Goal: Task Accomplishment & Management: Use online tool/utility

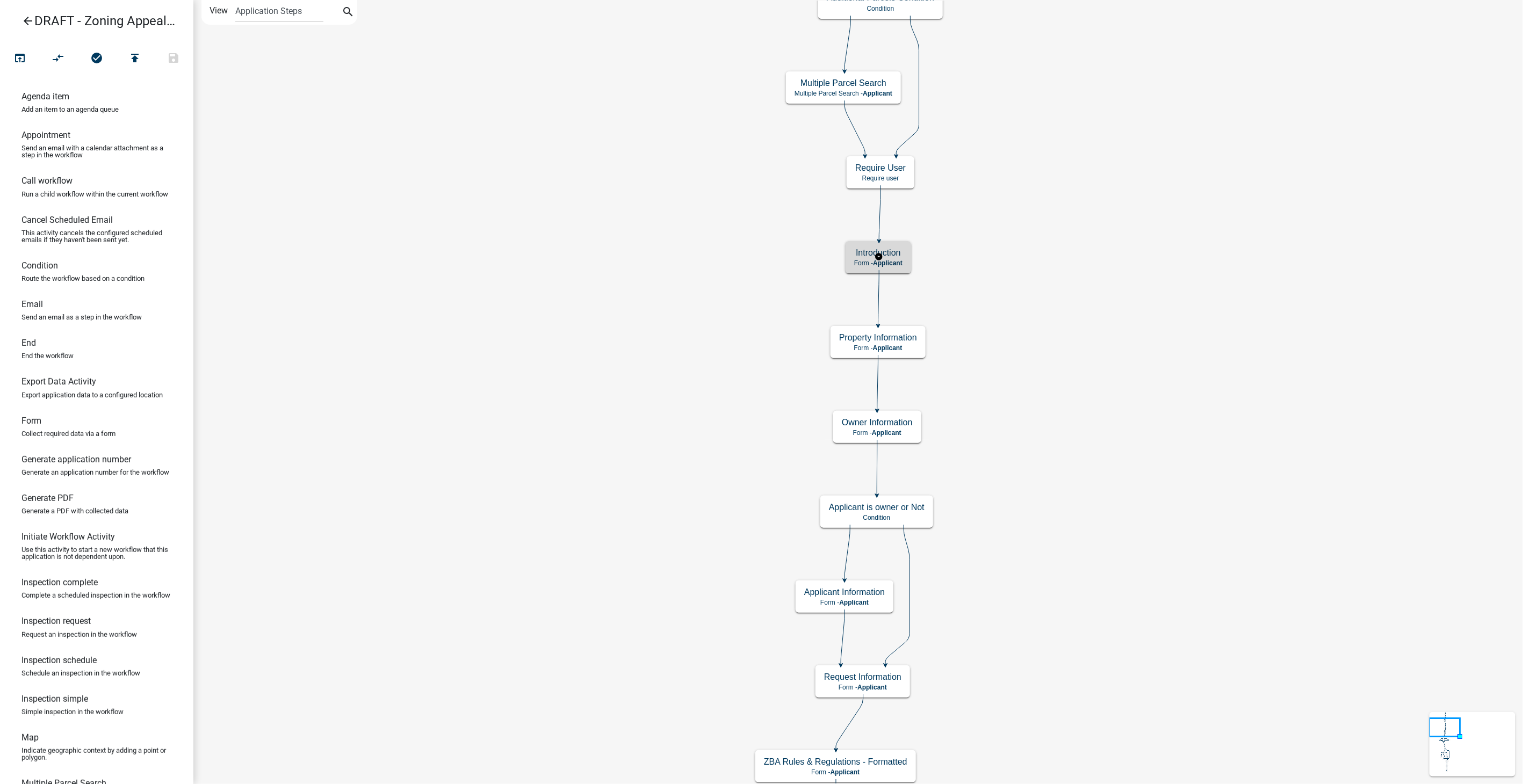
click at [897, 253] on h5 "Introduction" at bounding box center [878, 253] width 49 height 10
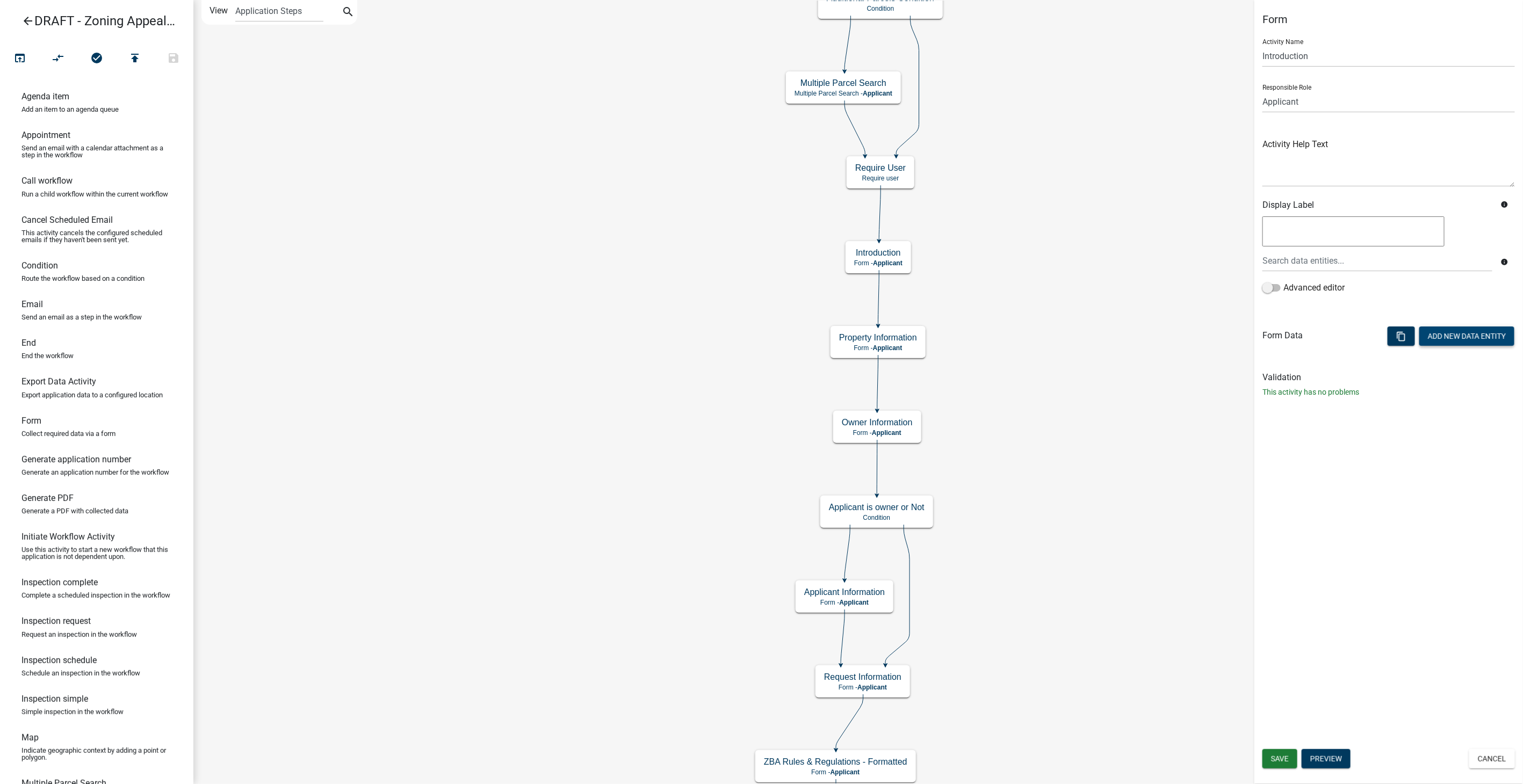
click at [1461, 333] on button "Add New Data Entity" at bounding box center [1467, 335] width 95 height 19
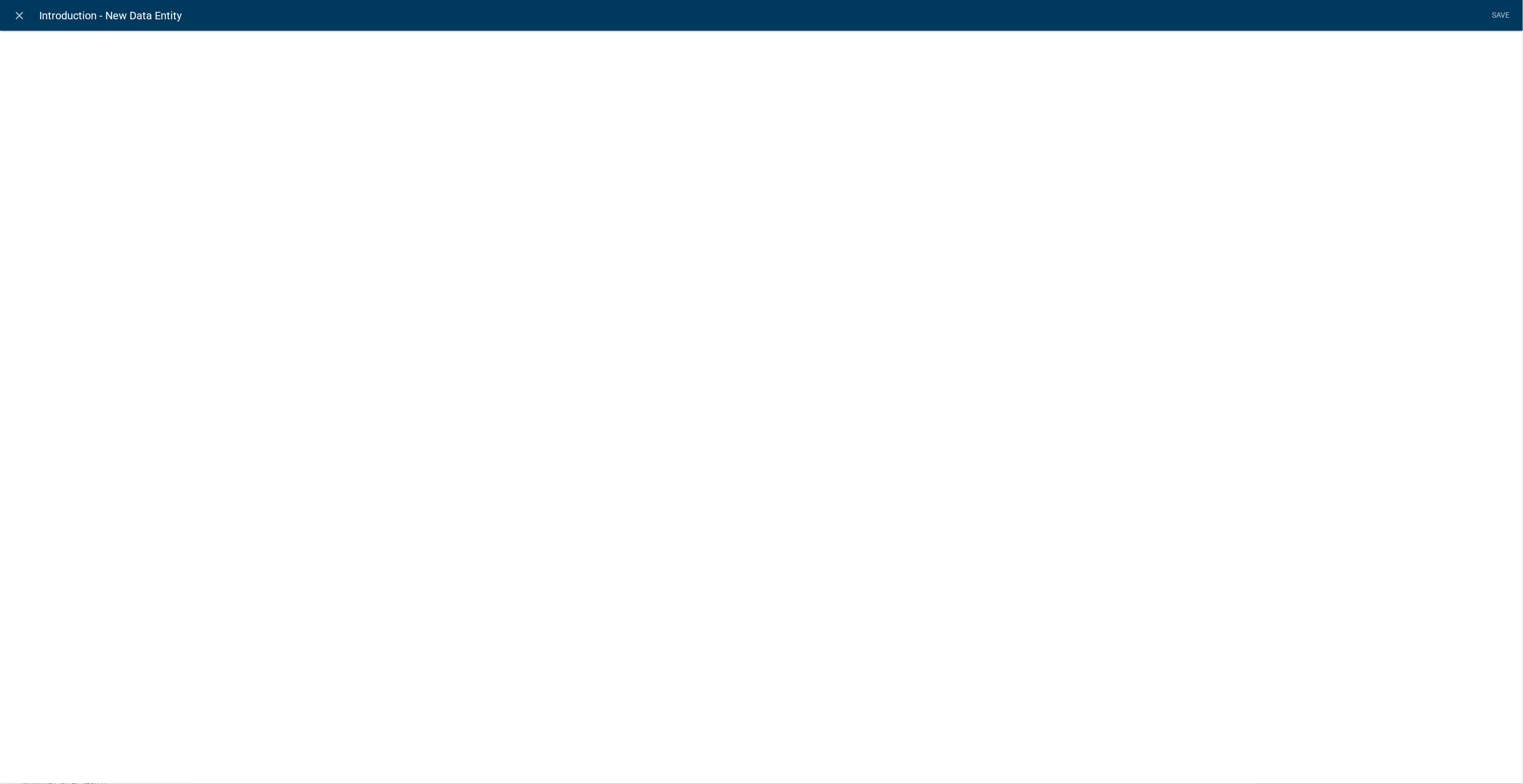
select select
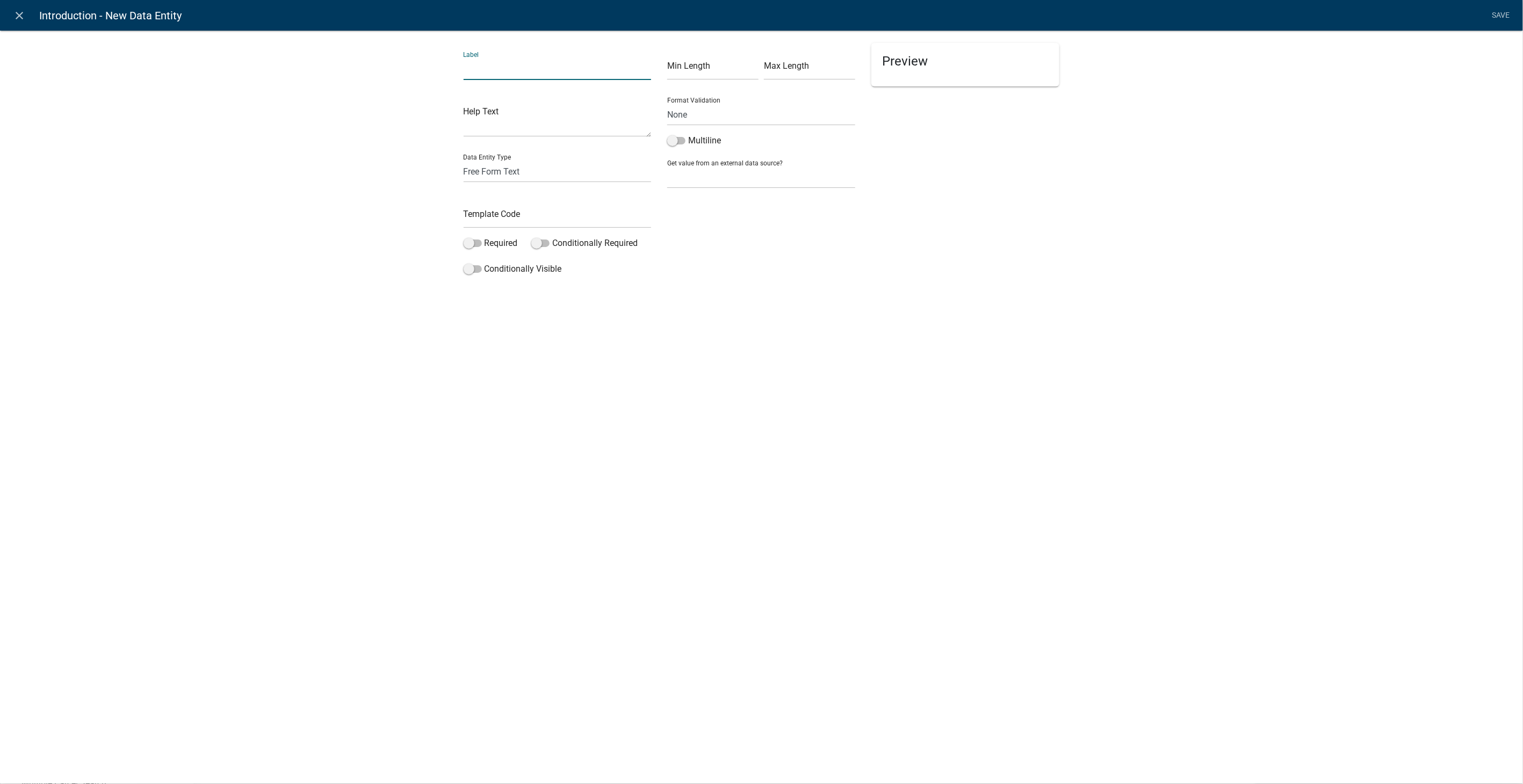
click at [507, 73] on input "text" at bounding box center [558, 69] width 188 height 22
type input "Intro Text"
click at [513, 162] on select "Free Form Text Document Display Entity Value Fee Numeric Data Date Map Sketch D…" at bounding box center [558, 171] width 188 height 22
select select "rich-text"
click at [464, 160] on select "Free Form Text Document Display Entity Value Fee Numeric Data Date Map Sketch D…" at bounding box center [558, 171] width 188 height 22
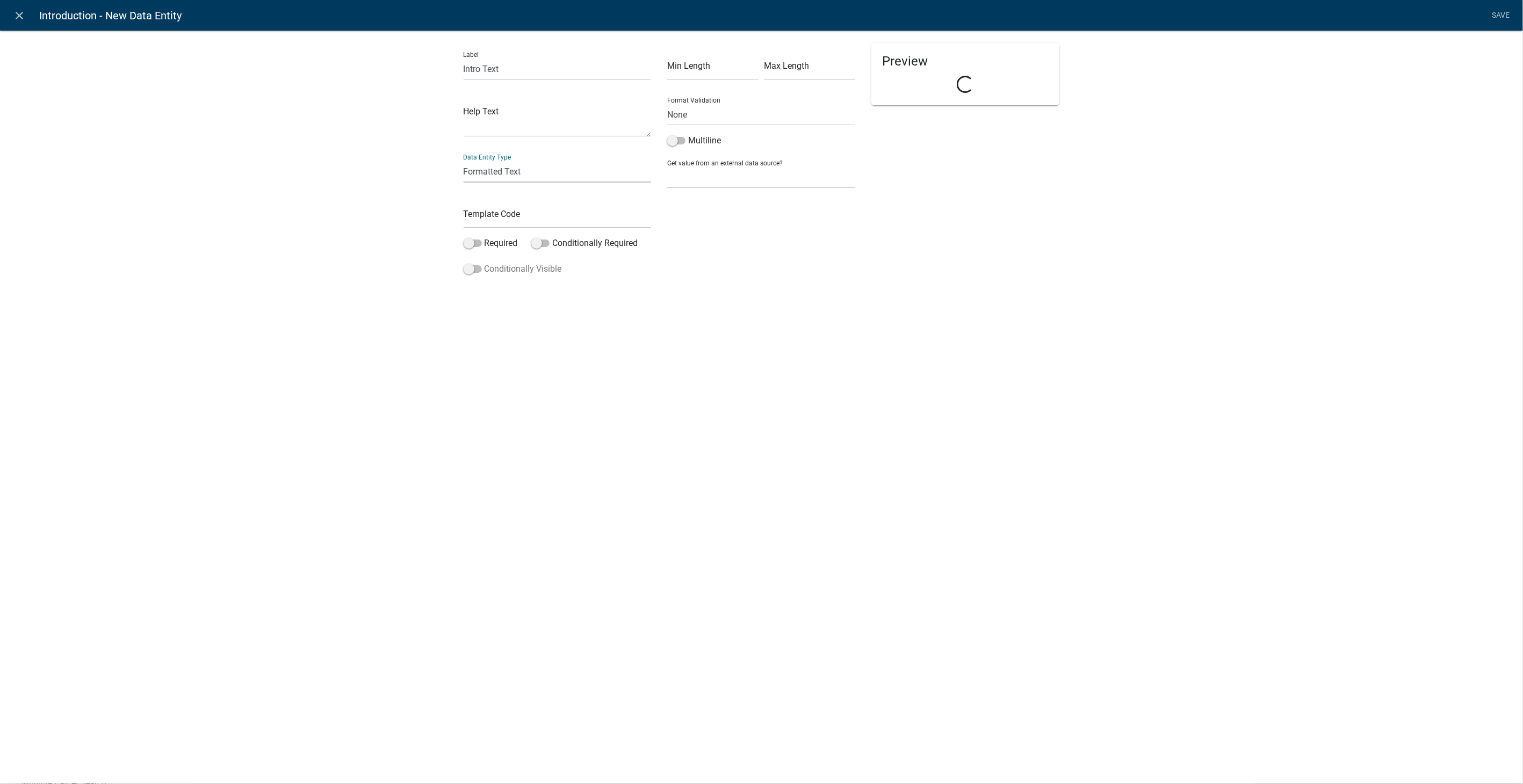
select select "rich-text"
click at [475, 215] on input "text" at bounding box center [558, 217] width 188 height 22
type input "IntroText"
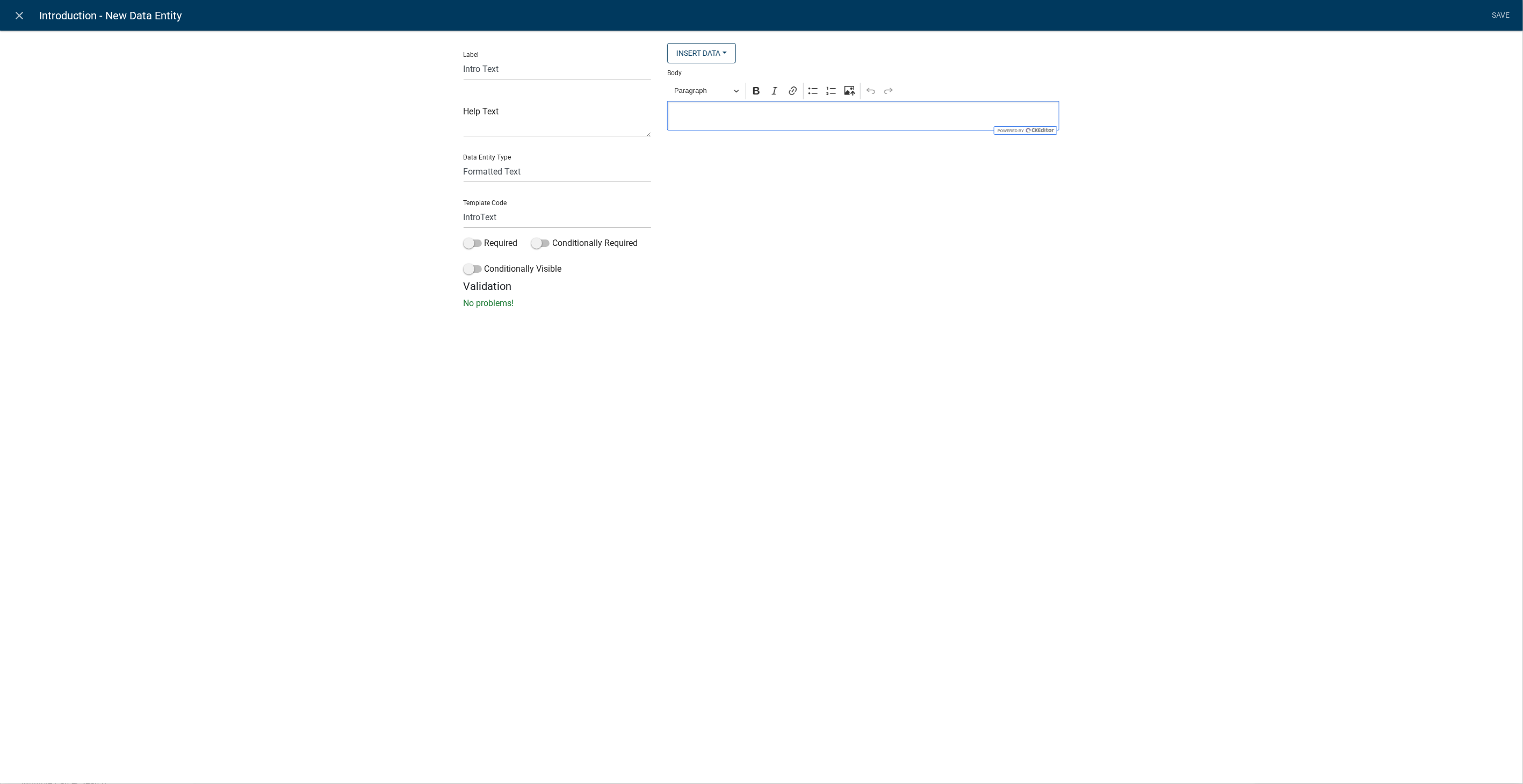
click at [709, 115] on p "Editor editing area: main. Press Alt+0 for help." at bounding box center [864, 116] width 381 height 13
click at [721, 96] on span "Paragraph" at bounding box center [702, 91] width 56 height 13
click at [710, 169] on span "Heading 3" at bounding box center [694, 169] width 36 height 14
click at [758, 88] on icon "Editor toolbar" at bounding box center [756, 90] width 7 height 7
click at [773, 122] on h4 "{Jurisidiction Intriductory Information" at bounding box center [864, 121] width 381 height 16
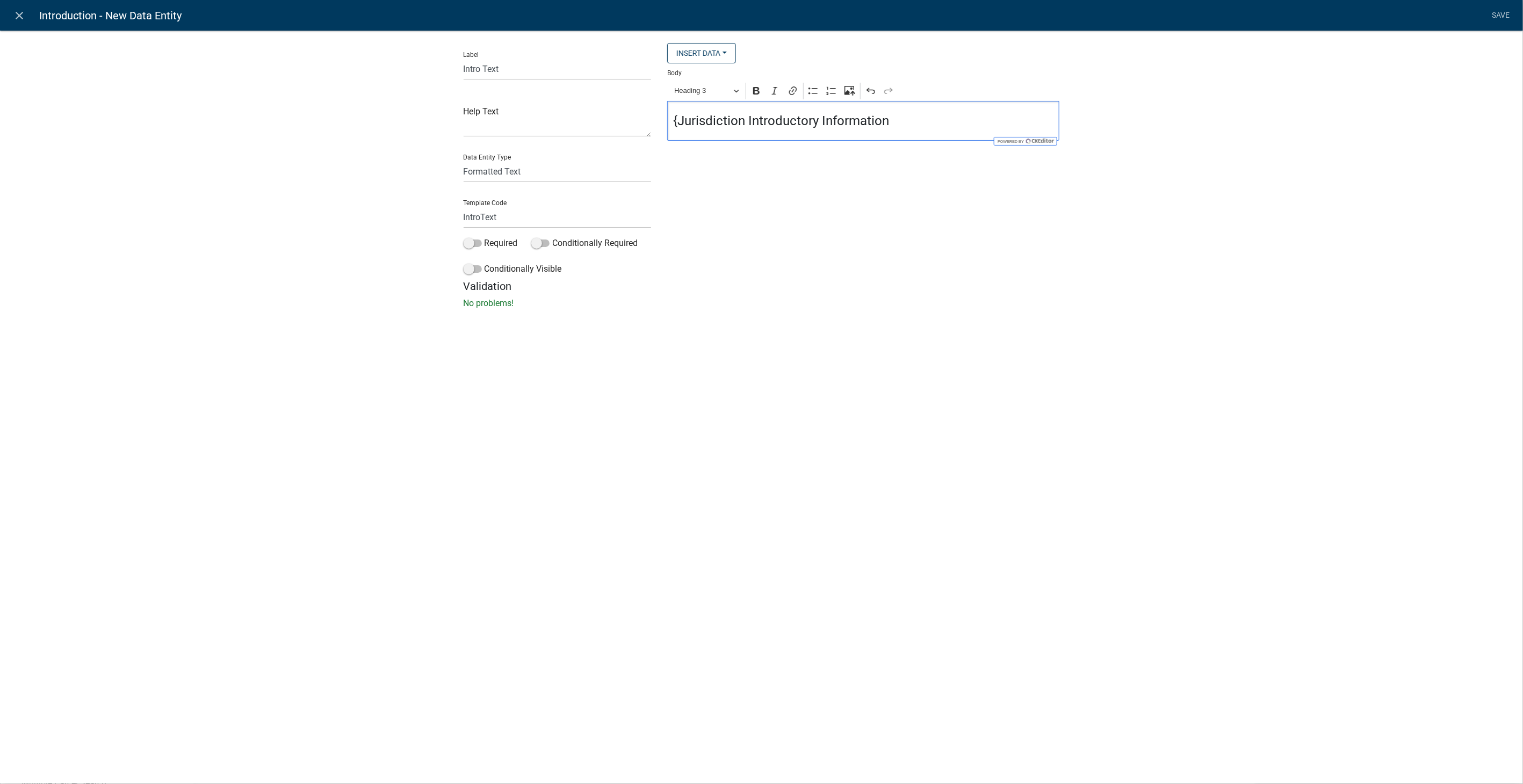
click at [888, 126] on h4 "{Jurisdiction Introductory Information" at bounding box center [864, 121] width 381 height 16
drag, startPoint x: 899, startPoint y: 121, endPoint x: 661, endPoint y: 124, distance: 238.0
click at [661, 124] on div "Insert Data Do you need to select additional parcels? Fee Recipients City Email…" at bounding box center [864, 161] width 408 height 237
click at [754, 86] on icon "Editor toolbar" at bounding box center [756, 90] width 11 height 11
click at [1499, 15] on link "Save" at bounding box center [1501, 16] width 27 height 21
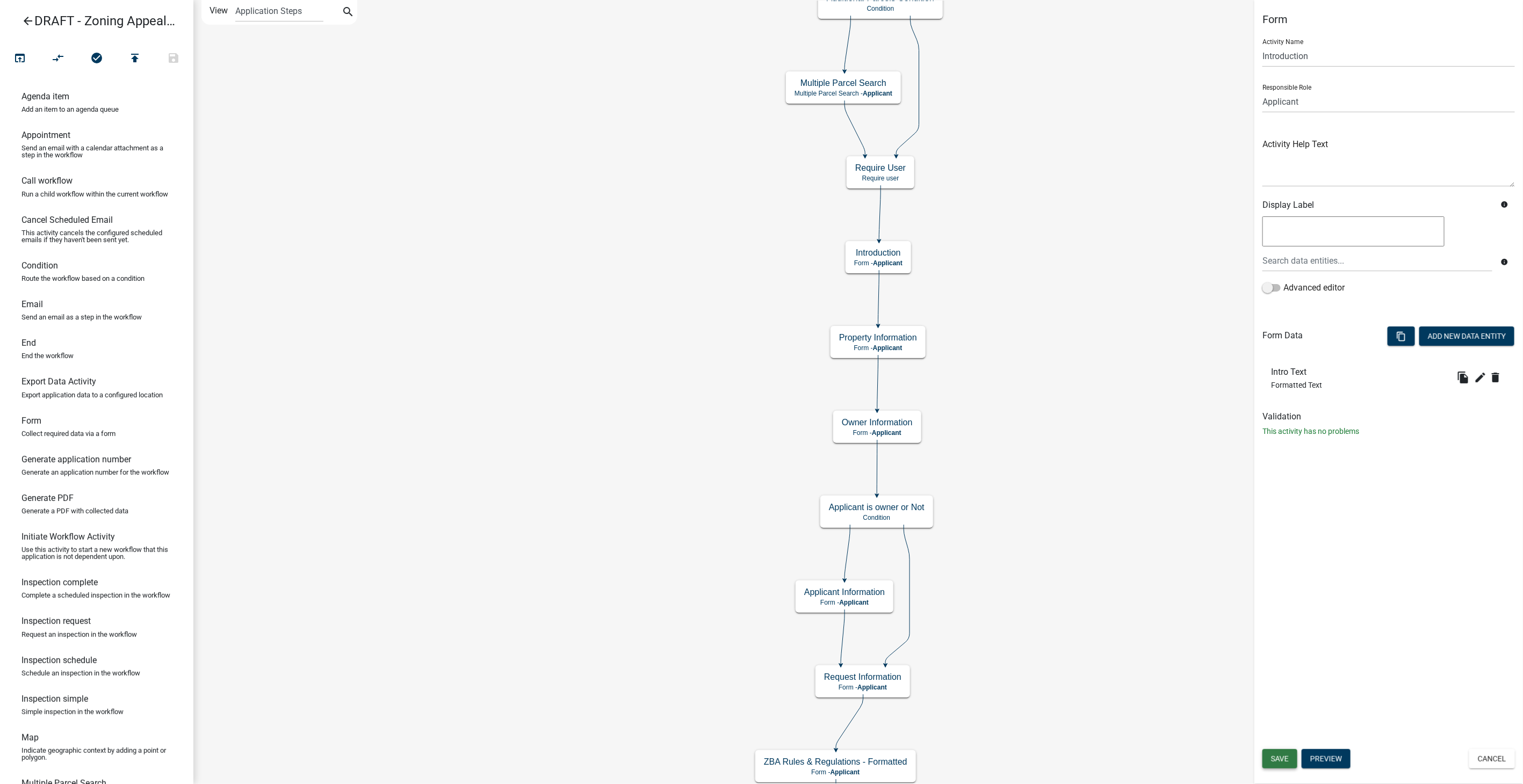
click at [1289, 762] on span "Save" at bounding box center [1279, 758] width 17 height 8
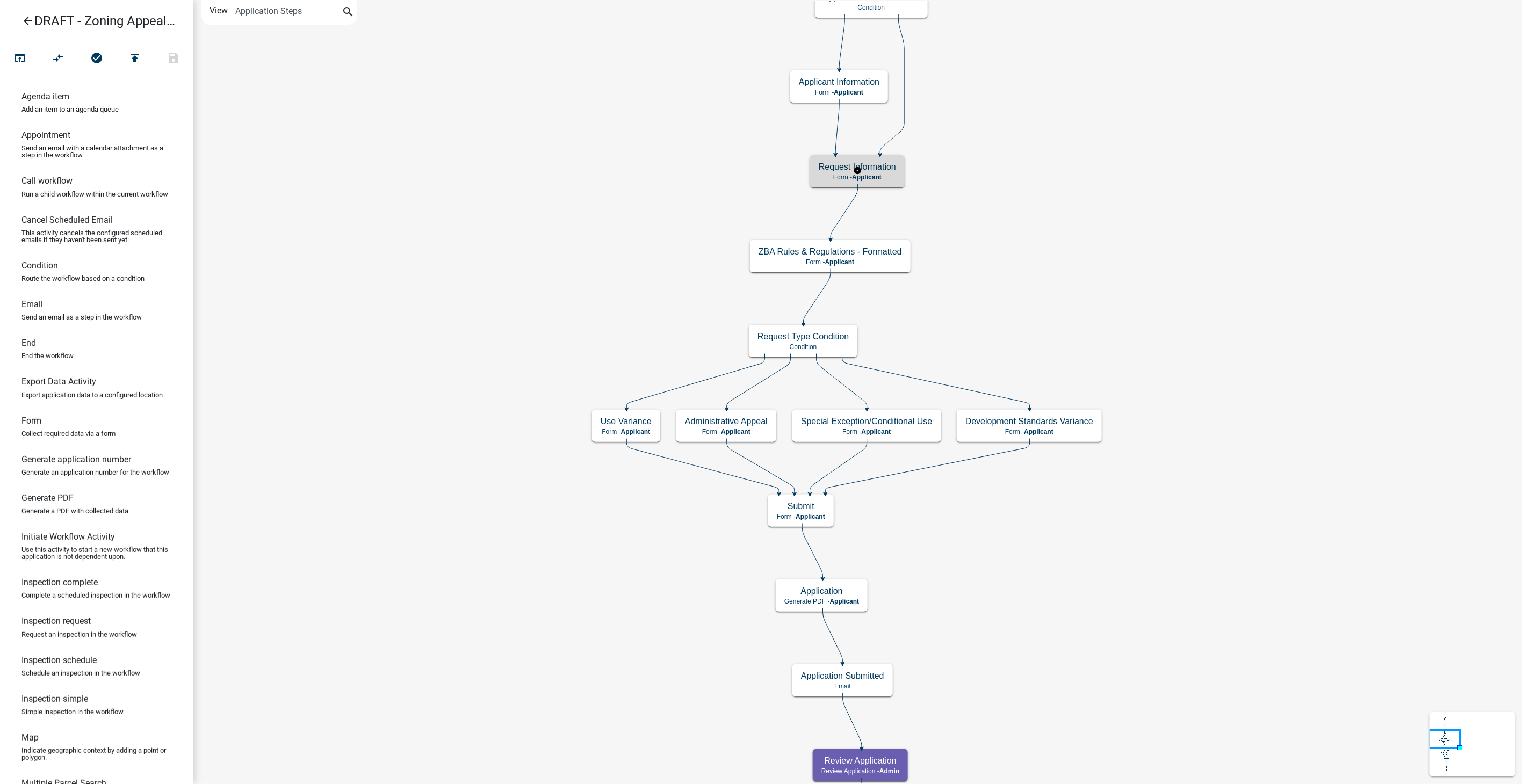
click at [878, 165] on h5 "Request Information" at bounding box center [858, 167] width 78 height 10
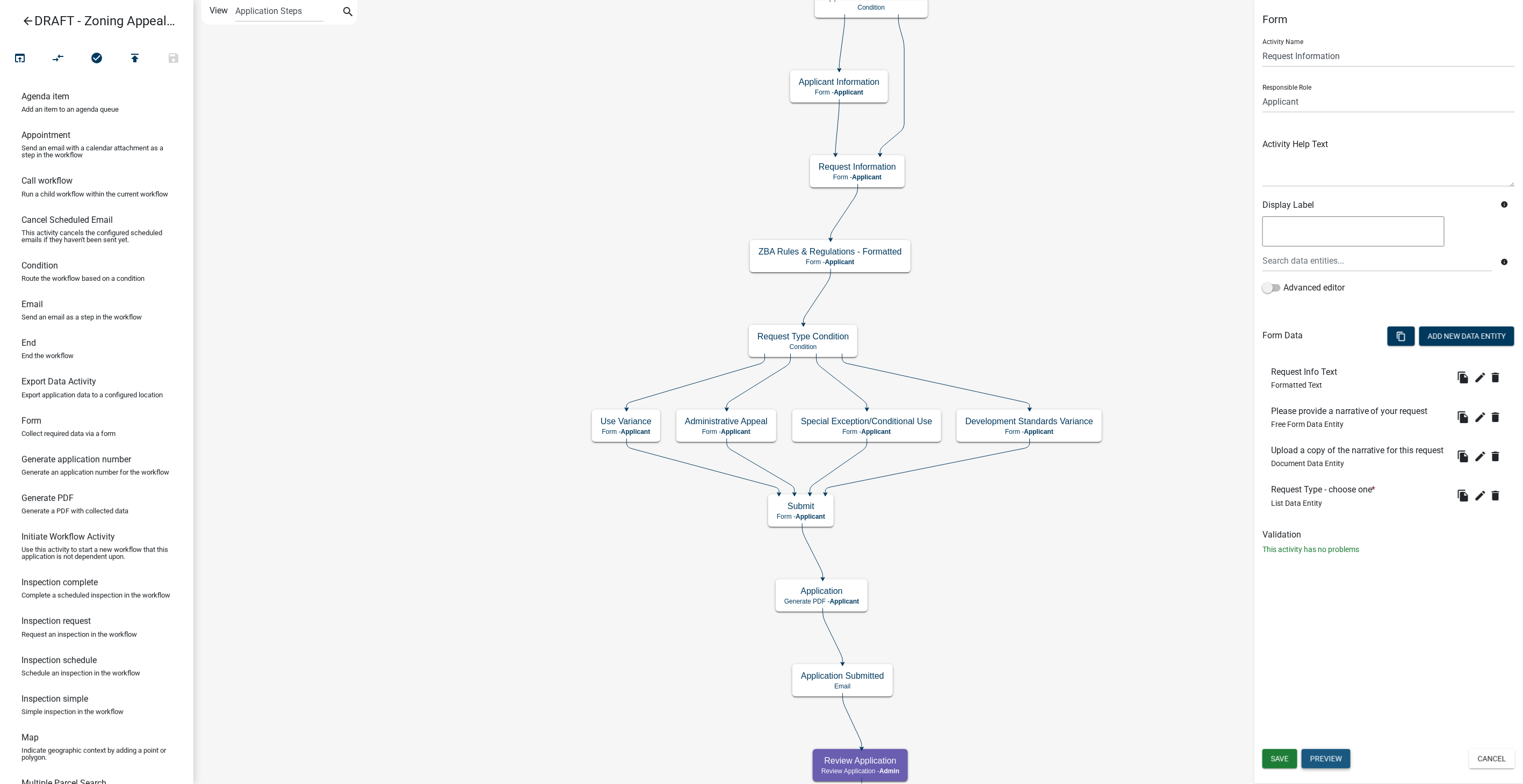
click at [1316, 756] on button "Preview" at bounding box center [1325, 758] width 49 height 19
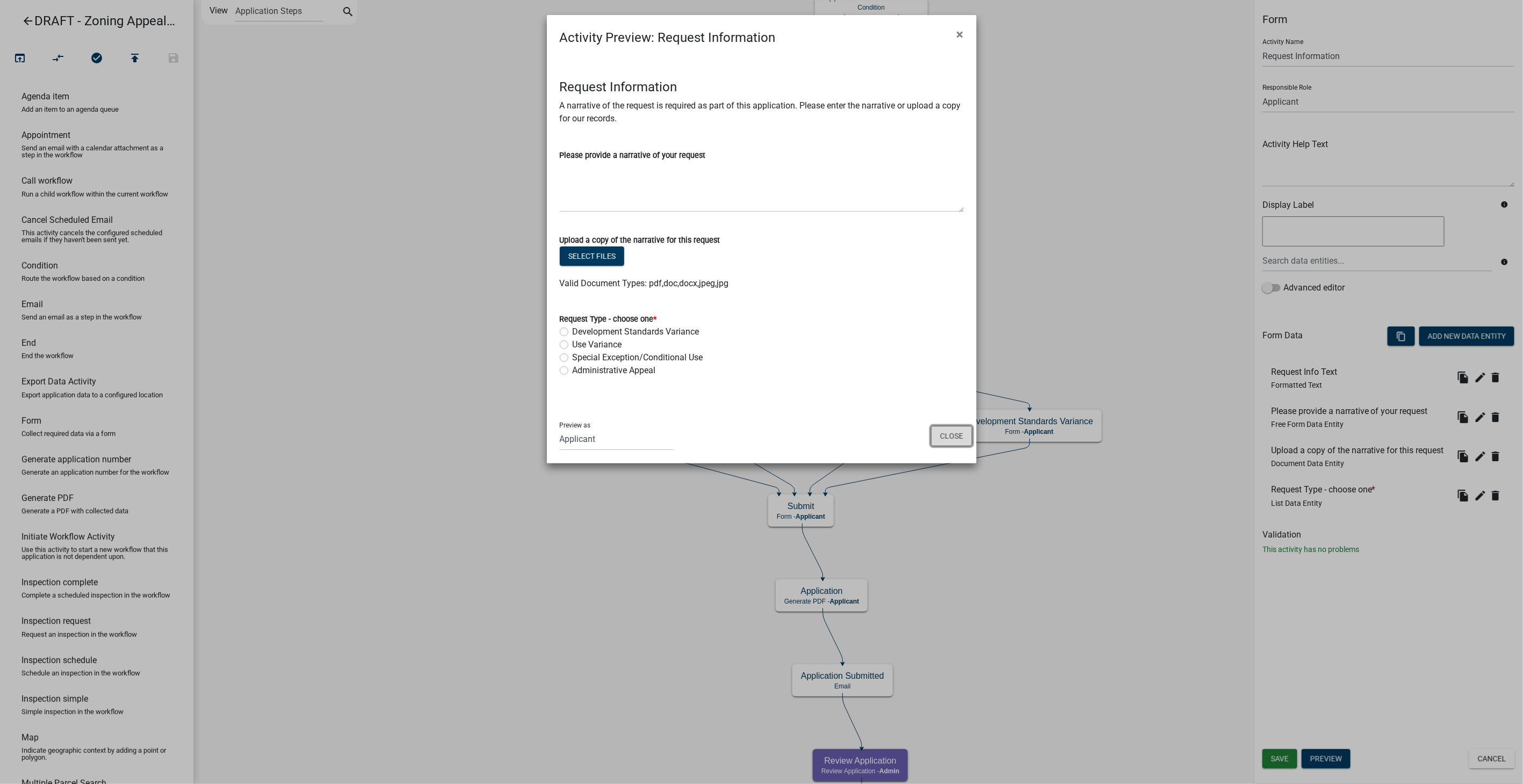
click at [945, 440] on button "Close" at bounding box center [952, 436] width 41 height 21
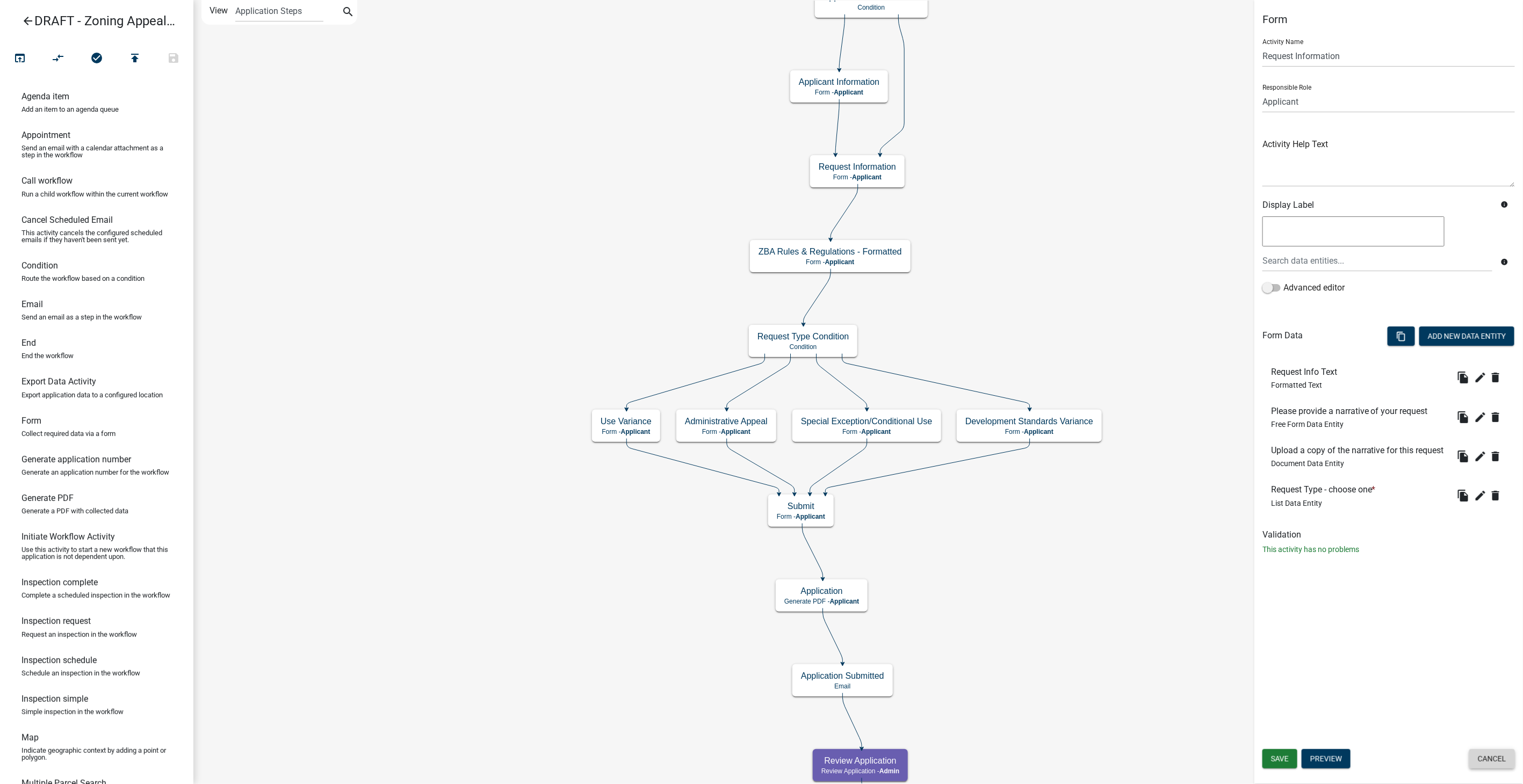
click at [1506, 759] on button "Cancel" at bounding box center [1492, 758] width 45 height 19
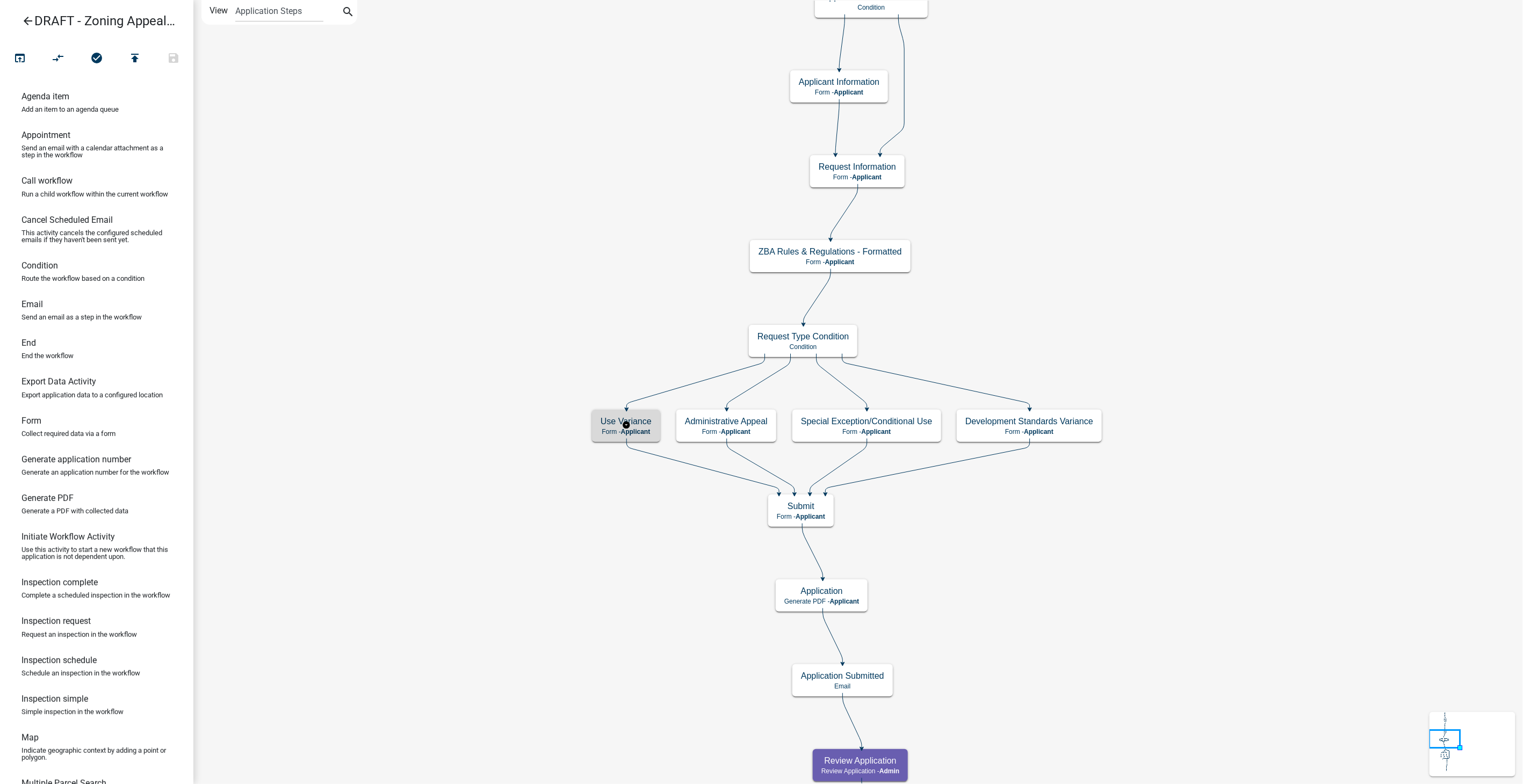
click at [612, 421] on h5 "Use Variance" at bounding box center [626, 421] width 51 height 10
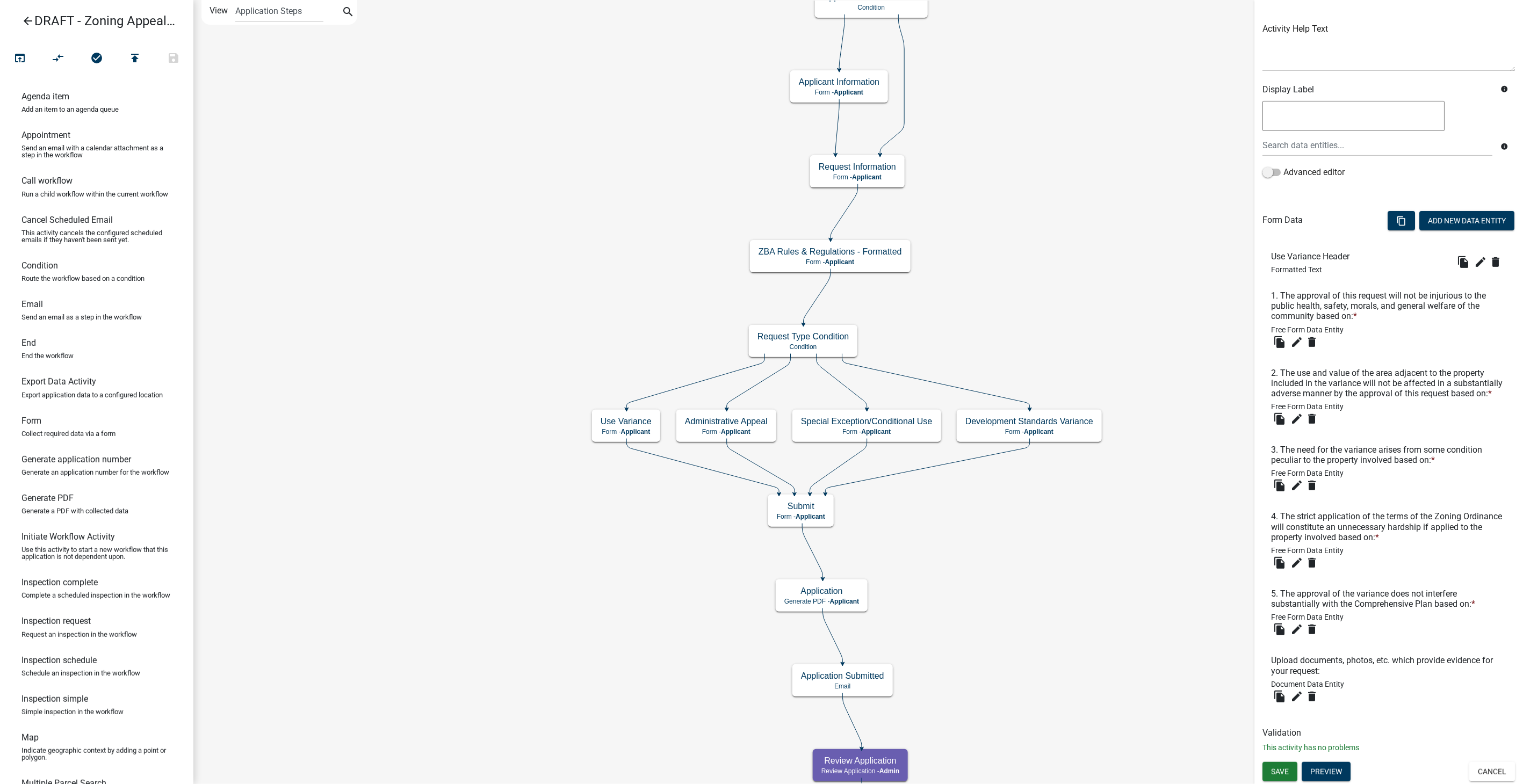
scroll to position [125, 0]
click at [1474, 255] on icon "edit" at bounding box center [1481, 262] width 13 height 13
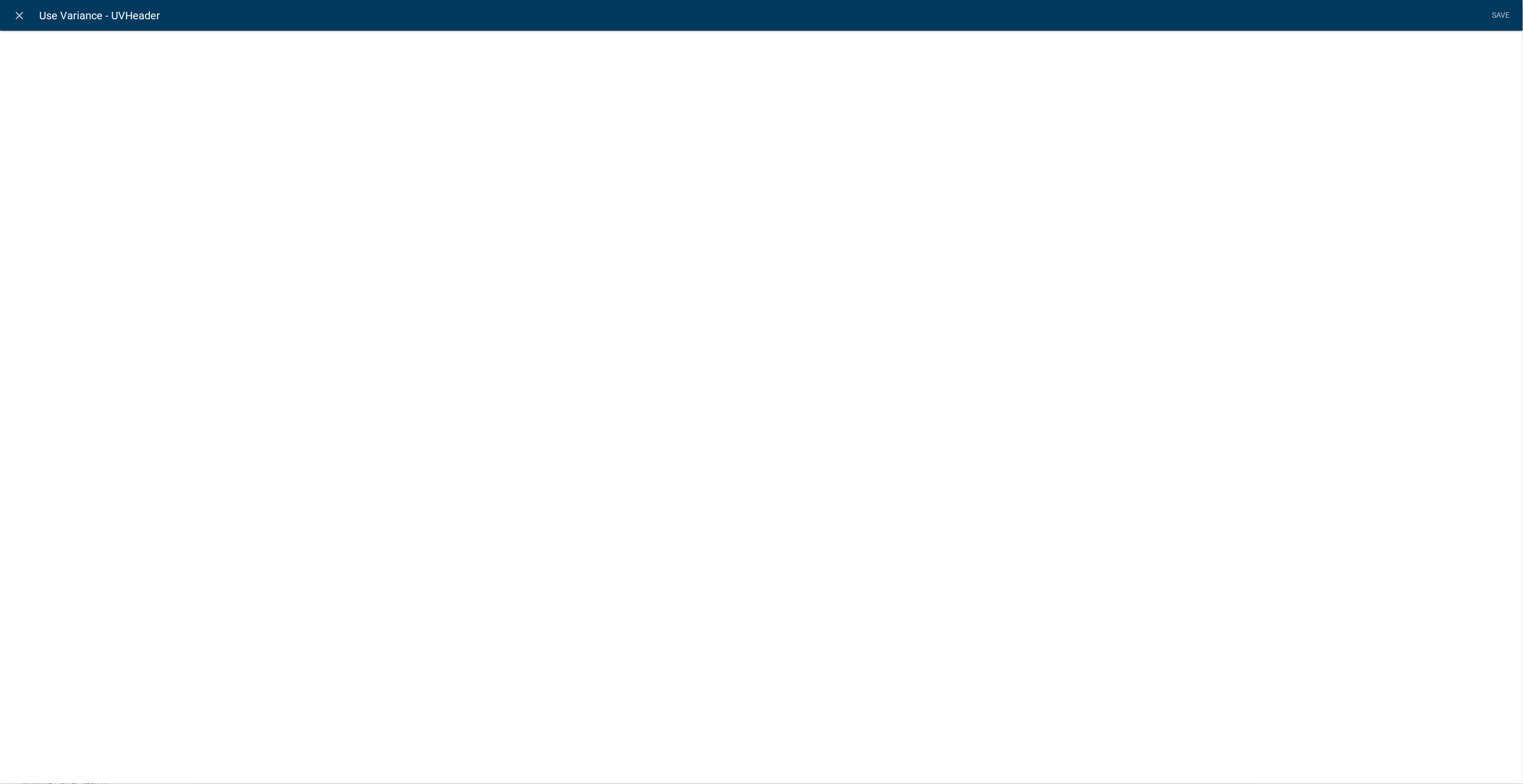
select select "rich-text"
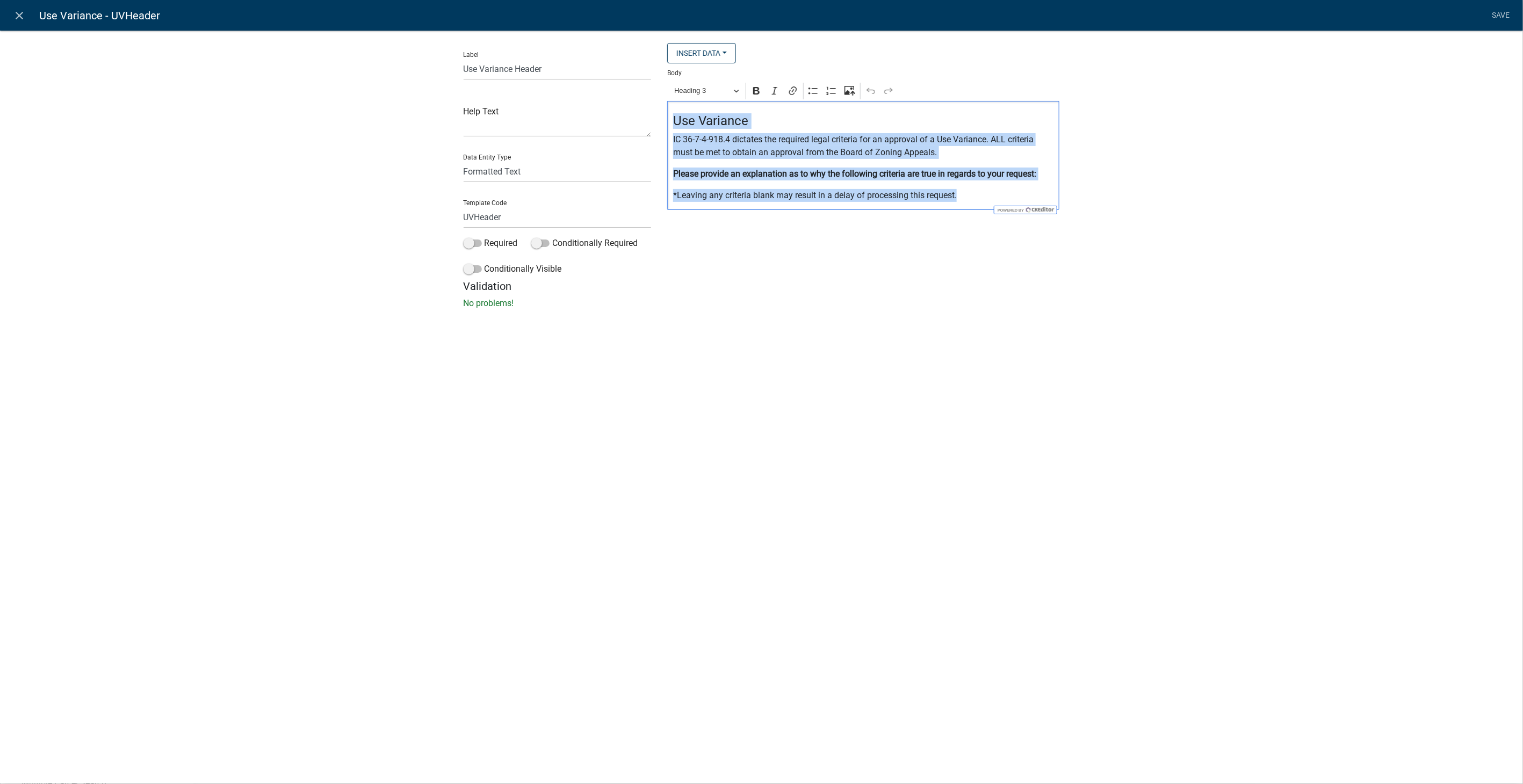
drag, startPoint x: 978, startPoint y: 195, endPoint x: 666, endPoint y: 118, distance: 321.4
click at [666, 118] on div "Insert Data Acres Do you need to select additional parcels? Address of Subject …" at bounding box center [864, 161] width 408 height 237
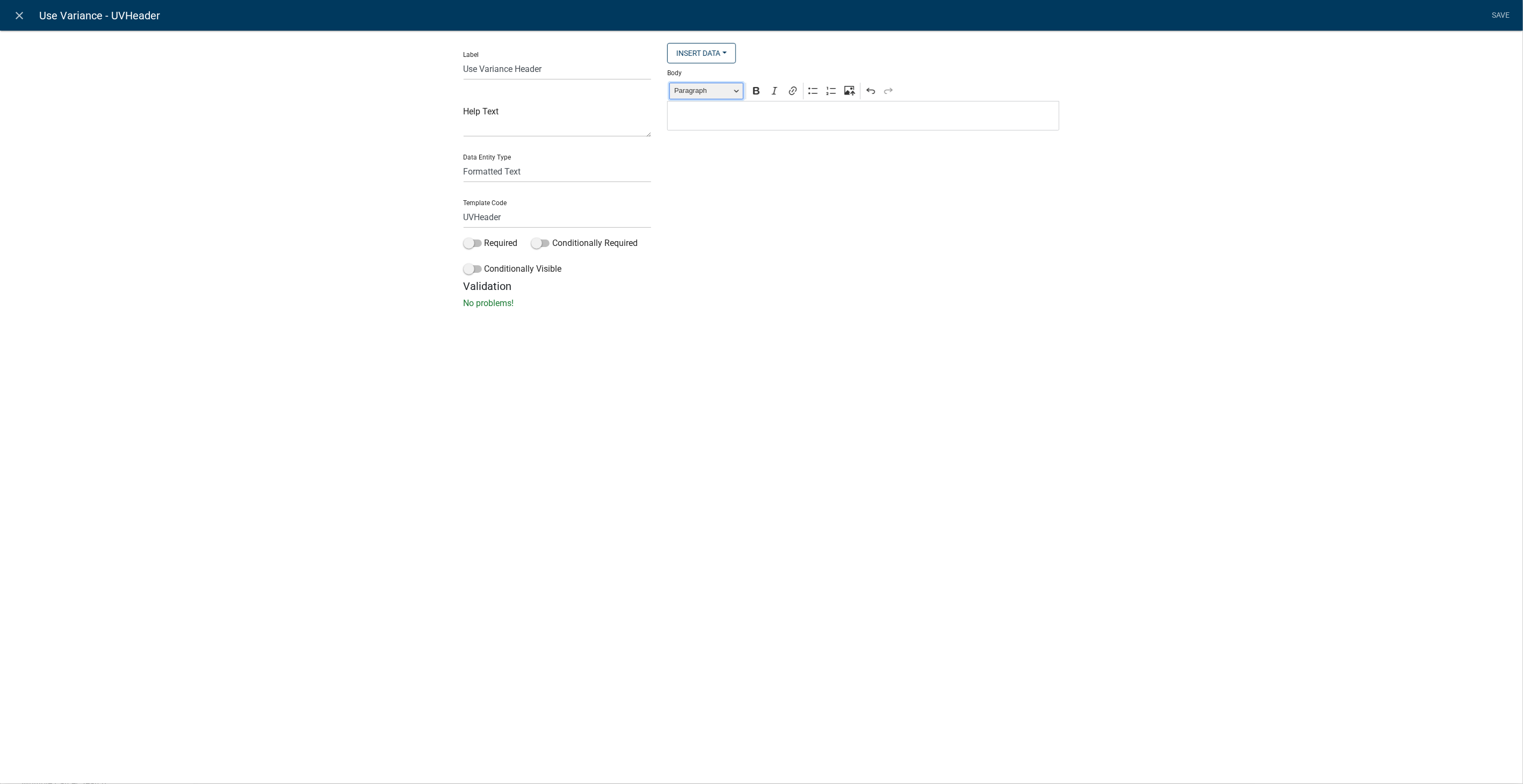
click at [722, 92] on span "Paragraph" at bounding box center [702, 91] width 56 height 13
click at [702, 176] on button "Heading 3" at bounding box center [733, 169] width 126 height 17
click at [756, 96] on icon "Editor toolbar" at bounding box center [756, 90] width 11 height 11
click at [828, 121] on h4 "Understanding Variances" at bounding box center [864, 121] width 381 height 16
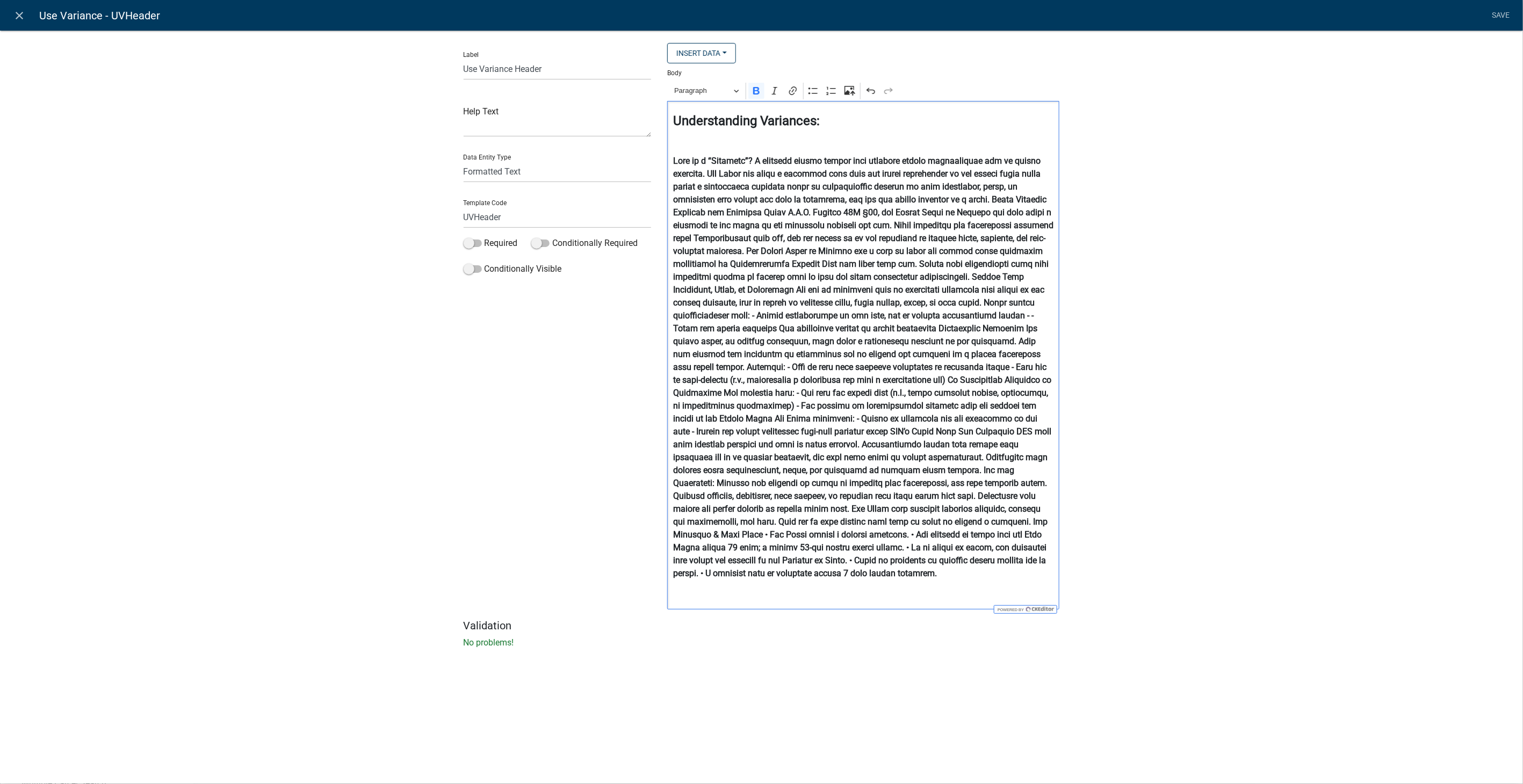
click at [757, 159] on strong "Editor editing area: main. Press Alt+0 for help." at bounding box center [864, 368] width 380 height 423
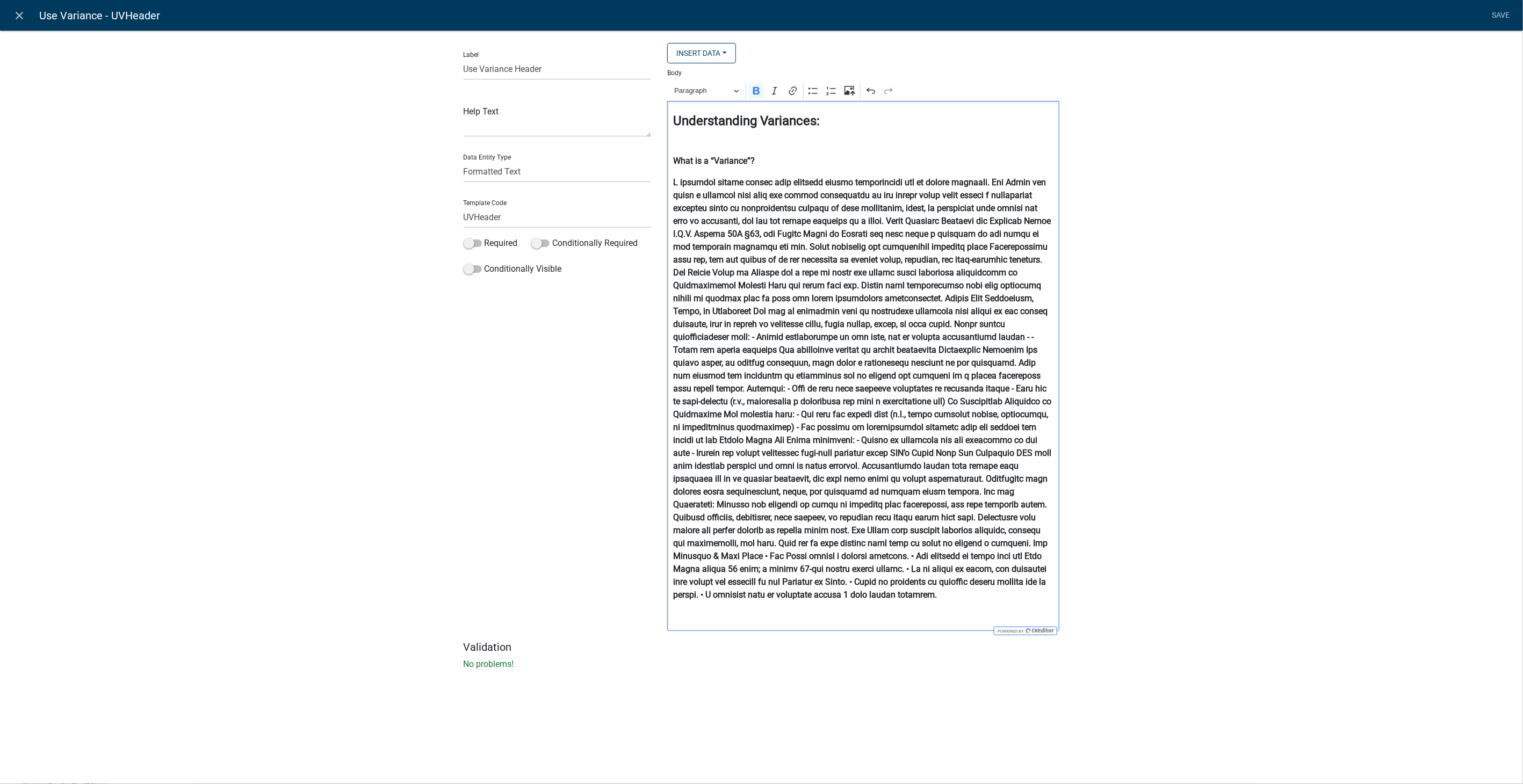
click at [864, 221] on strong "Editor editing area: main. Press Alt+0 for help." at bounding box center [863, 389] width 378 height 423
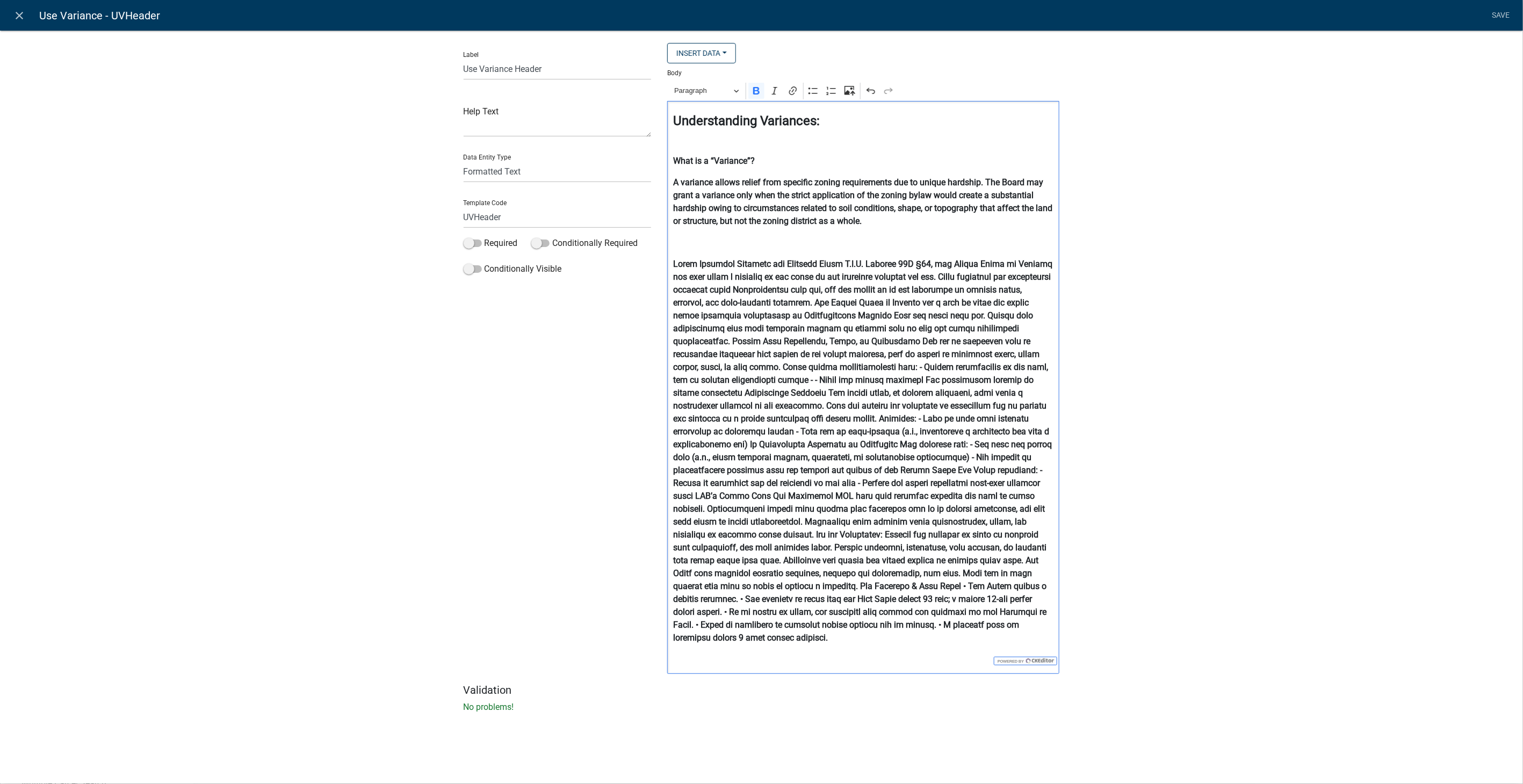
click at [673, 342] on strong "Editor editing area: main. Press Alt+0 for help." at bounding box center [863, 450] width 379 height 384
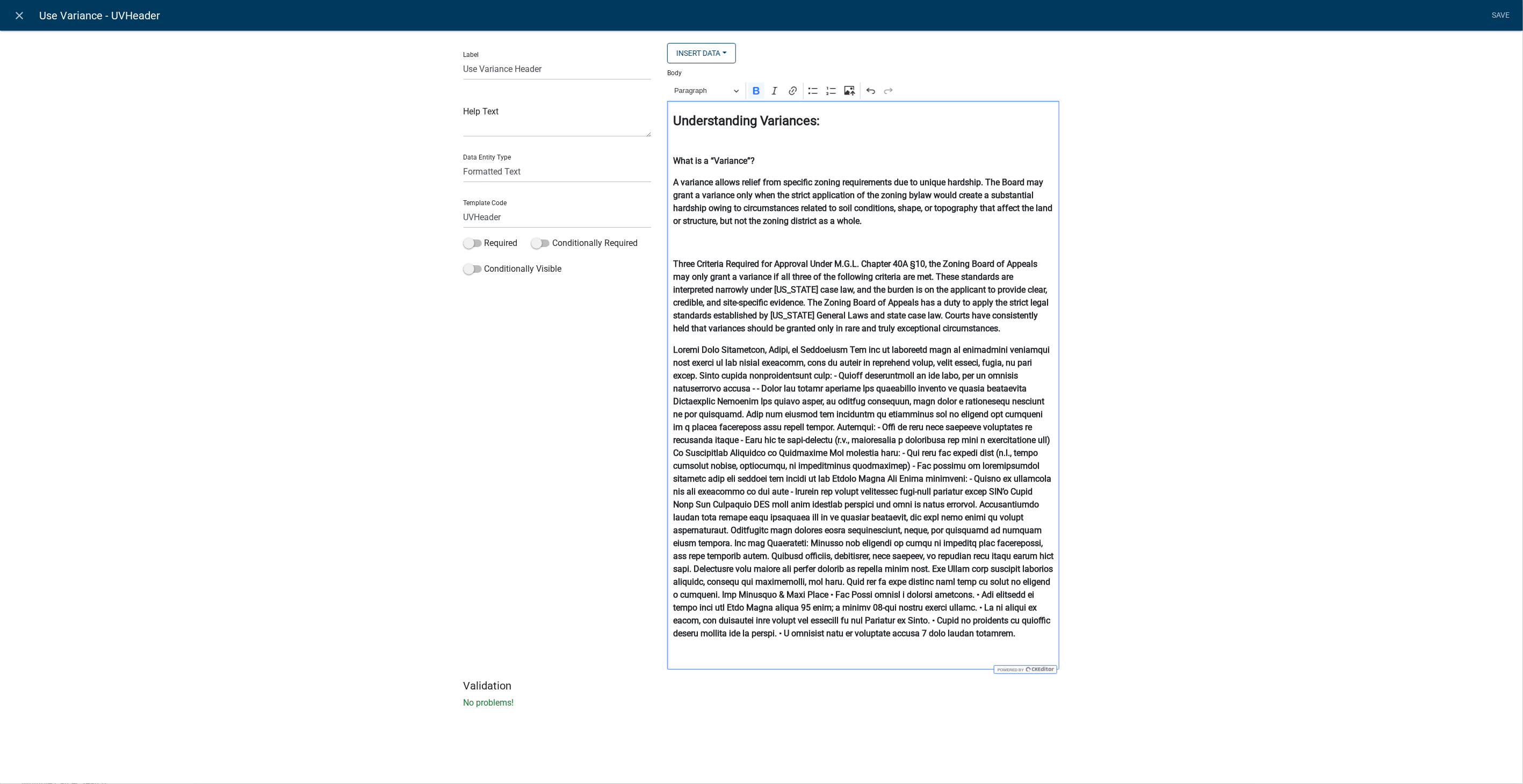
click at [973, 391] on strong "Editor editing area: main. Press Alt+0 for help." at bounding box center [864, 492] width 380 height 294
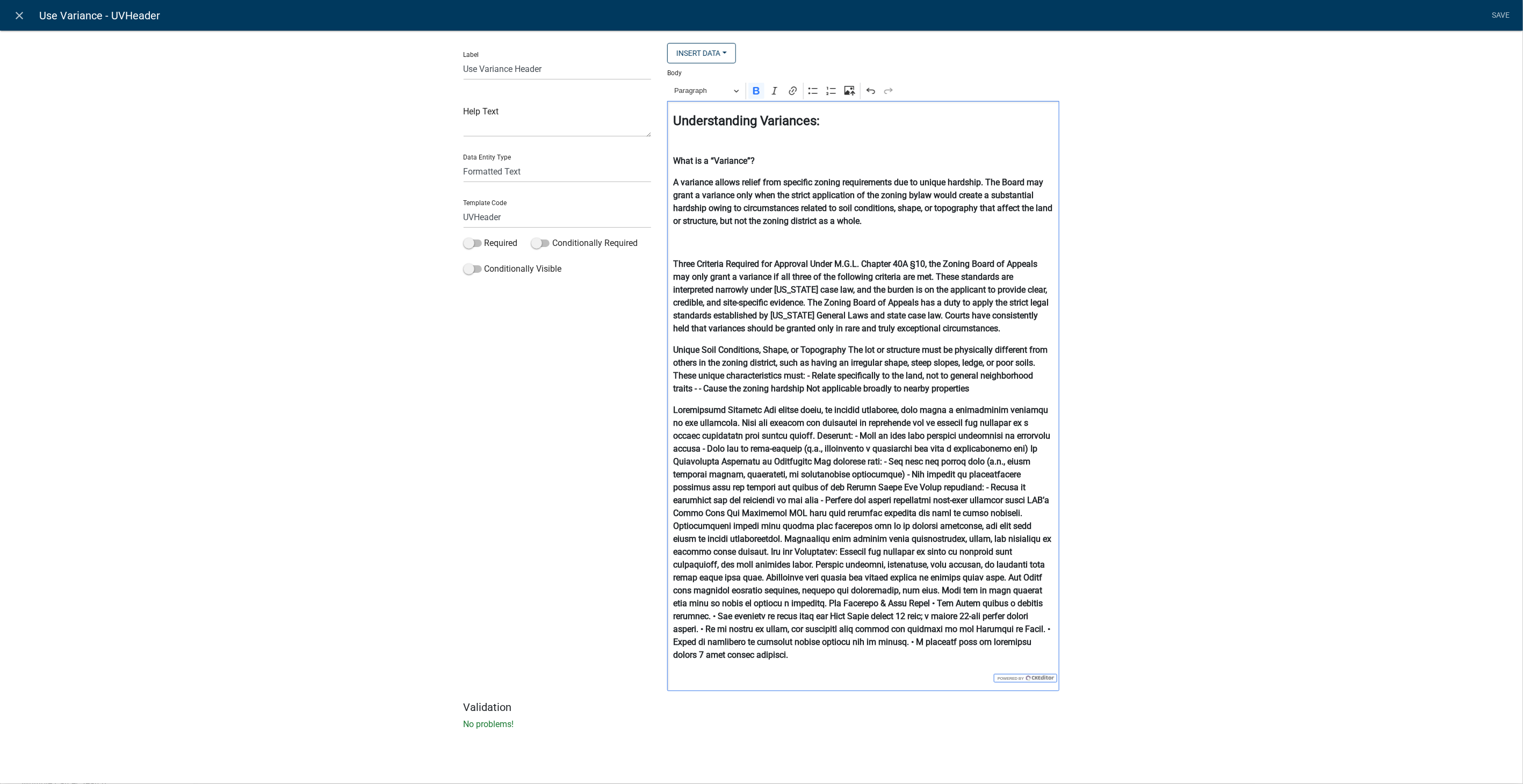
click at [1007, 449] on strong "Editor editing area: main. Press Alt+0 for help." at bounding box center [863, 532] width 378 height 255
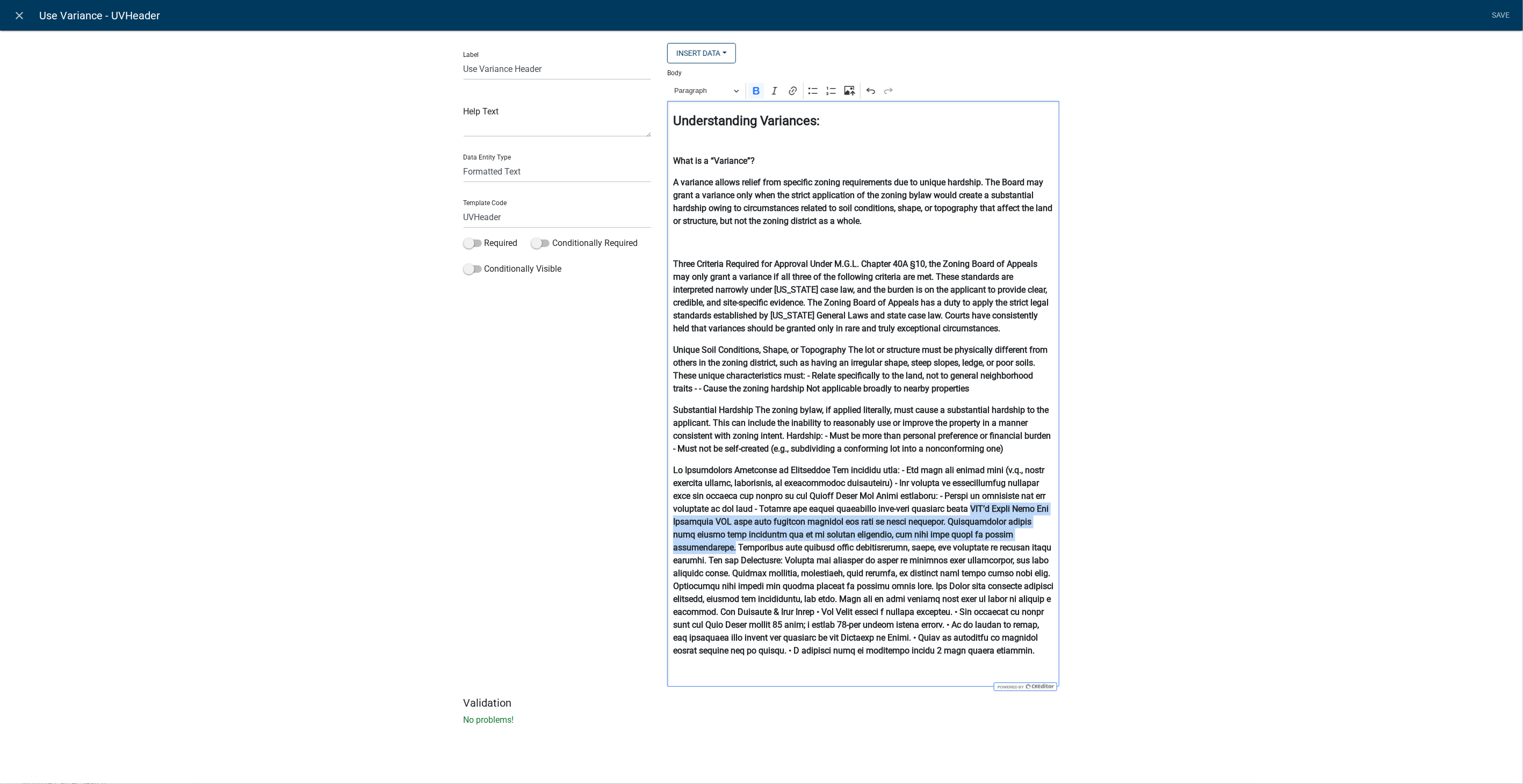
drag, startPoint x: 971, startPoint y: 506, endPoint x: 1046, endPoint y: 532, distance: 79.4
click at [1046, 532] on p "Editor editing area: main. Press Alt+0 for help." at bounding box center [864, 561] width 381 height 193
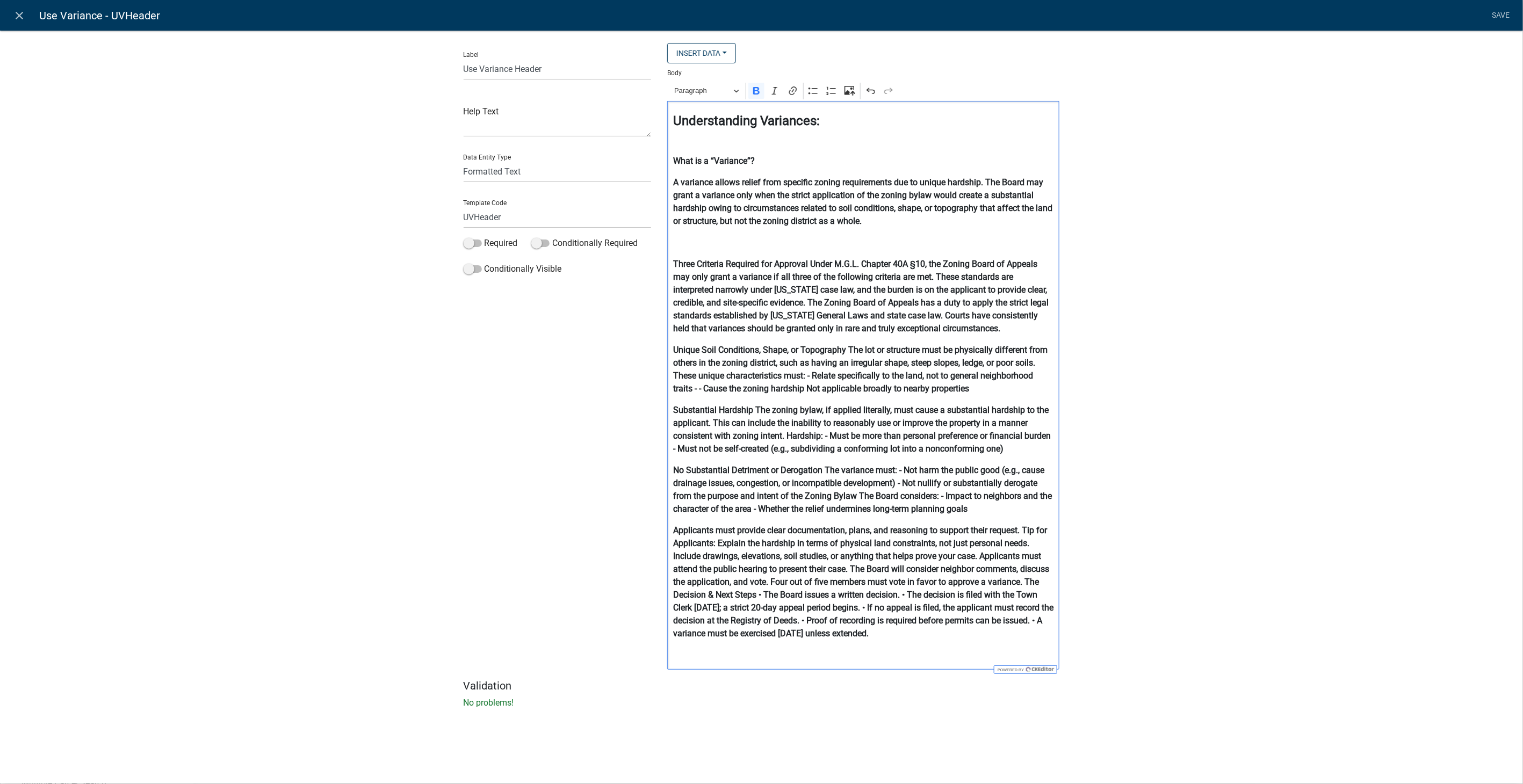
click at [1023, 531] on strong "Applicants must provide clear documentation, plans, and reasoning to support th…" at bounding box center [864, 582] width 380 height 113
click at [744, 527] on strong "Tip for Applicants: Explain the hardship in terms of physical land constraints,…" at bounding box center [864, 576] width 380 height 101
click at [712, 582] on strong "Tip for Applicants: Explain the hardship in terms of physical land constraints,…" at bounding box center [864, 576] width 380 height 101
click at [774, 600] on strong "The Decision & Next Steps • The Board issues a written decision. • The decision…" at bounding box center [857, 610] width 368 height 49
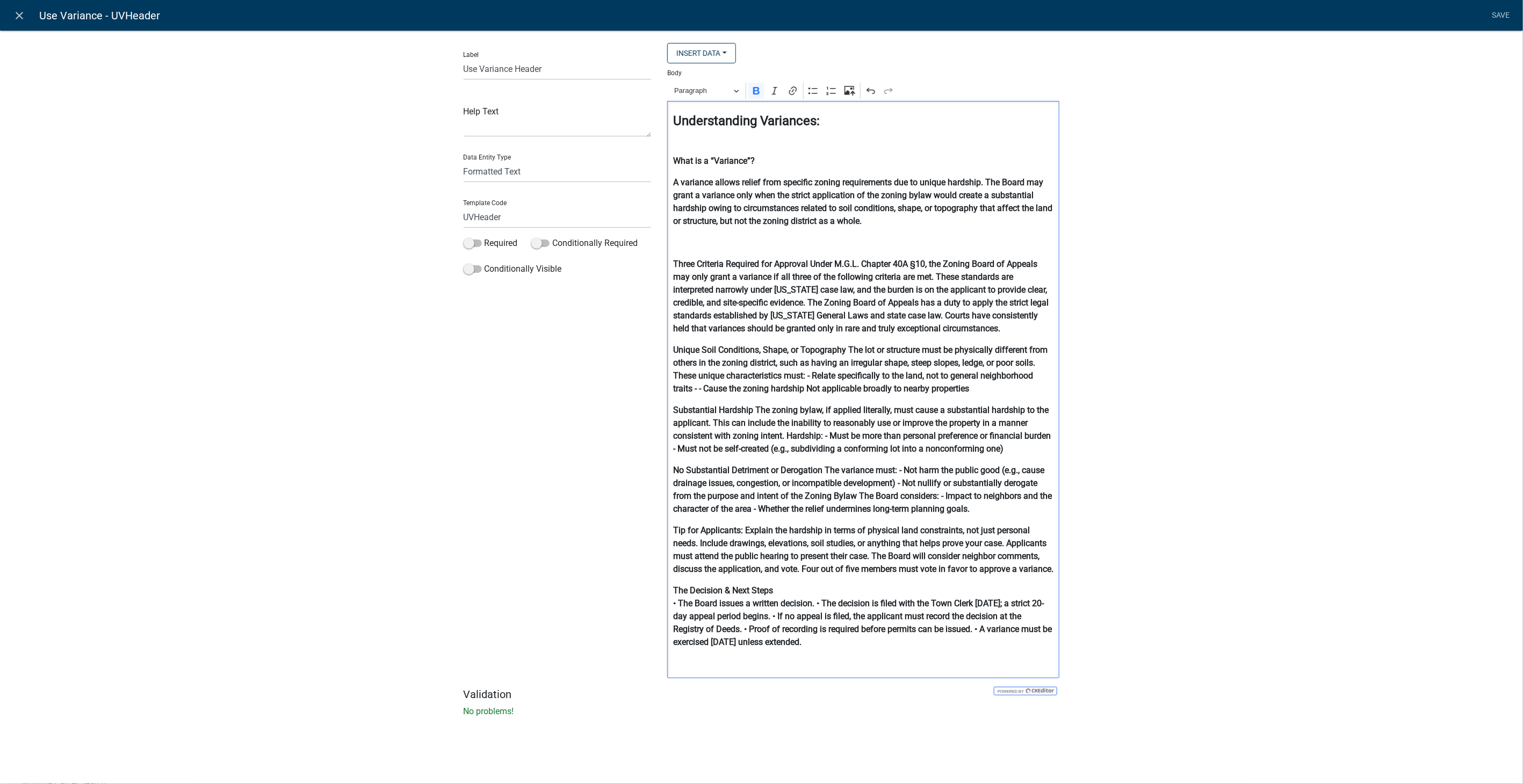
click at [817, 614] on strong "• The Board issues a written decision. • The decision is filed with the Town Cl…" at bounding box center [863, 622] width 378 height 49
click at [1030, 627] on strong "• The decision is filed with the Town Clerk [DATE]; a strict 20-day appeal peri…" at bounding box center [862, 630] width 377 height 36
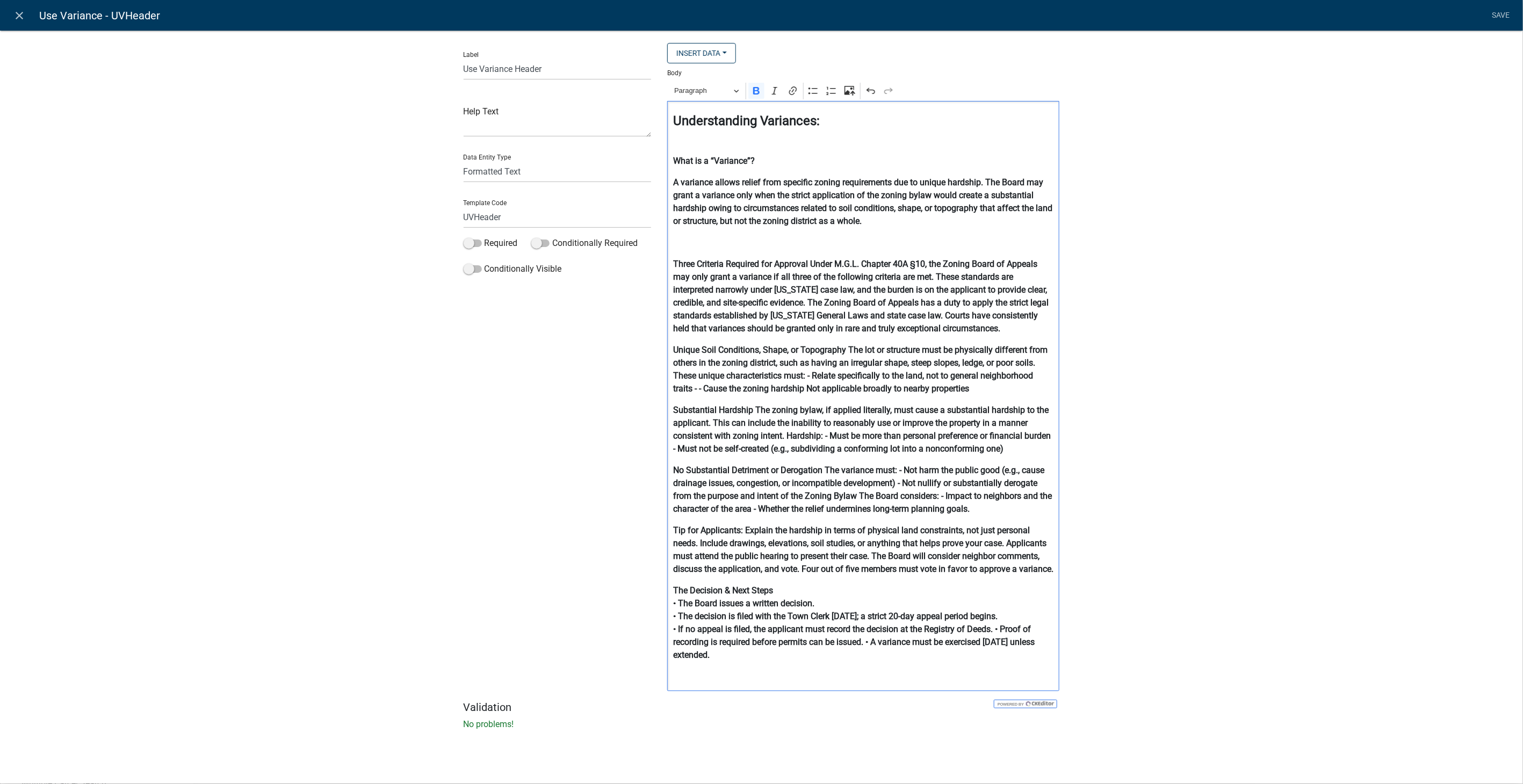
click at [997, 644] on strong "• If no appeal is filed, the applicant must record the decision at the Registry…" at bounding box center [854, 642] width 362 height 36
click at [905, 657] on strong "• Proof of recording is required before permits can be issued. • A variance mus…" at bounding box center [859, 649] width 373 height 23
click at [783, 599] on p "The Decision & Next Steps • The Board issues a written decision. • The decision…" at bounding box center [864, 623] width 381 height 78
drag, startPoint x: 905, startPoint y: 668, endPoint x: 675, endPoint y: 620, distance: 235.0
click at [675, 620] on p "The Decision & Next Steps: • The Board issues a written decision. • The decisio…" at bounding box center [864, 623] width 381 height 78
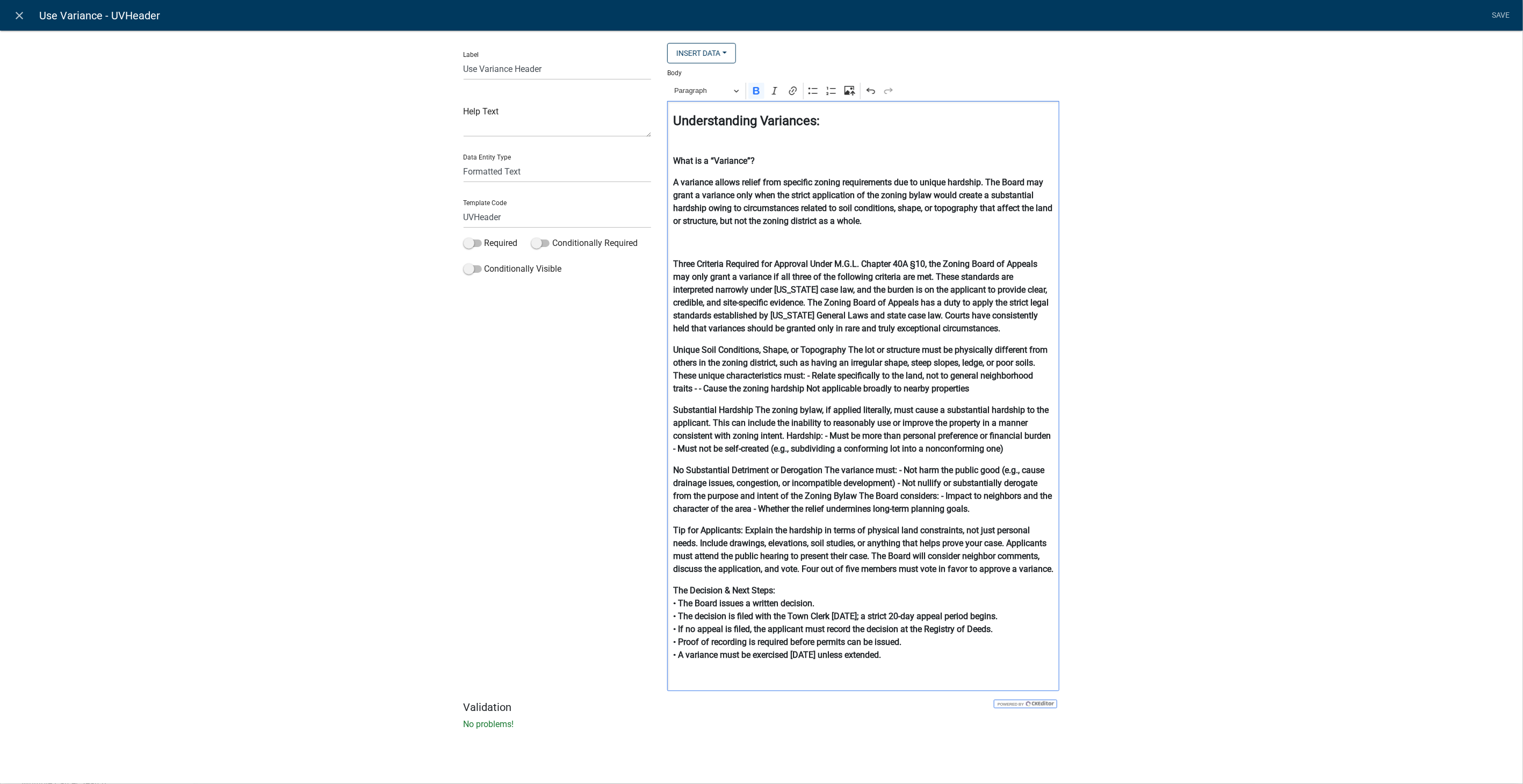
click at [962, 662] on p "The Decision & Next Steps: • The Board issues a written decision. • The decisio…" at bounding box center [864, 623] width 381 height 78
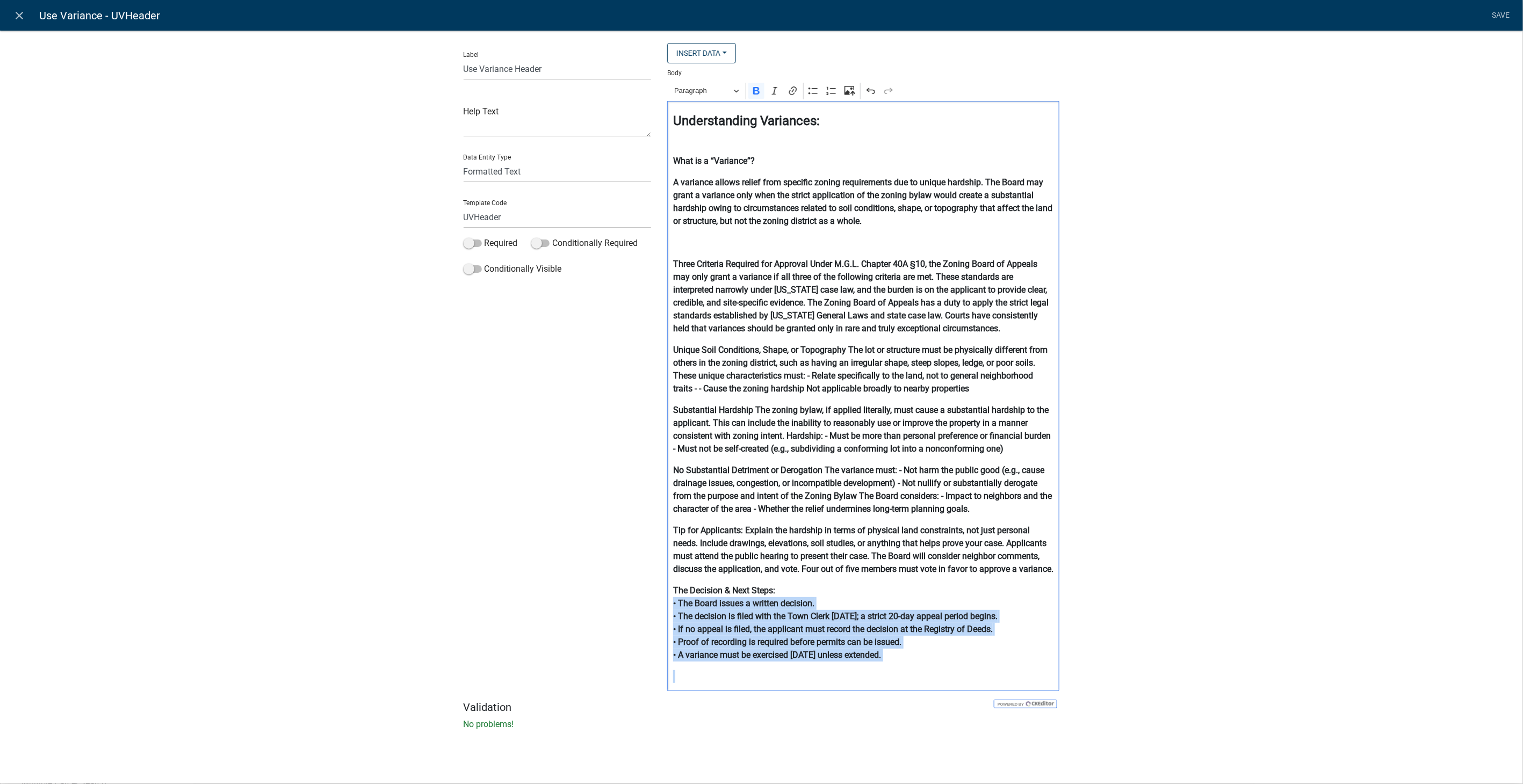
drag, startPoint x: 933, startPoint y: 675, endPoint x: 663, endPoint y: 615, distance: 276.6
click at [663, 615] on div "Insert Data Acres Do you need to select additional parcels? Address of Subject …" at bounding box center [864, 372] width 408 height 658
click at [756, 92] on icon "Editor toolbar" at bounding box center [756, 90] width 7 height 7
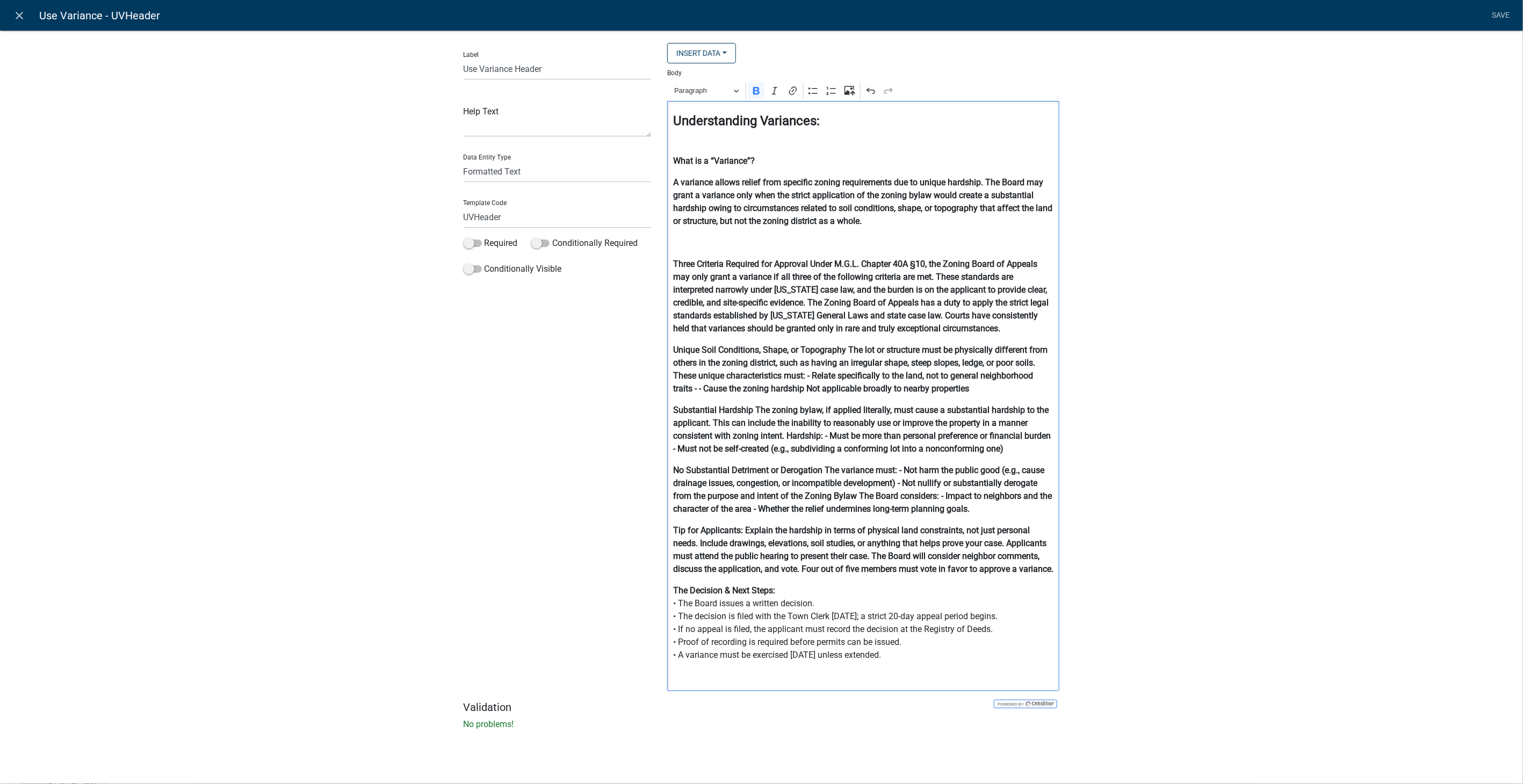
click at [935, 588] on div "Understanding Variances: What is a “Variance”? A variance allows relief from sp…" at bounding box center [863, 396] width 393 height 590
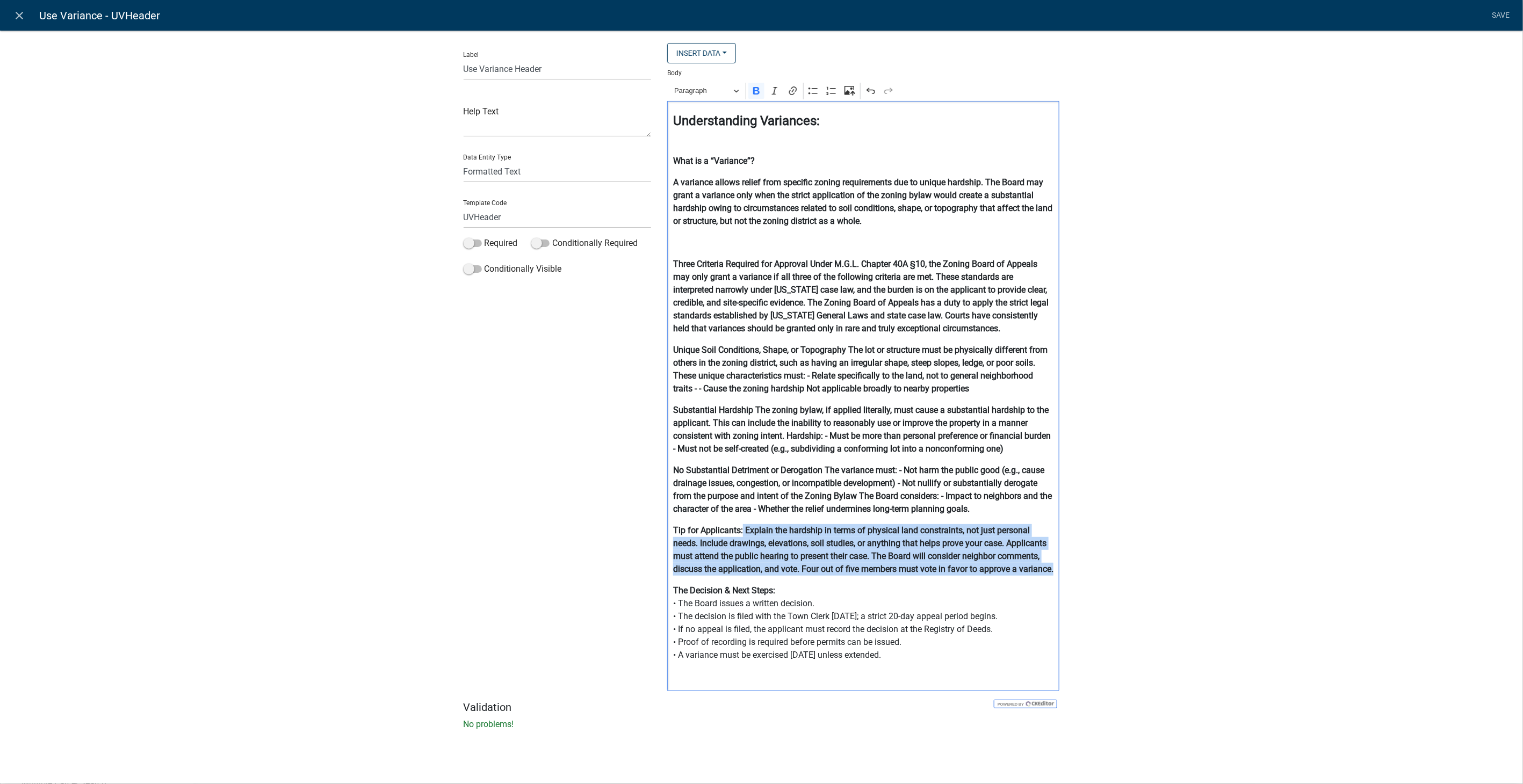
drag, startPoint x: 707, startPoint y: 582, endPoint x: 743, endPoint y: 525, distance: 67.4
click at [743, 525] on strong "Tip for Applicants: Explain the hardship in terms of physical land constraints,…" at bounding box center [864, 549] width 380 height 49
click at [757, 90] on icon "Editor toolbar" at bounding box center [756, 90] width 7 height 7
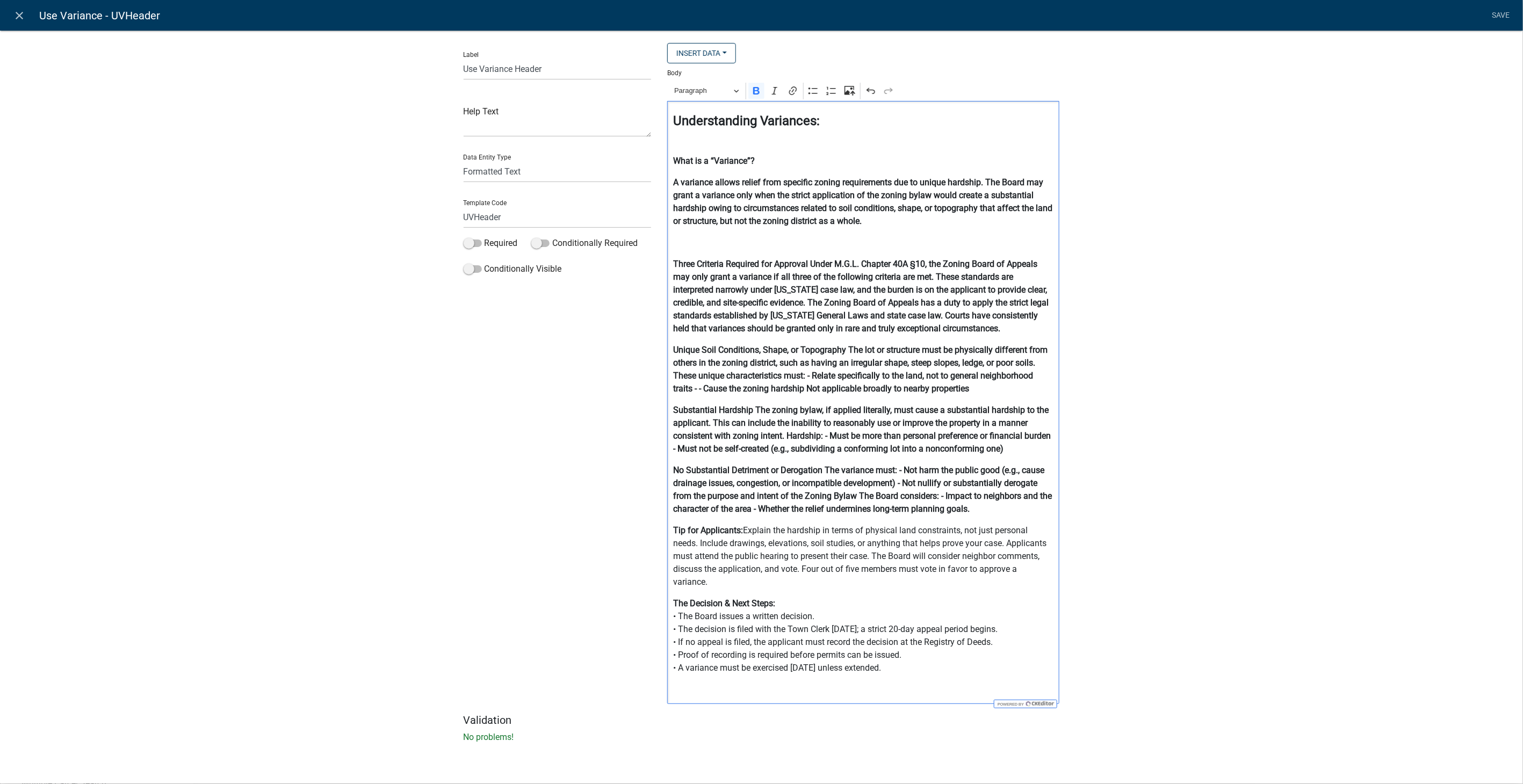
click at [821, 466] on strong "No Substantial Detriment or Derogation The variance must: - Not harm the public…" at bounding box center [863, 489] width 378 height 49
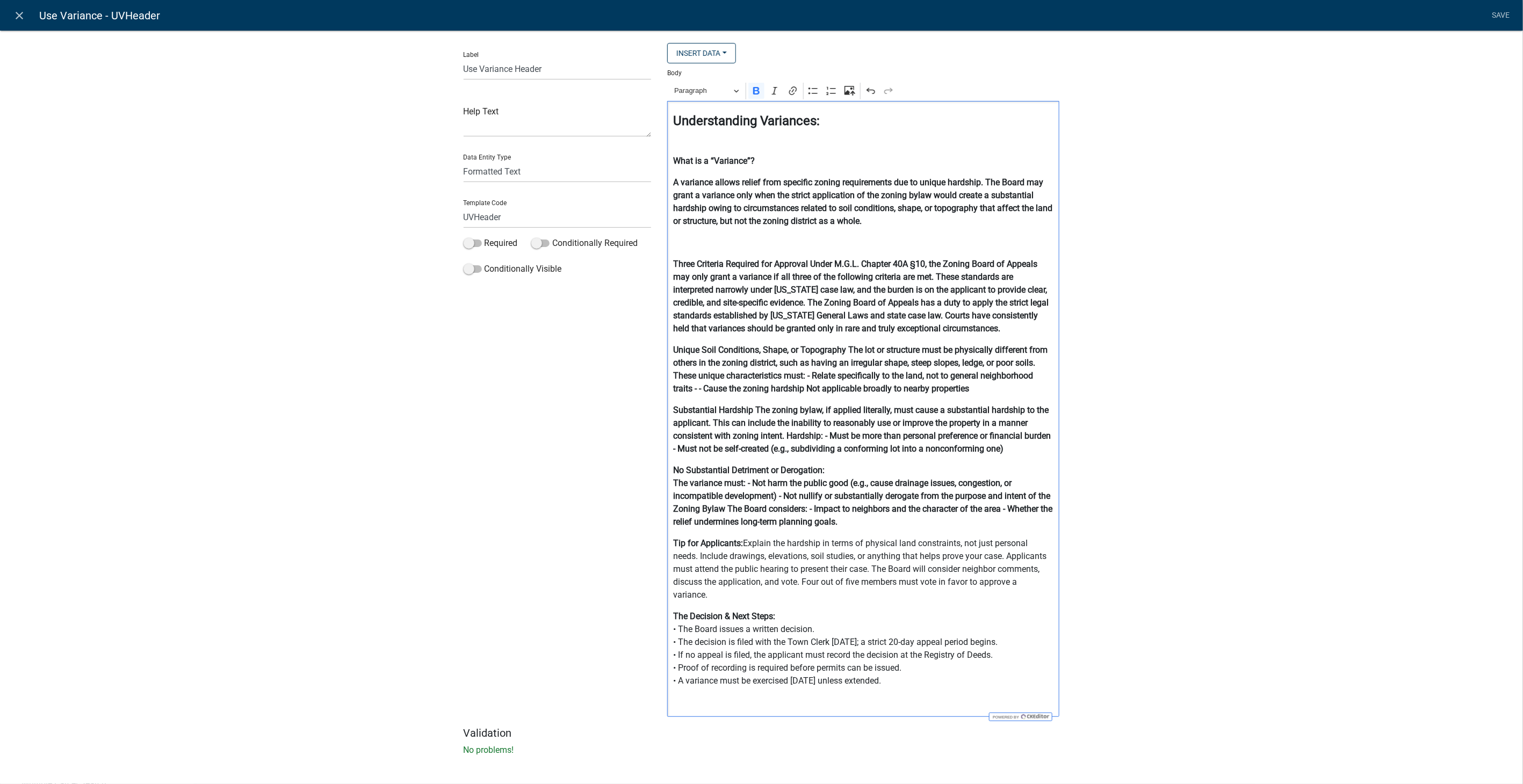
click at [742, 485] on strong "The variance must: - Not harm the public good (e.g., cause drainage issues, con…" at bounding box center [863, 502] width 379 height 49
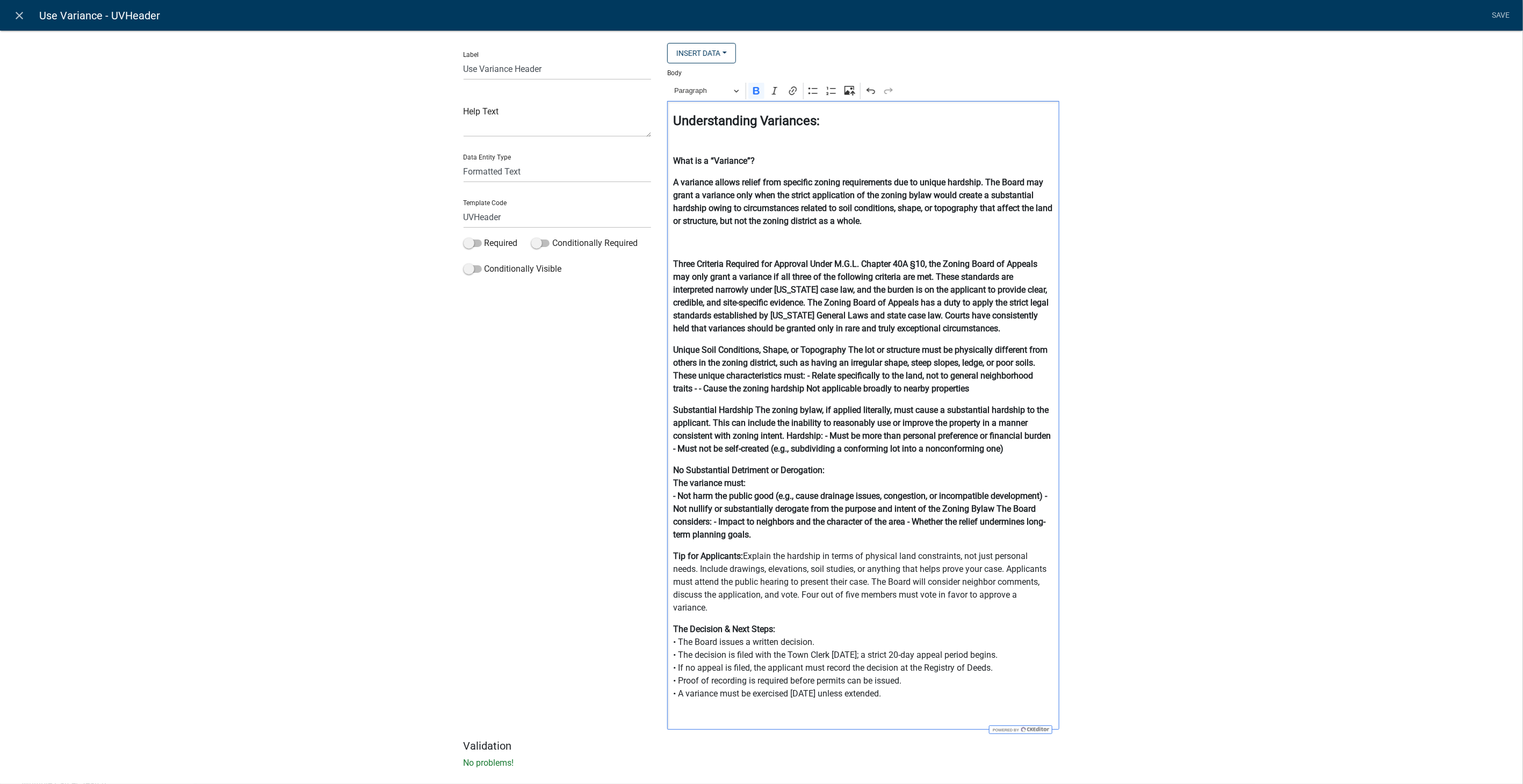
click at [992, 509] on strong "- Not harm the public good (e.g., cause drainage issues, congestion, or incompa…" at bounding box center [860, 515] width 374 height 49
click at [751, 519] on strong "The Board considers: - Impact to neighbors and the character of the area - Whet…" at bounding box center [846, 528] width 346 height 23
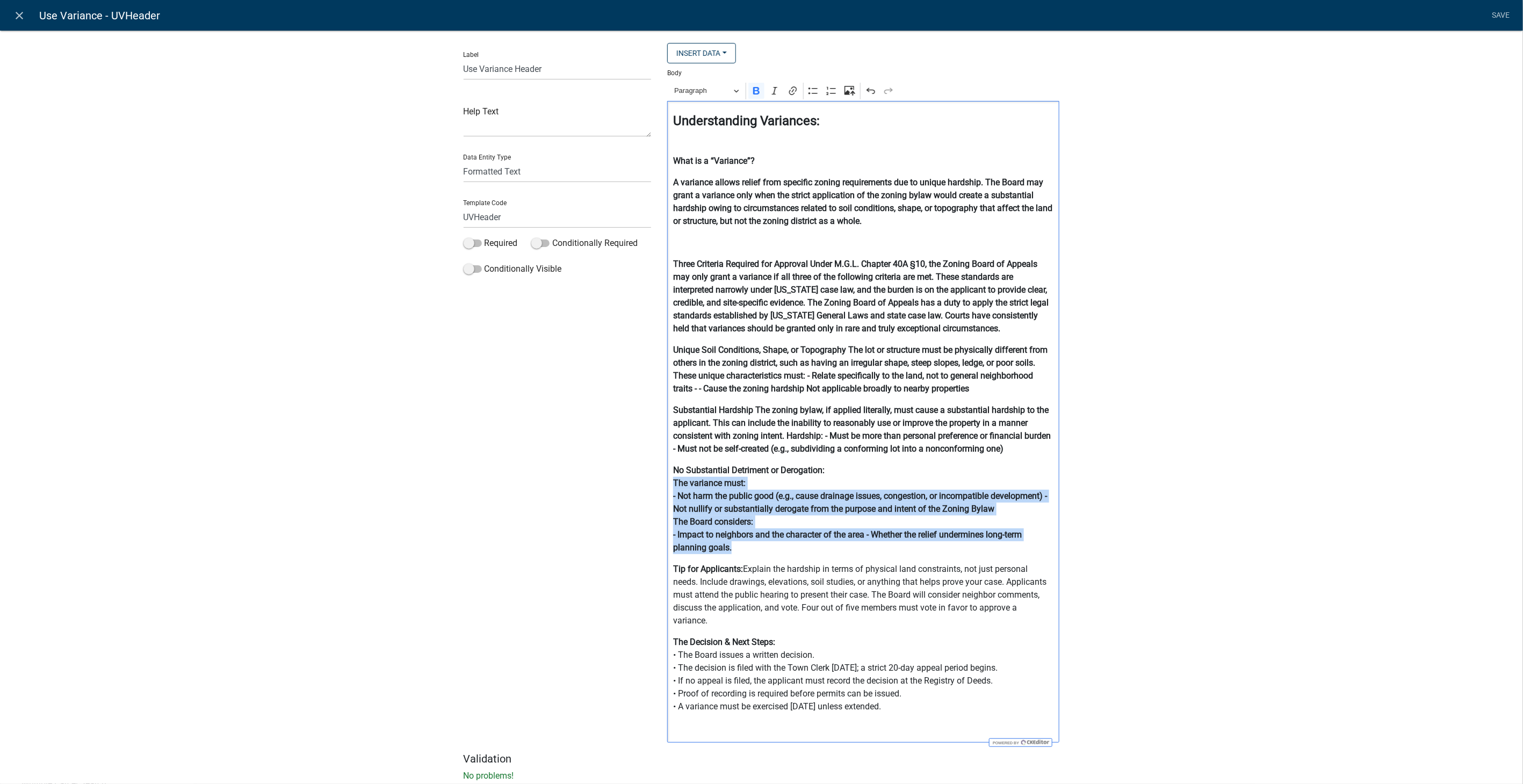
drag, startPoint x: 731, startPoint y: 546, endPoint x: 656, endPoint y: 487, distance: 95.4
click at [659, 487] on div "Insert Data Acres Do you need to select additional parcels? Address of Subject …" at bounding box center [864, 397] width 408 height 710
click at [758, 86] on button "Bold" at bounding box center [757, 91] width 17 height 17
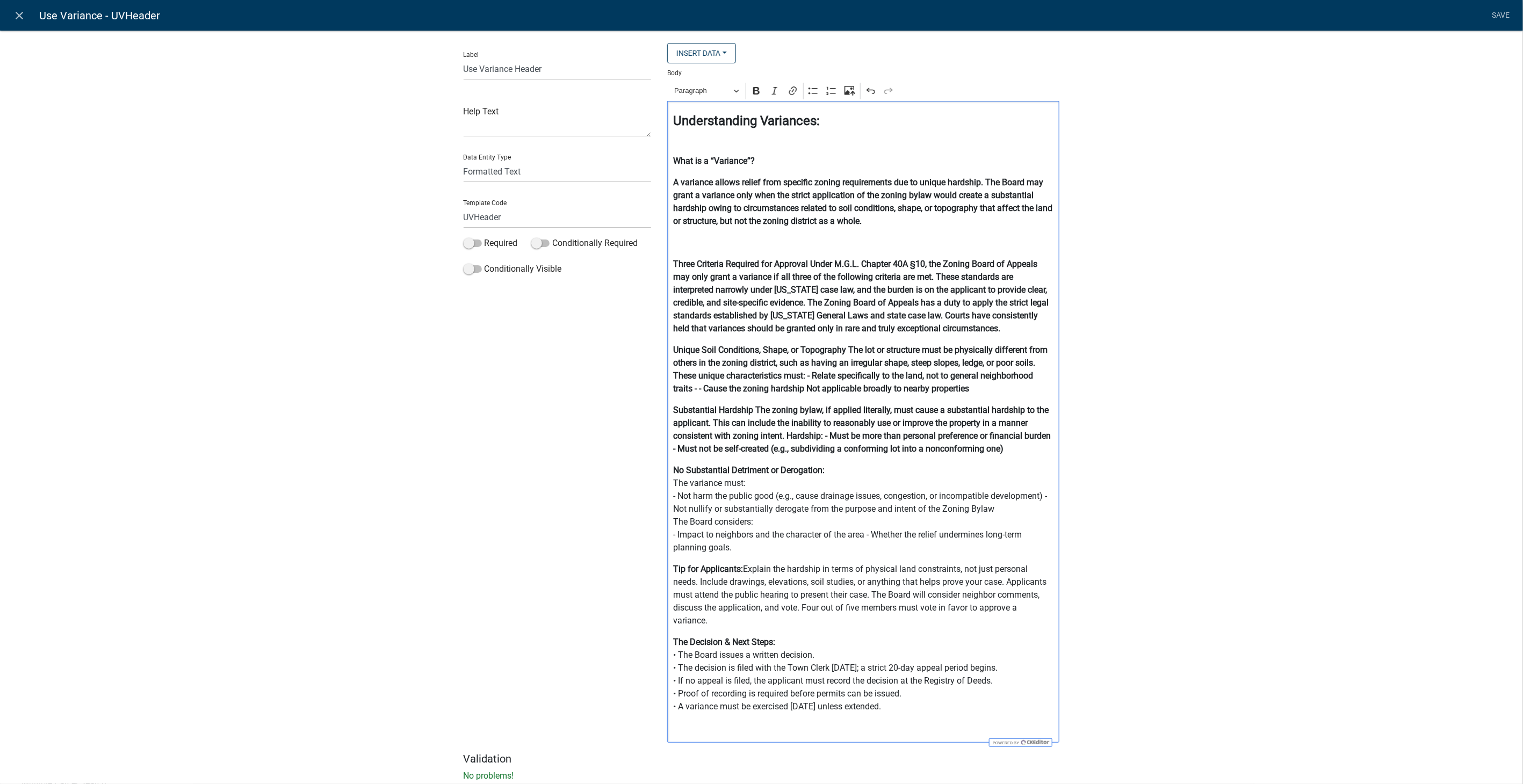
click at [1005, 455] on div "Understanding Variances: What is a “Variance”? A variance allows relief from sp…" at bounding box center [863, 421] width 393 height 642
click at [748, 411] on strong "Substantial Hardship The zoning bylaw, if applied literally, must cause a subst…" at bounding box center [862, 429] width 378 height 49
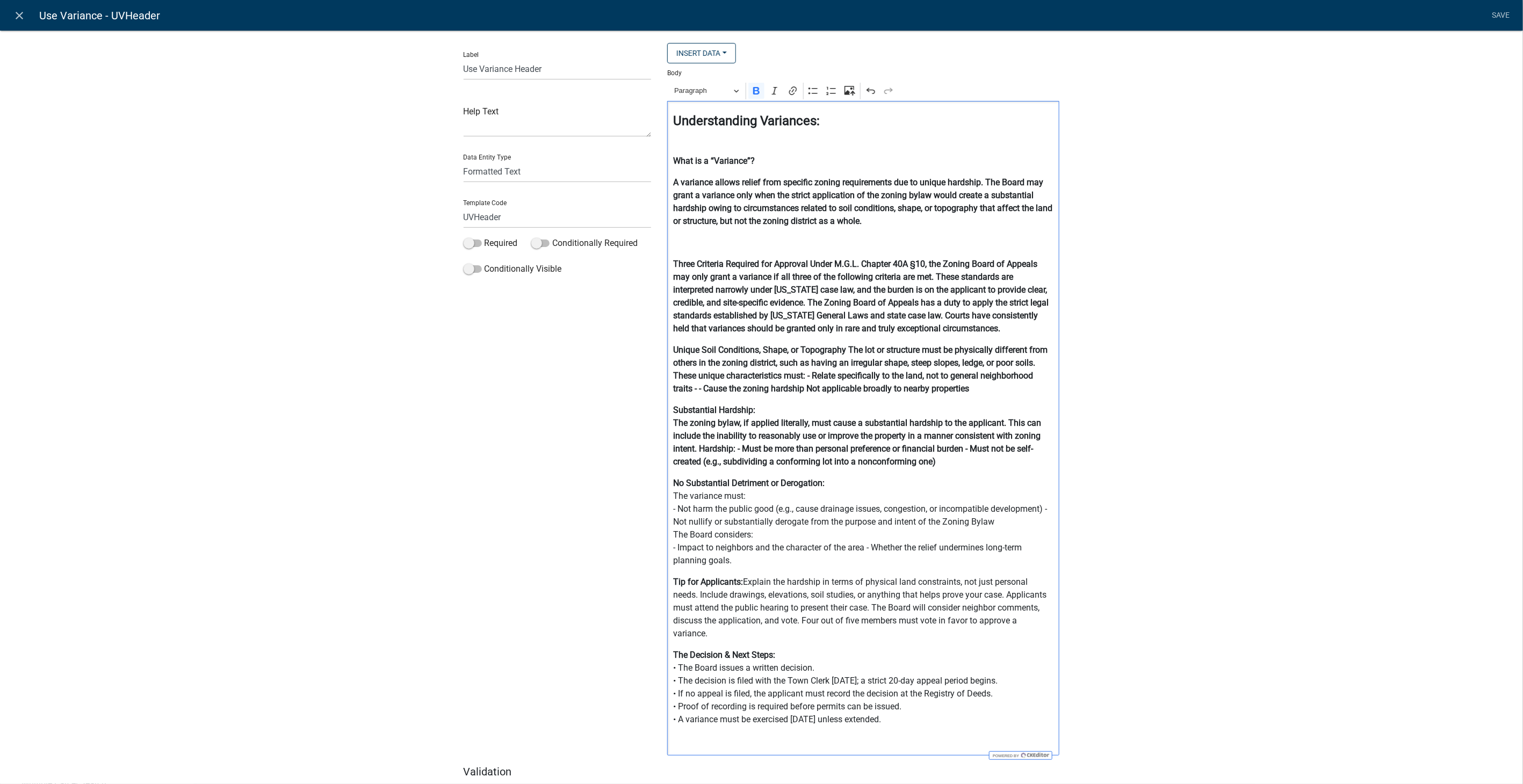
click at [695, 448] on strong "The zoning bylaw, if applied literally, must cause a substantial hardship to th…" at bounding box center [857, 442] width 368 height 49
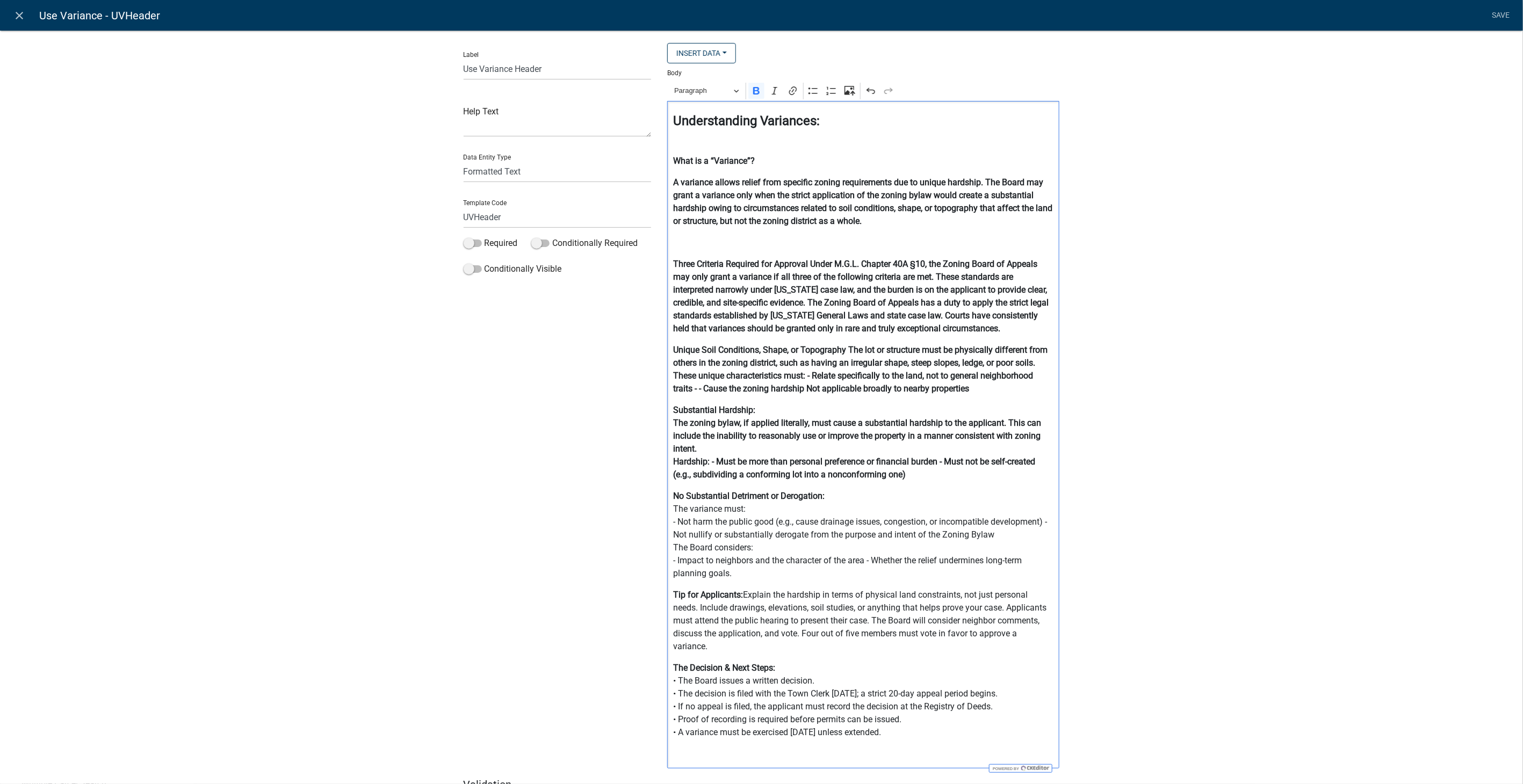
click at [706, 462] on strong "Hardship: - Must be more than personal preference or financial burden - Must no…" at bounding box center [854, 468] width 362 height 23
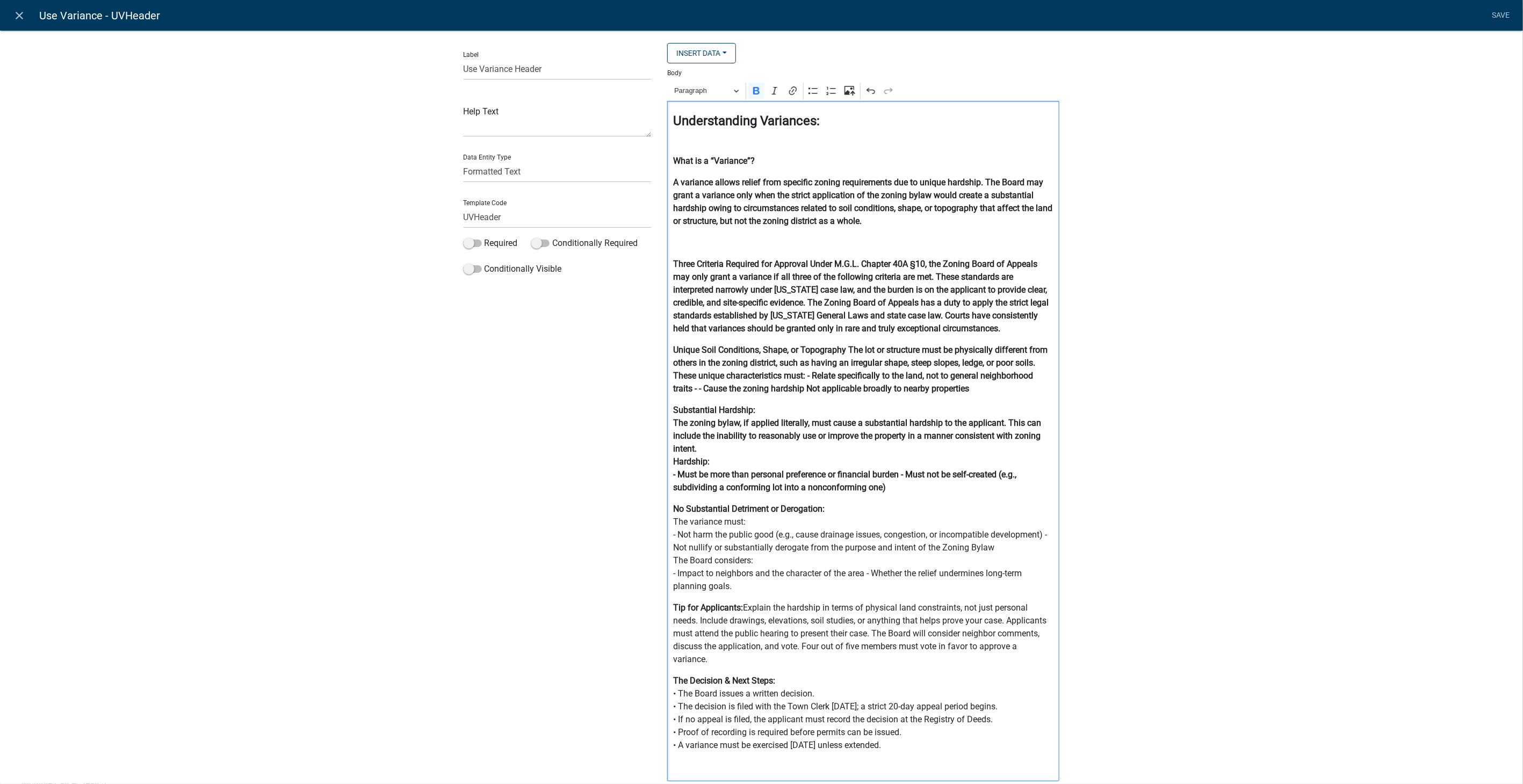
click at [899, 475] on strong "- Must be more than personal preference or financial burden - Must not be self-…" at bounding box center [845, 481] width 343 height 23
drag, startPoint x: 669, startPoint y: 420, endPoint x: 1002, endPoint y: 493, distance: 340.9
click at [1002, 493] on p "Substantial Hardship: The zoning bylaw, if applied literally, must cause a subs…" at bounding box center [864, 449] width 381 height 90
click at [754, 94] on icon "Editor toolbar" at bounding box center [756, 90] width 7 height 7
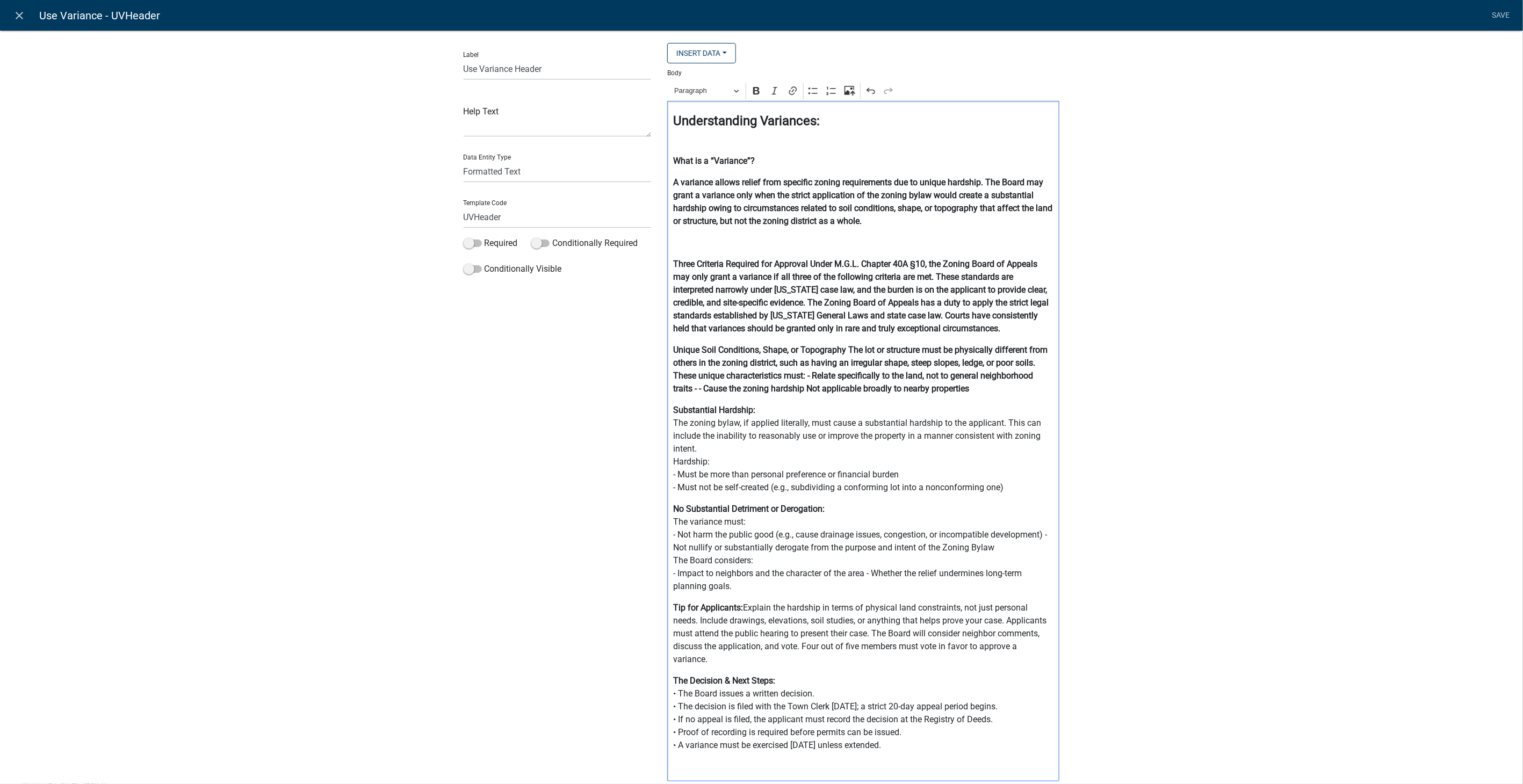
click at [1023, 394] on p "Unique Soil Conditions, Shape, or Topography The lot or structure must be physi…" at bounding box center [864, 369] width 381 height 51
click at [840, 349] on strong "Unique Soil Conditions, Shape, or Topography The lot or structure must be physi…" at bounding box center [860, 368] width 374 height 49
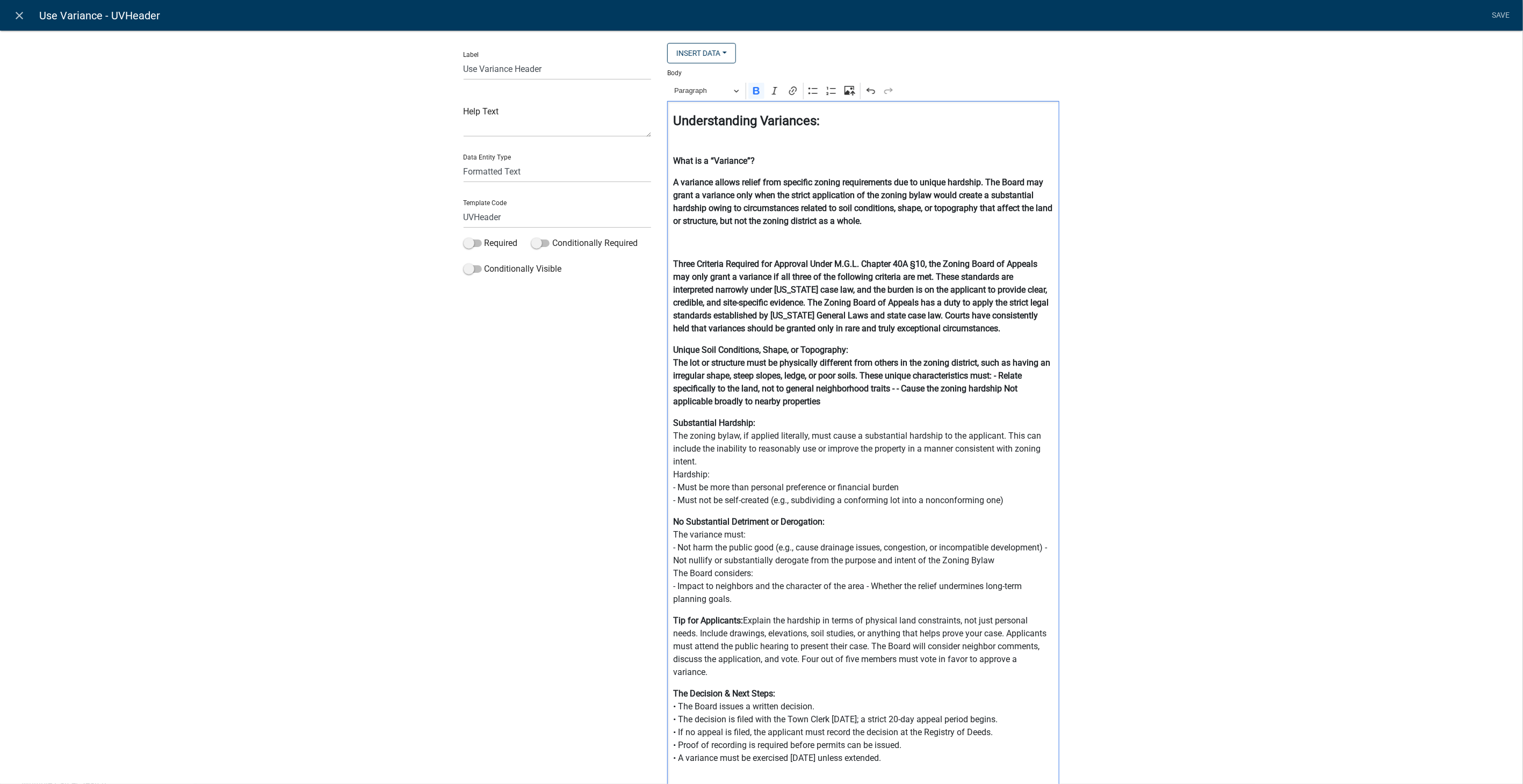
click at [992, 378] on strong "The lot or structure must be physically different from others in the zoning dis…" at bounding box center [862, 382] width 377 height 49
click at [924, 388] on strong "- Relate specifically to the land, not to general neighborhood traits - - Cause…" at bounding box center [860, 395] width 374 height 23
click at [777, 398] on strong "- Cause the zoning hardship Not applicable broadly to nearby properties" at bounding box center [808, 402] width 270 height 10
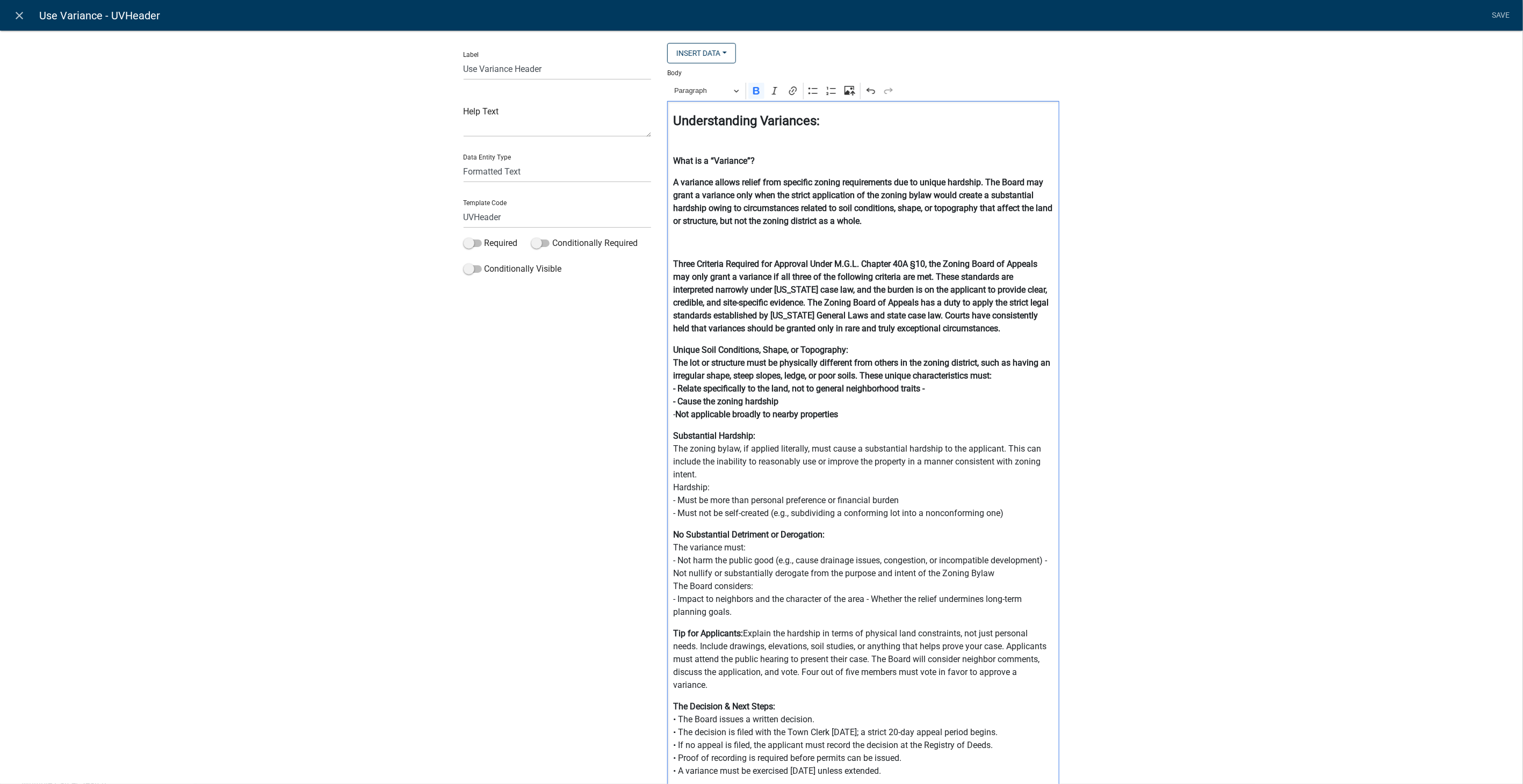
click at [925, 386] on p "Unique Soil Conditions, Shape, or Topography: The lot or structure must be phys…" at bounding box center [864, 382] width 381 height 78
drag, startPoint x: 854, startPoint y: 416, endPoint x: 659, endPoint y: 363, distance: 202.1
click at [659, 363] on div "Insert Data Acres Do you need to select additional parcels? Address of Subject …" at bounding box center [864, 430] width 408 height 774
click at [754, 92] on icon "Editor toolbar" at bounding box center [756, 90] width 7 height 7
click at [1207, 378] on div "Label Use Variance Header Help Text Data Entity Type Free Form Text Document Di…" at bounding box center [761, 441] width 1523 height 857
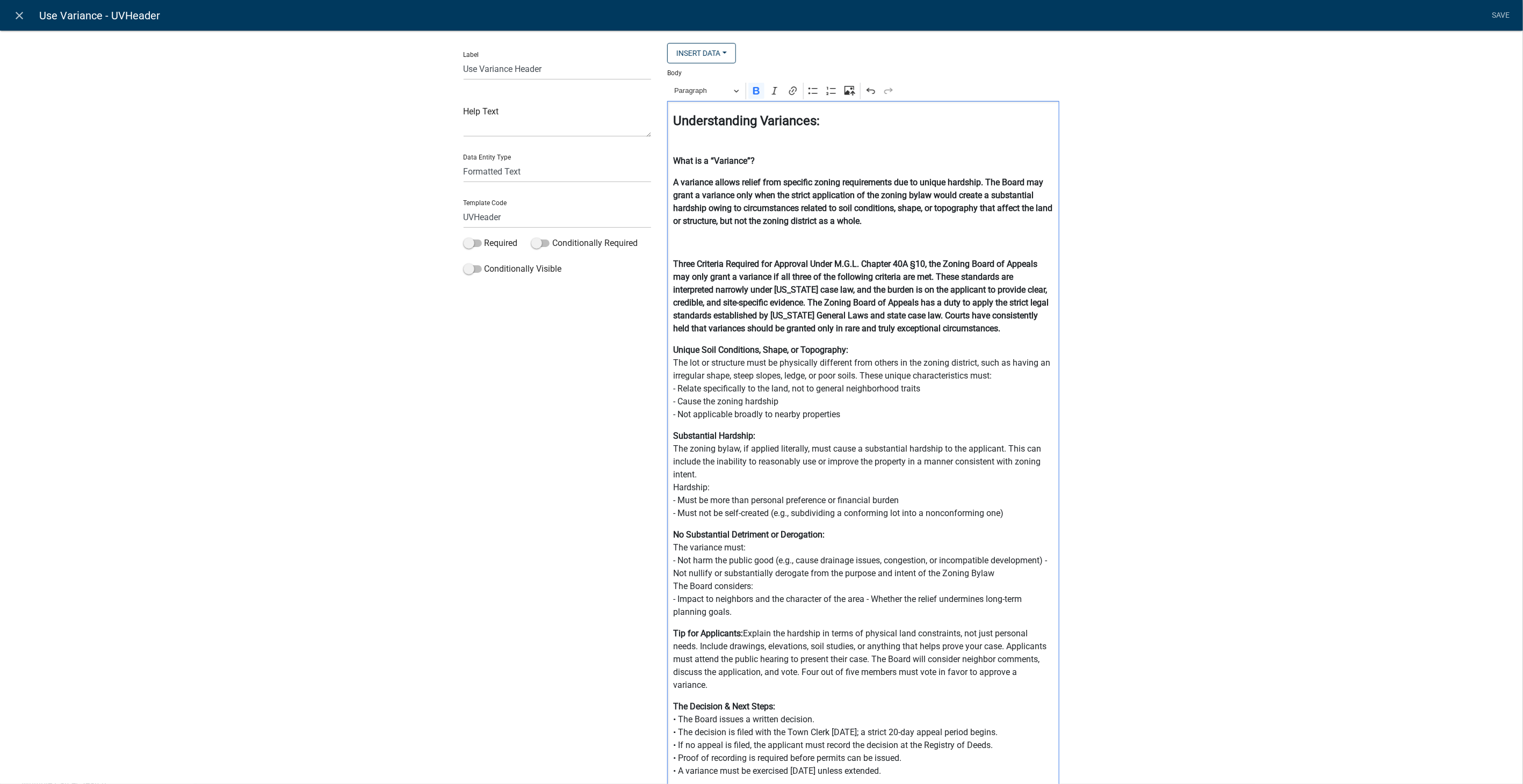
click at [807, 264] on strong "Three Criteria Required for Approval Under M.G.L. Chapter 40A §10, the Zoning B…" at bounding box center [861, 296] width 375 height 74
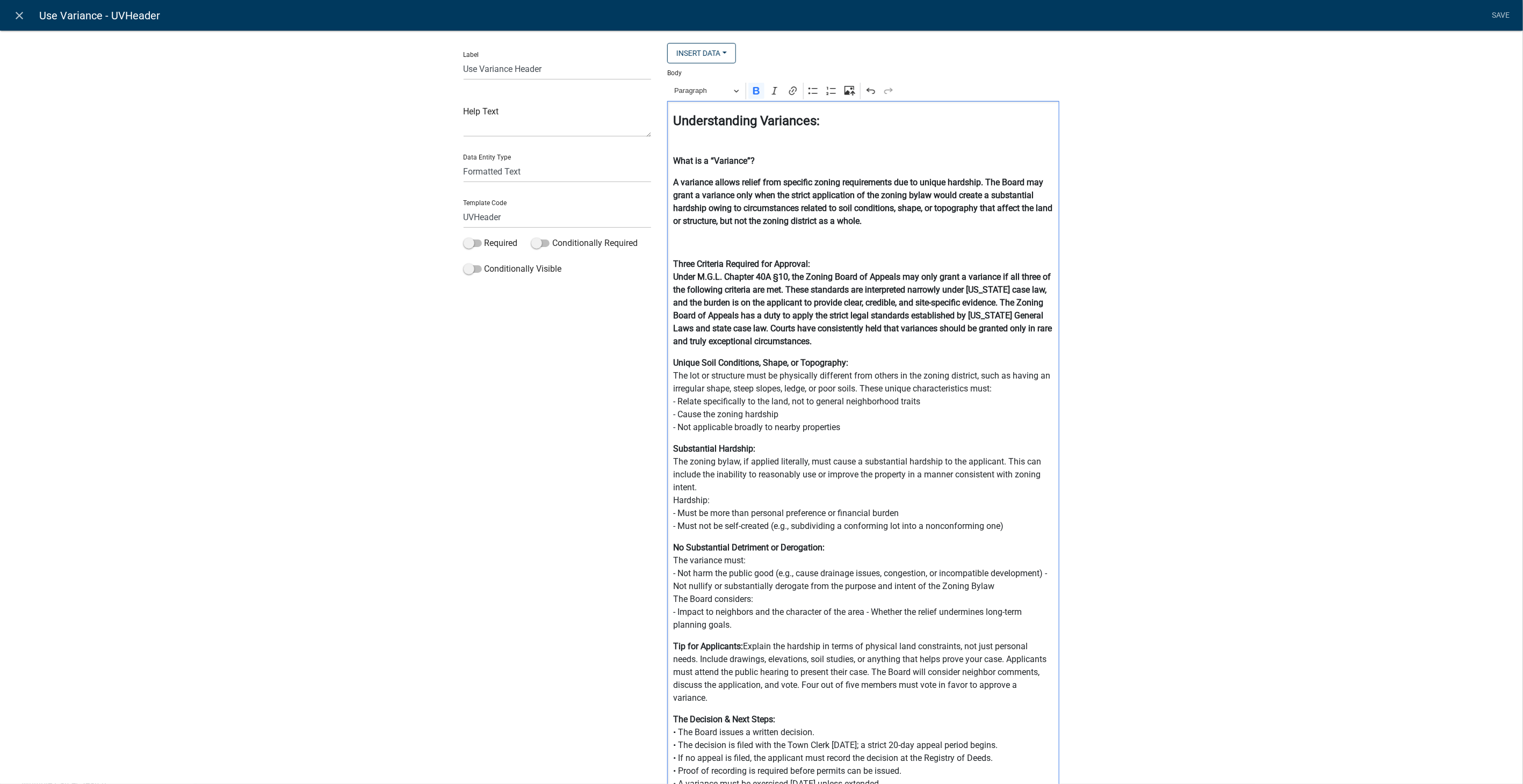
click at [673, 262] on strong "Three Criteria Required for Approval:" at bounding box center [742, 264] width 137 height 10
drag, startPoint x: 939, startPoint y: 344, endPoint x: 669, endPoint y: 280, distance: 277.5
click at [673, 280] on p "Three Criteria Required for Approval: Under M.G.L. Chapter 40A §10, the Zoning …" at bounding box center [864, 302] width 381 height 90
click at [753, 90] on icon "Editor toolbar" at bounding box center [756, 90] width 7 height 7
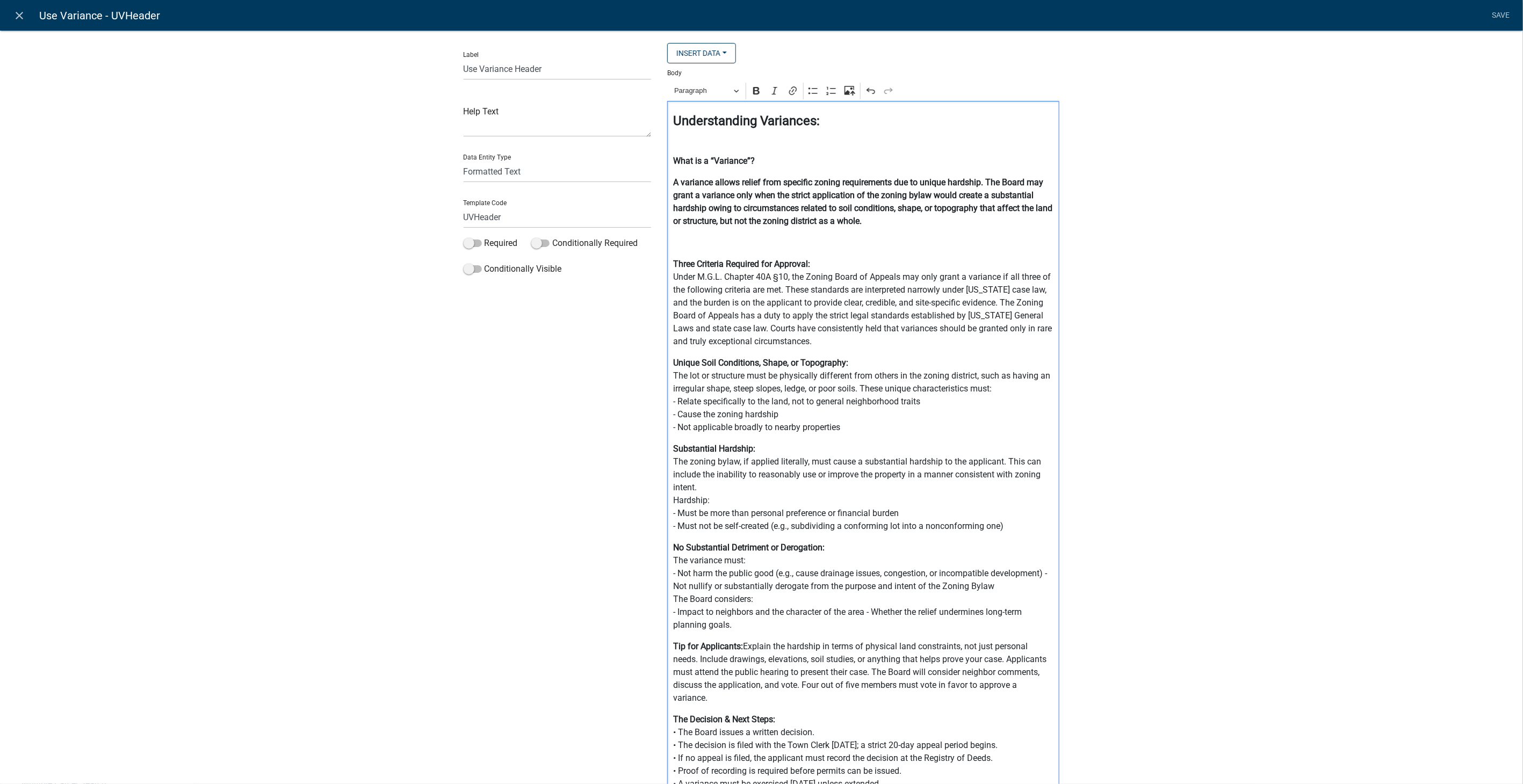
click at [983, 244] on p "Editor editing area: main. Press Alt+0 for help." at bounding box center [864, 243] width 381 height 13
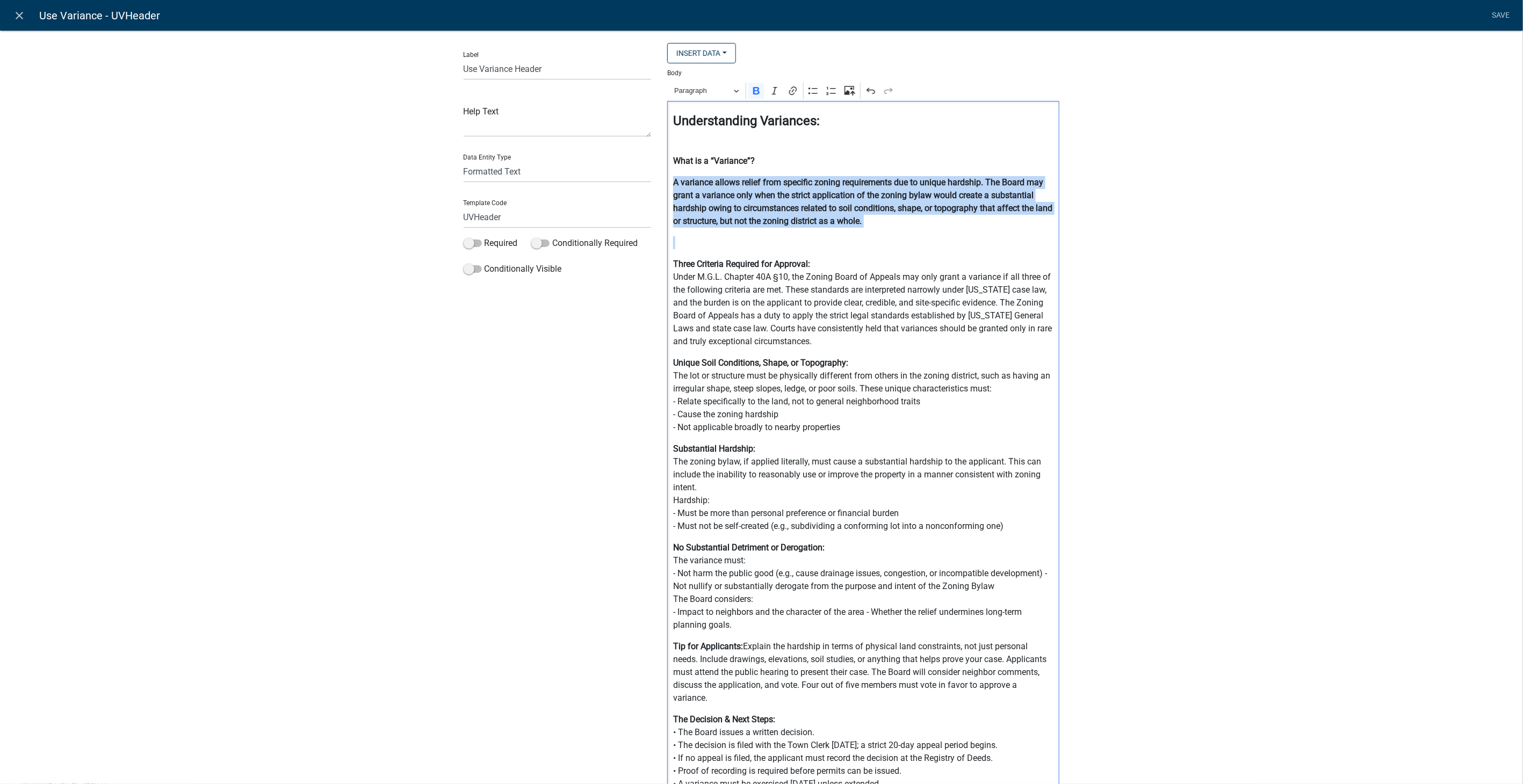
drag, startPoint x: 667, startPoint y: 183, endPoint x: 837, endPoint y: 234, distance: 177.5
click at [837, 234] on div "Understanding Variances: What is a “Variance”? A variance allows relief from sp…" at bounding box center [863, 460] width 393 height 719
click at [751, 92] on icon "Editor toolbar" at bounding box center [756, 90] width 11 height 11
click at [924, 237] on p "Editor editing area: main. Press Alt+0 for help." at bounding box center [864, 243] width 381 height 13
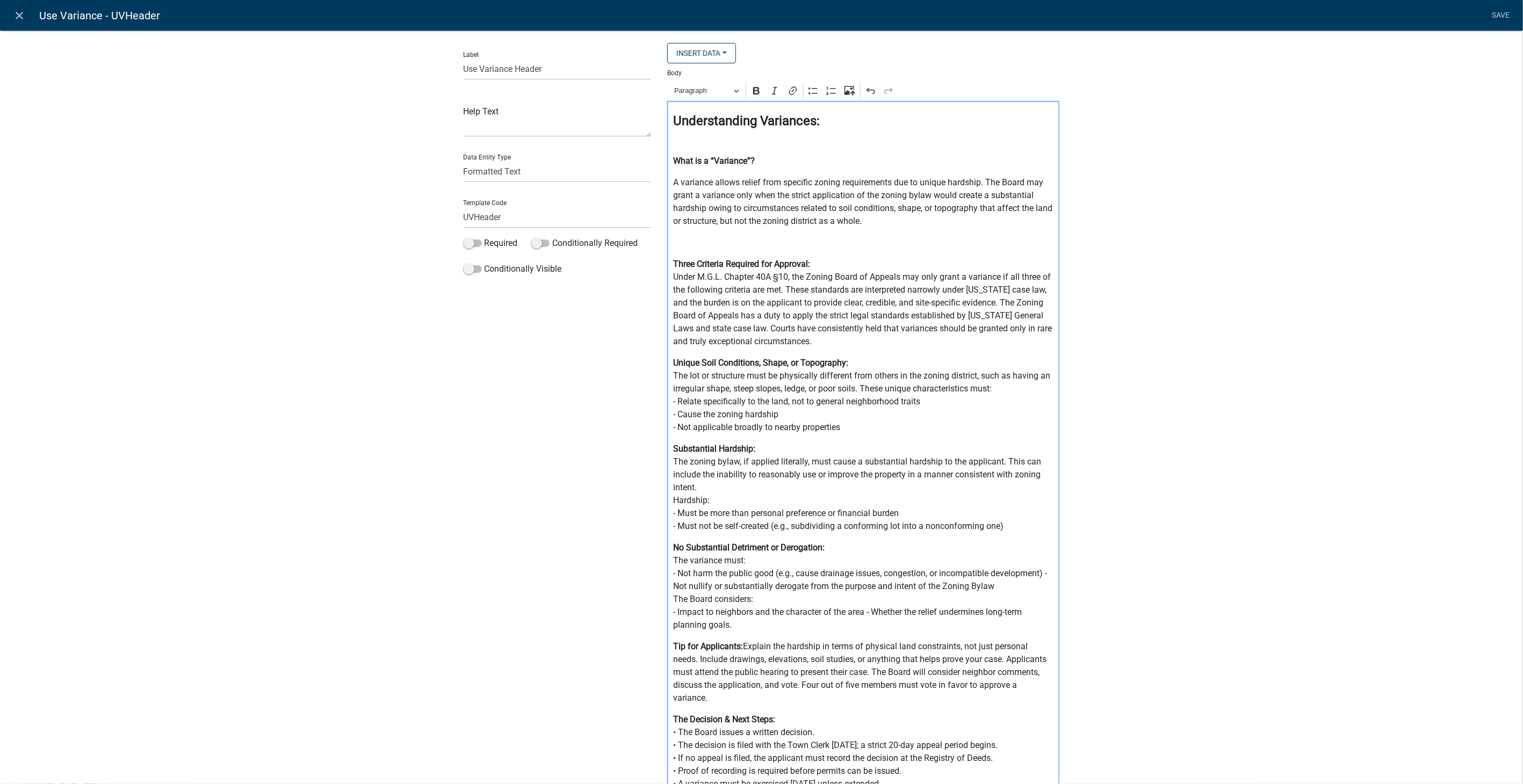
click at [673, 264] on strong "Three Criteria Required for Approval:" at bounding box center [742, 264] width 137 height 10
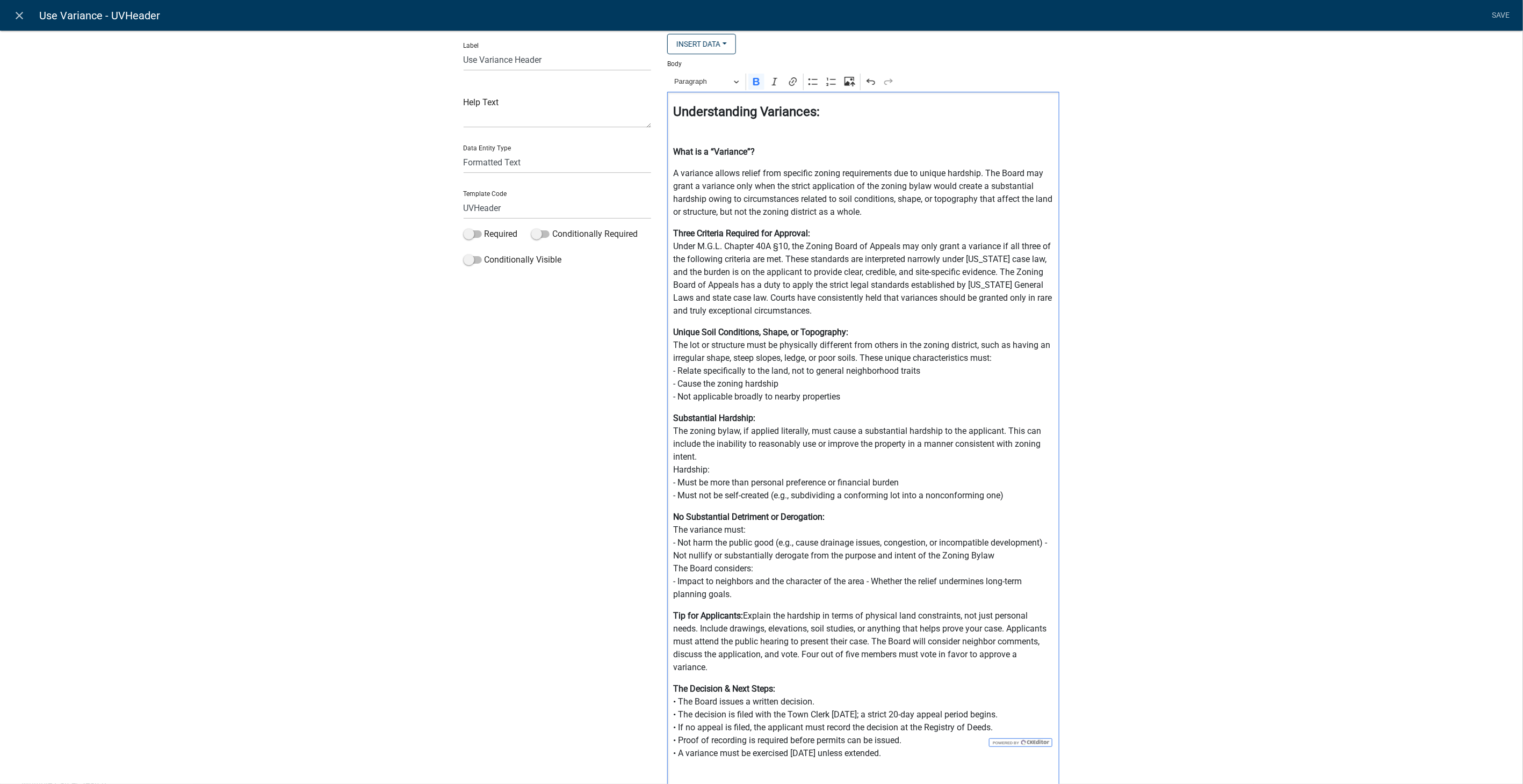
scroll to position [0, 0]
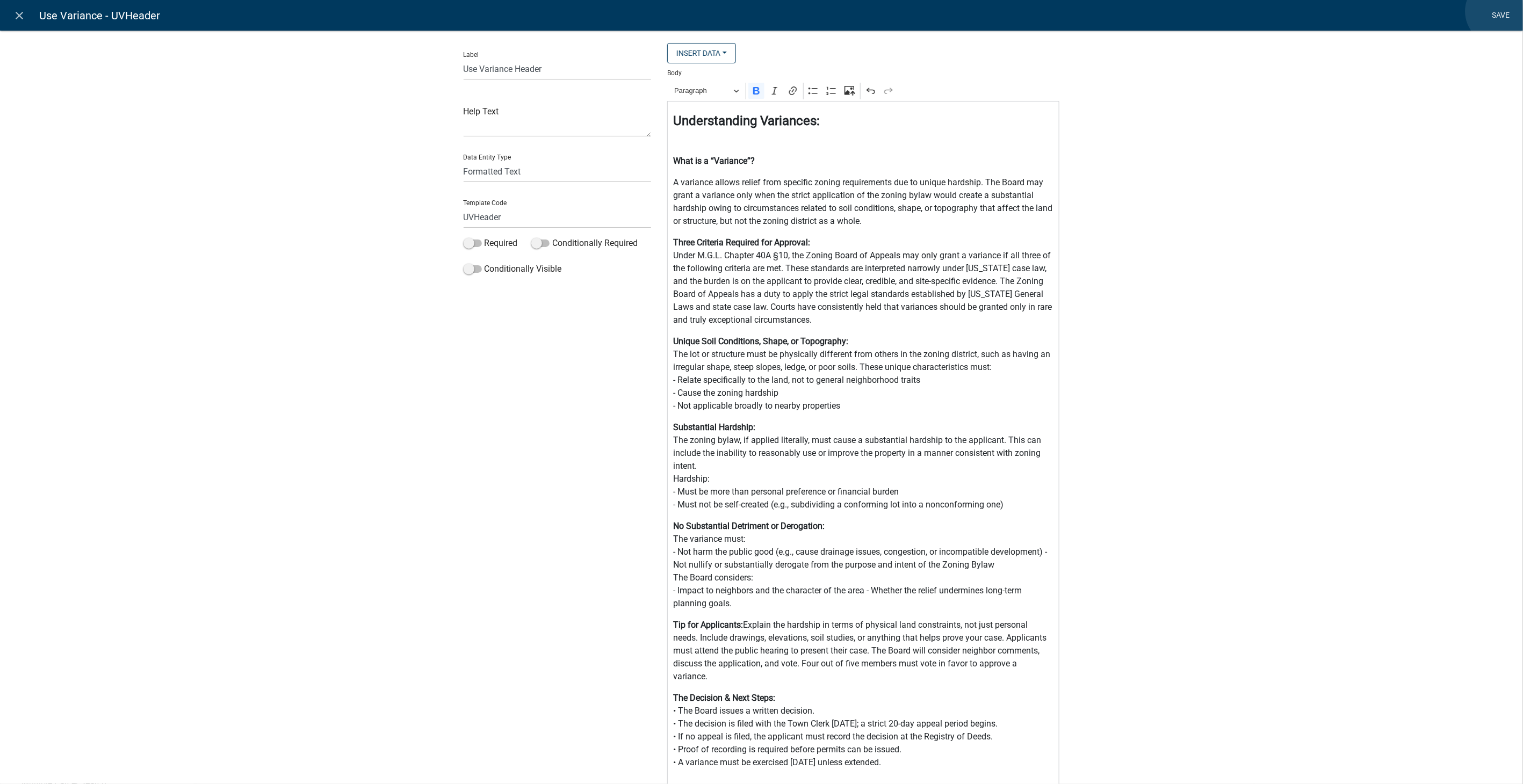
click at [1499, 12] on link "Save" at bounding box center [1501, 16] width 27 height 21
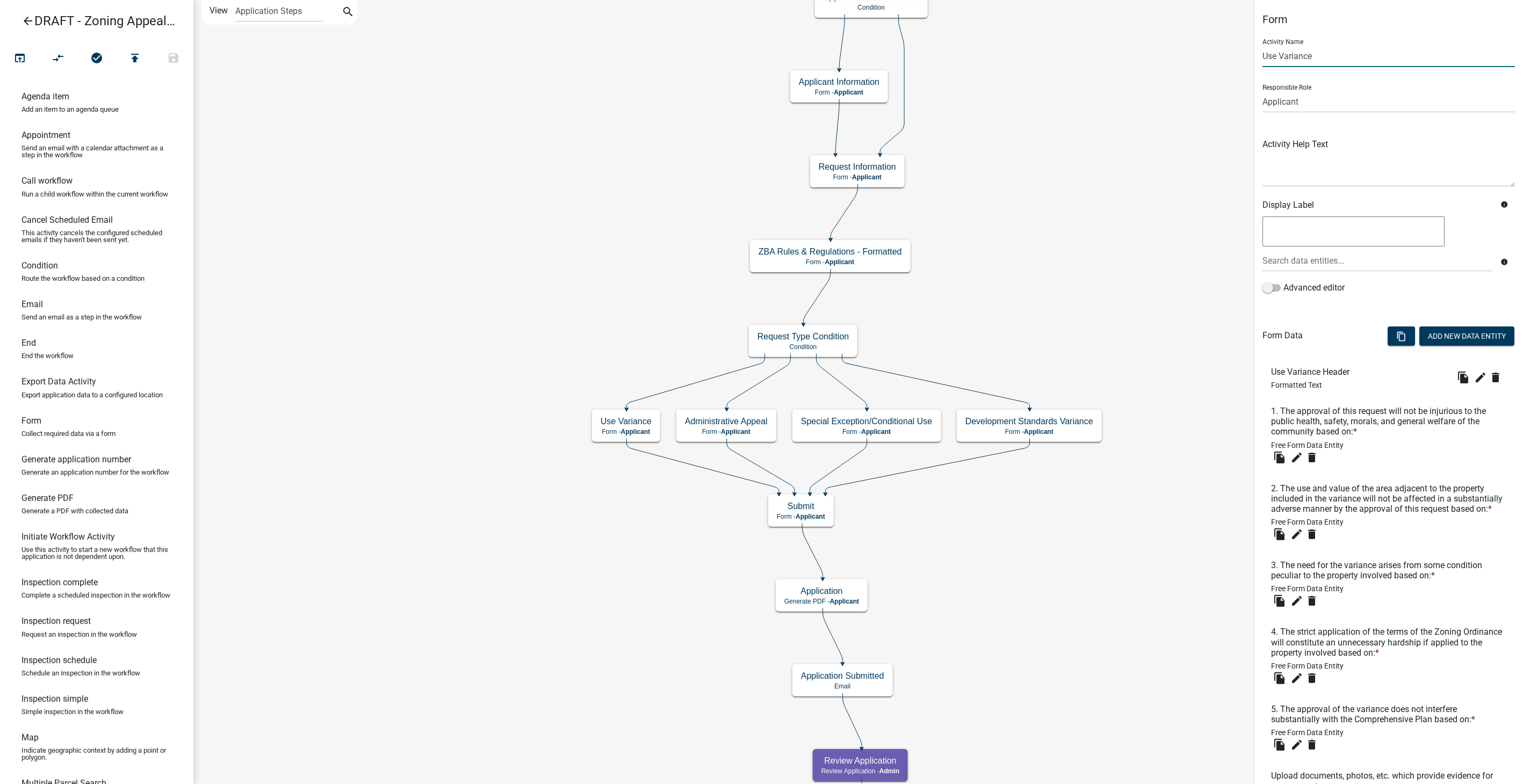
click at [1281, 58] on input "Use Variance" at bounding box center [1389, 56] width 253 height 22
click at [1474, 377] on icon "edit" at bounding box center [1481, 378] width 13 height 13
type input "Variance"
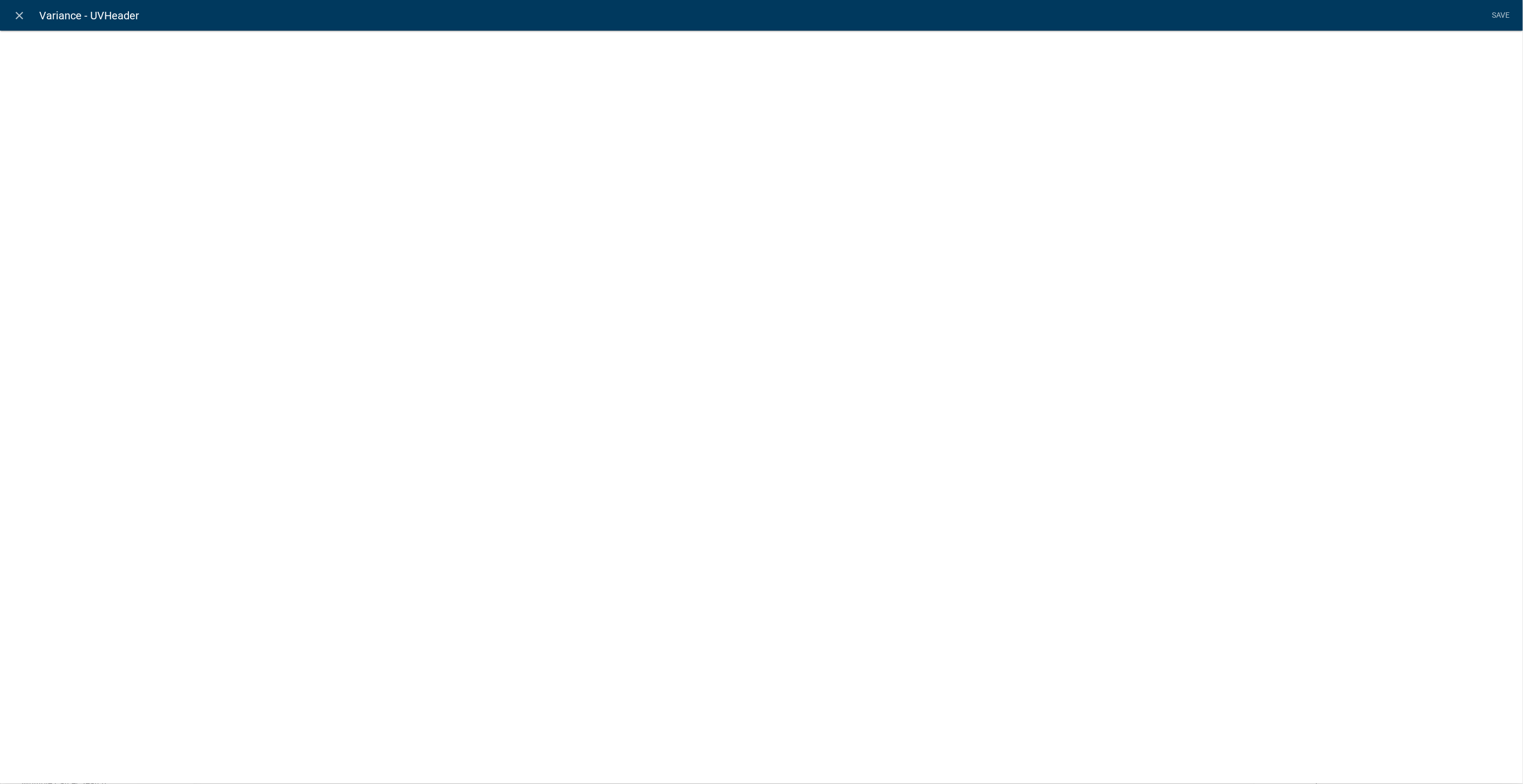
select select "rich-text"
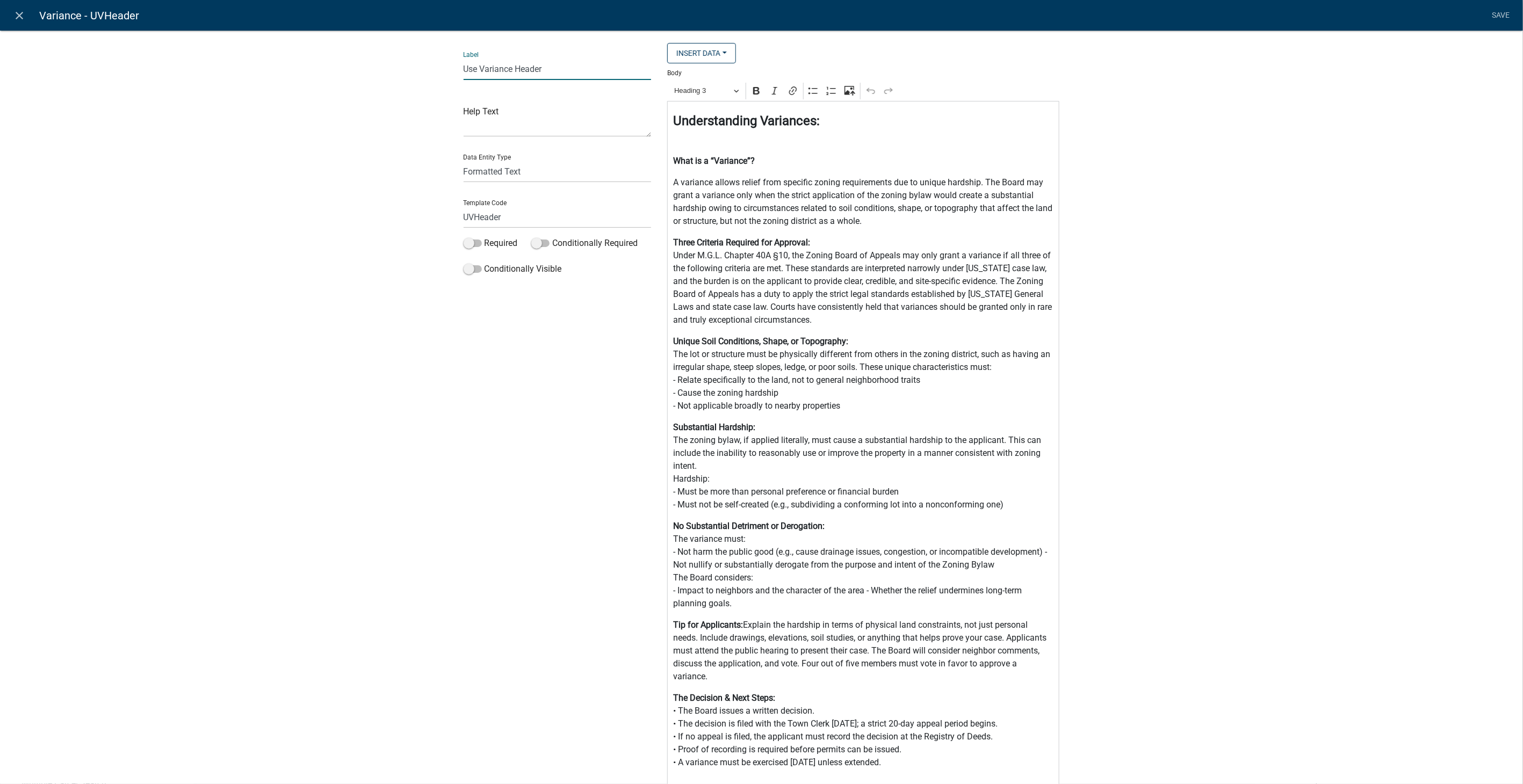
click at [477, 71] on input "Use Variance Header" at bounding box center [558, 69] width 188 height 22
type input "Variance Header"
click at [468, 215] on input "UVHeader" at bounding box center [558, 217] width 188 height 22
type input "VarianceHeader"
click at [1501, 13] on li "Save" at bounding box center [1501, 16] width 27 height 21
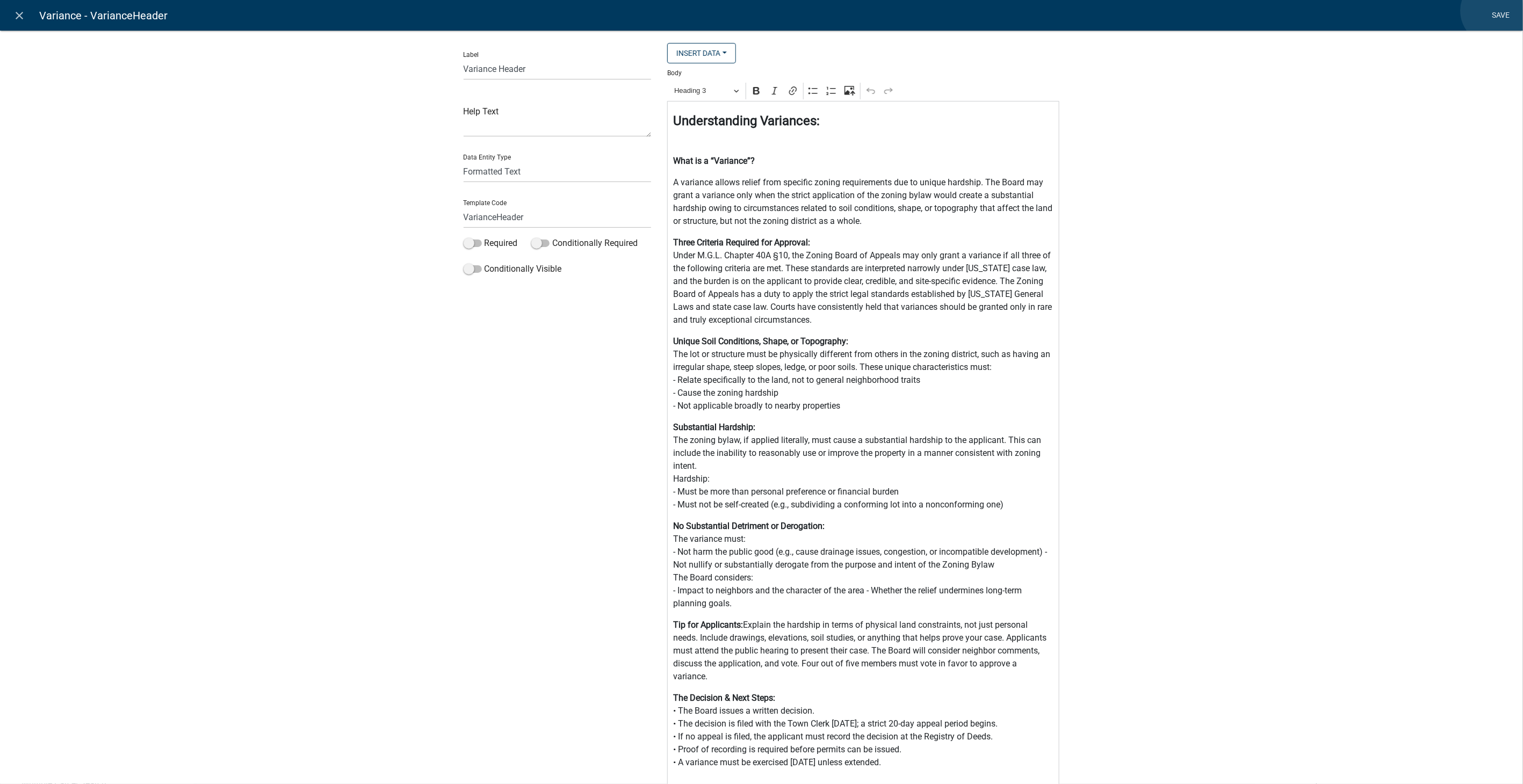
click at [1495, 11] on link "Save" at bounding box center [1501, 16] width 27 height 21
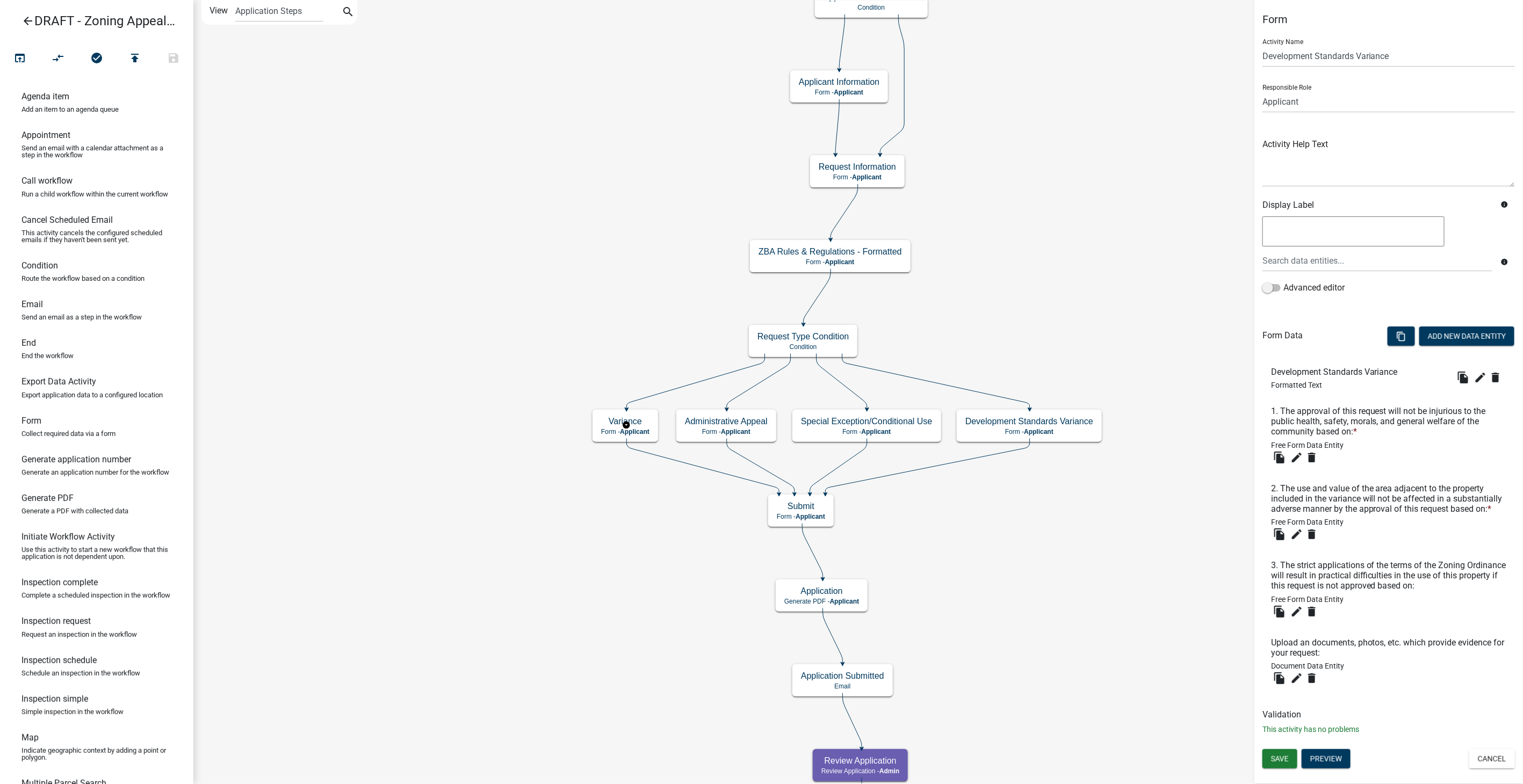
click at [635, 435] on body "Internet Explorer does NOT work with GeoPermits. Get a new browser for more sec…" at bounding box center [761, 392] width 1523 height 784
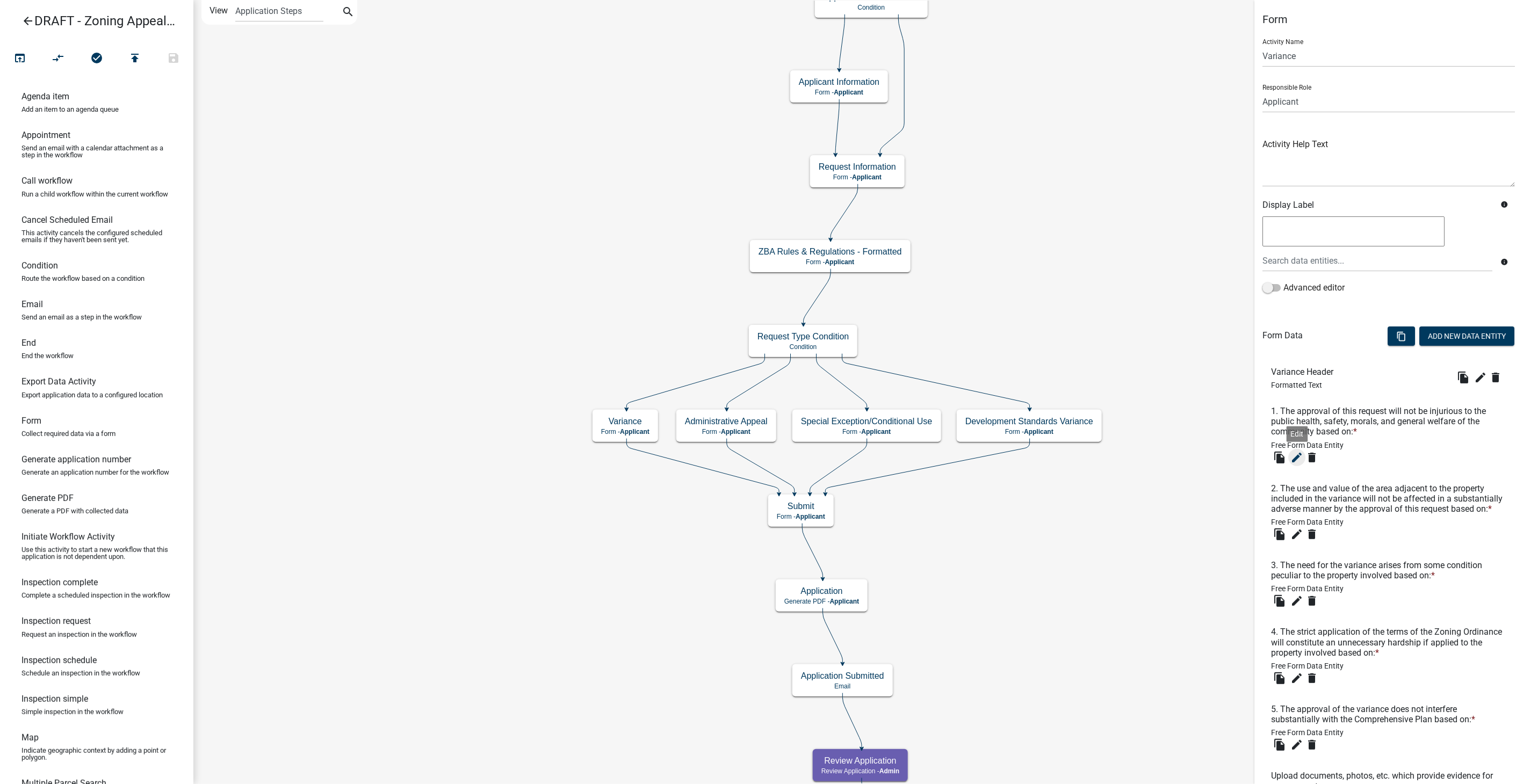
click at [1295, 454] on icon "edit" at bounding box center [1297, 458] width 13 height 13
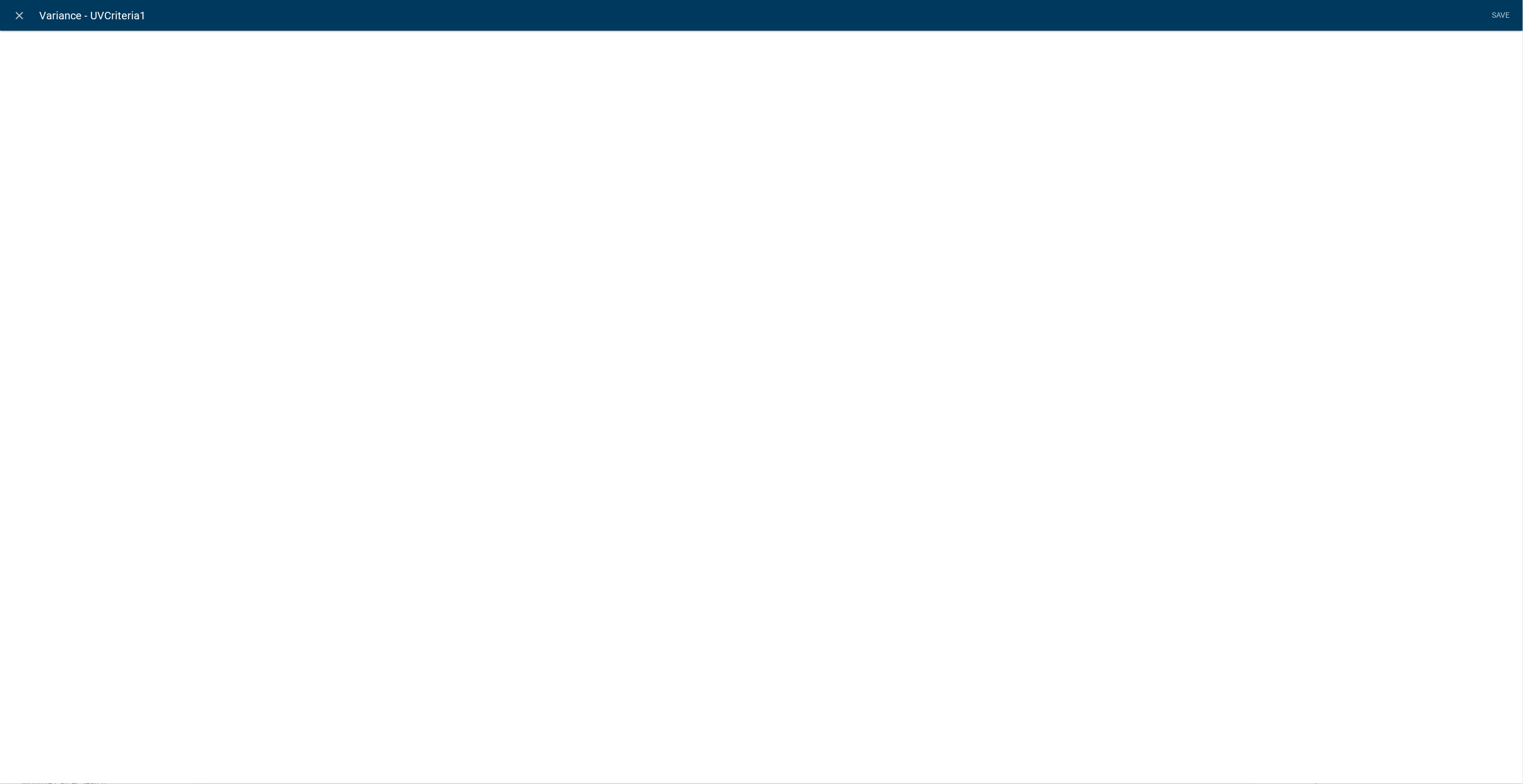
select select
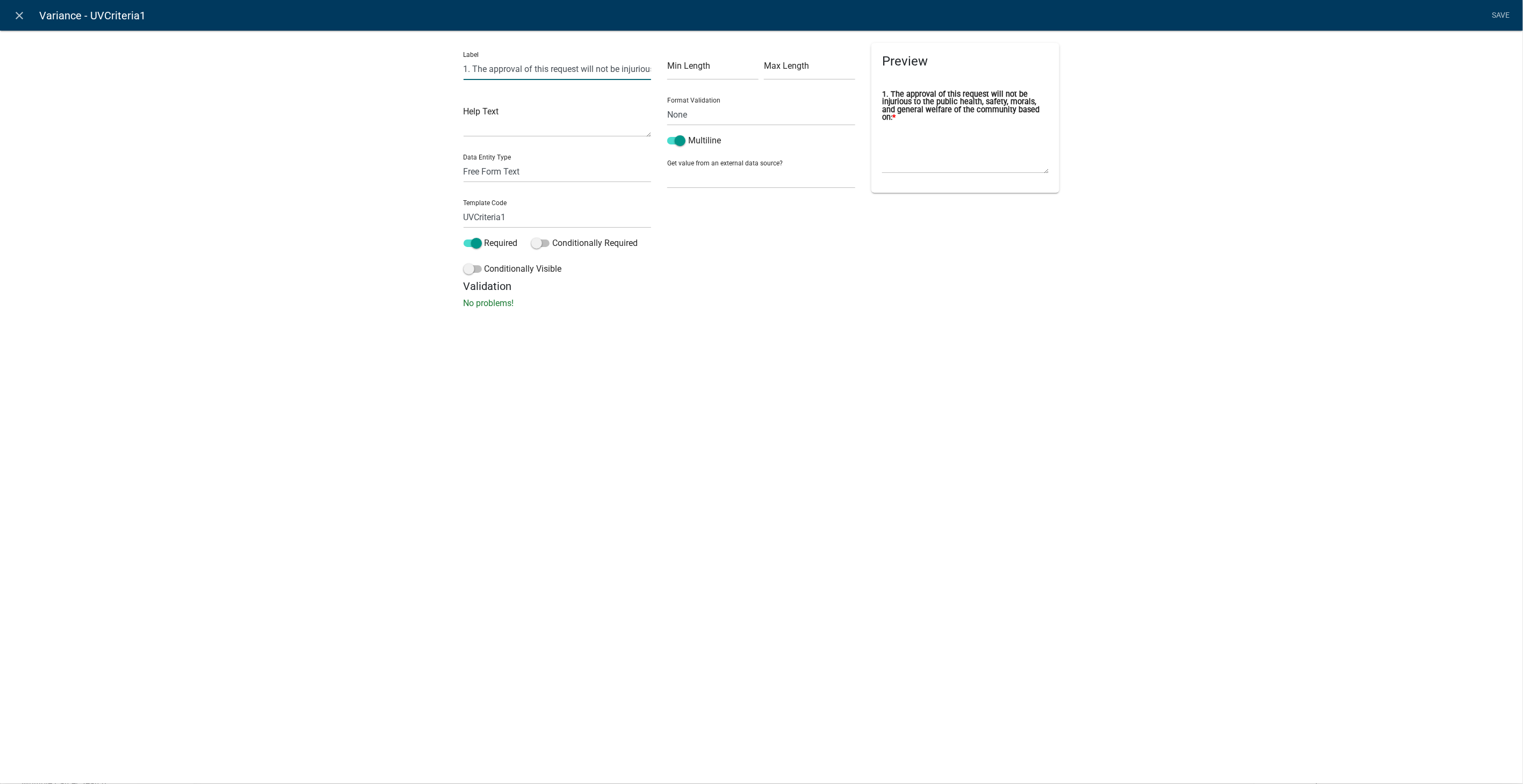
click at [621, 68] on input "1. The approval of this request will not be injurious to the public health, saf…" at bounding box center [558, 69] width 188 height 22
type input "1. The approval of this request will not negatively impact the public good or c…"
click at [506, 221] on input "UVCriteria1" at bounding box center [558, 217] width 188 height 22
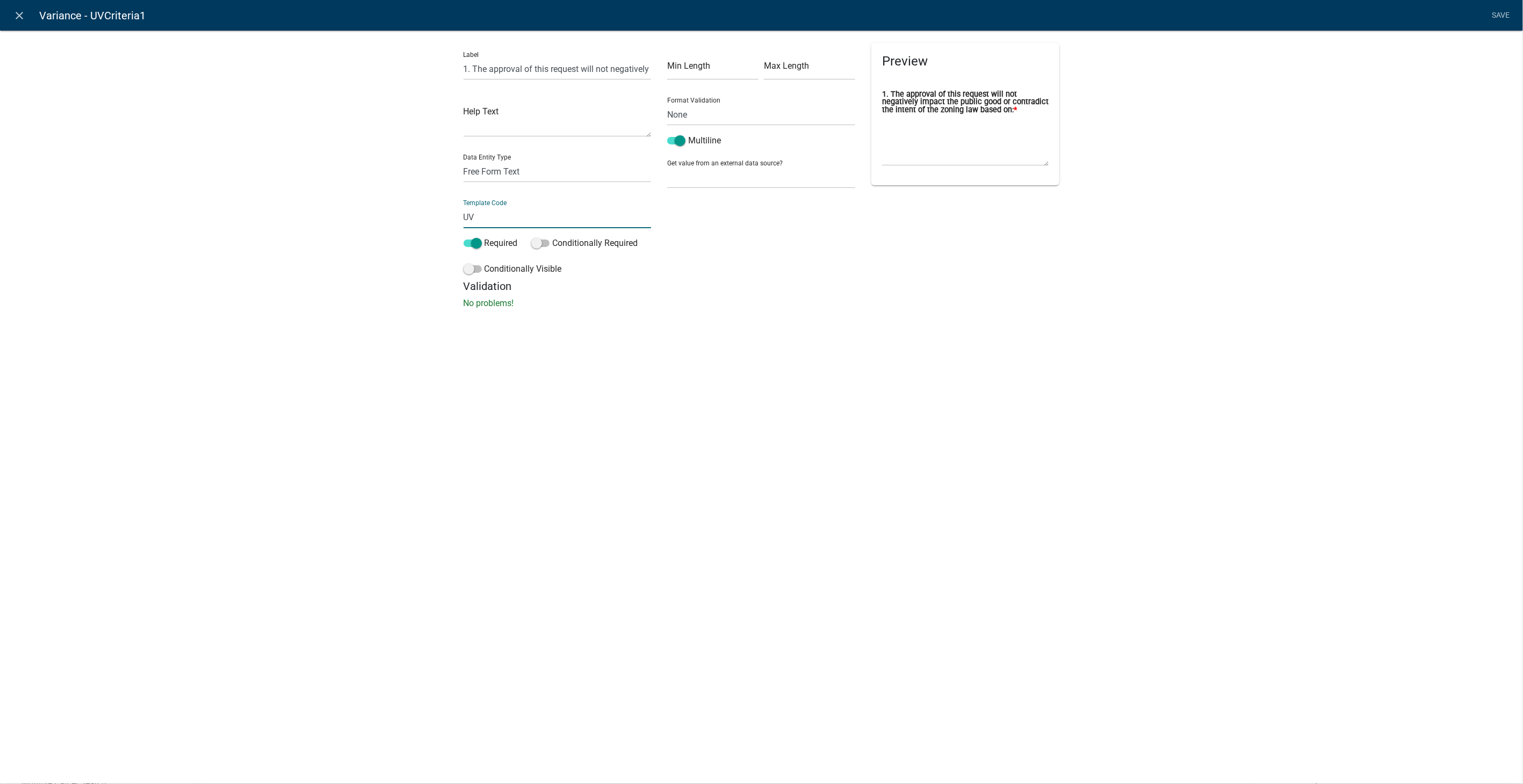
type input "U"
type input "VarianceCriteria1"
click at [1492, 15] on li "Save" at bounding box center [1501, 16] width 27 height 21
click at [1497, 13] on link "Save" at bounding box center [1501, 16] width 27 height 21
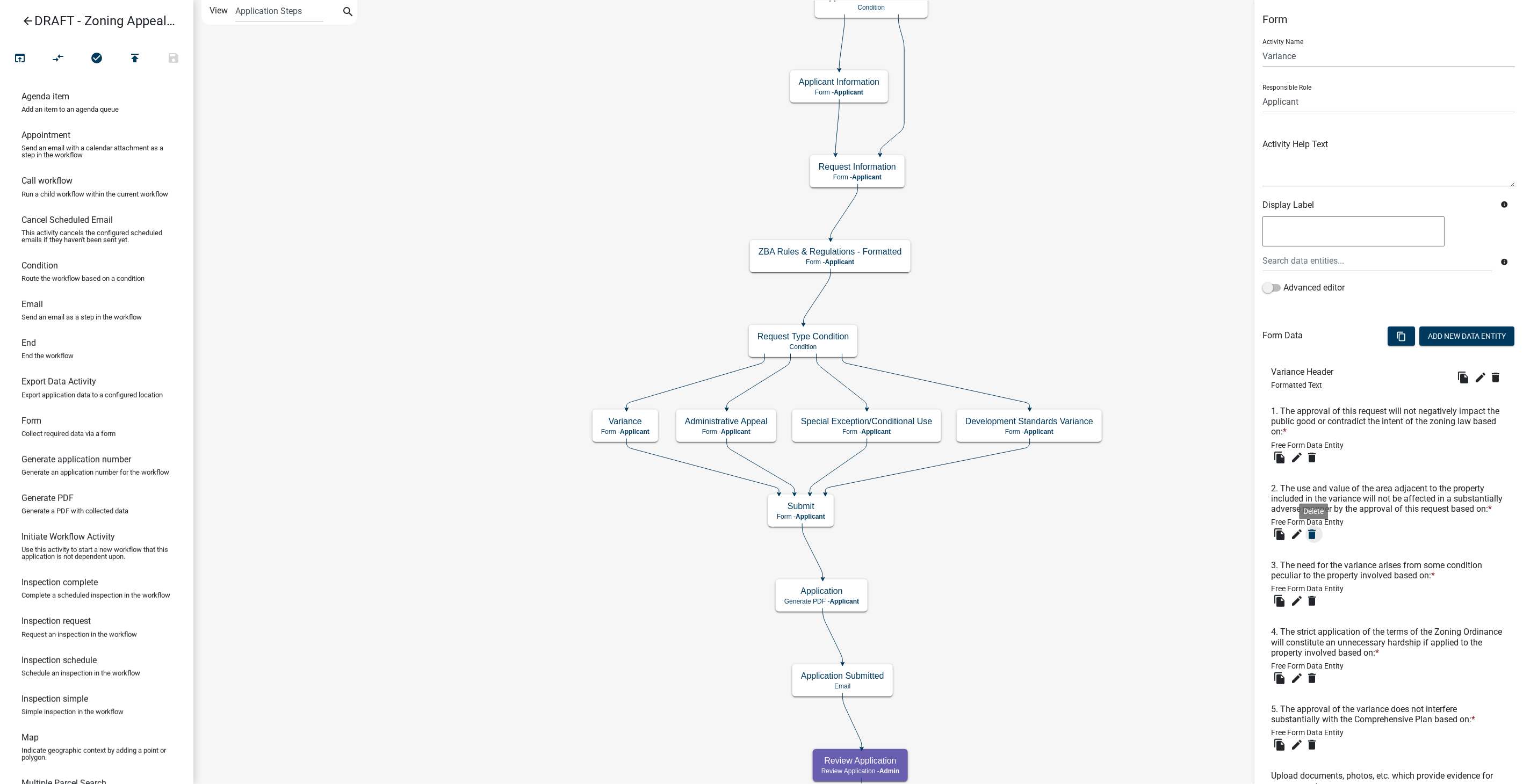
click at [1312, 541] on icon "delete" at bounding box center [1312, 535] width 13 height 13
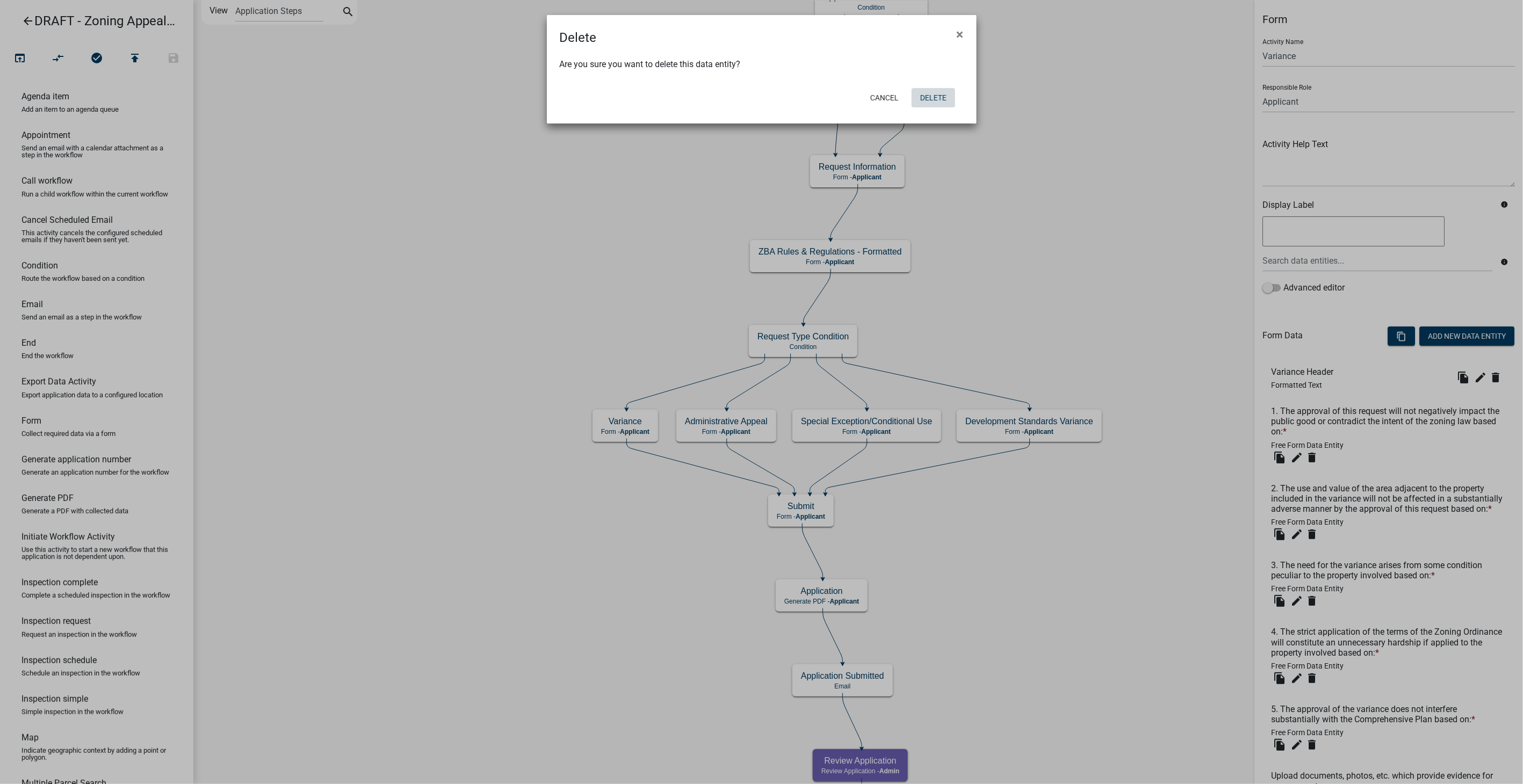
click at [933, 93] on button "Delete" at bounding box center [933, 97] width 44 height 19
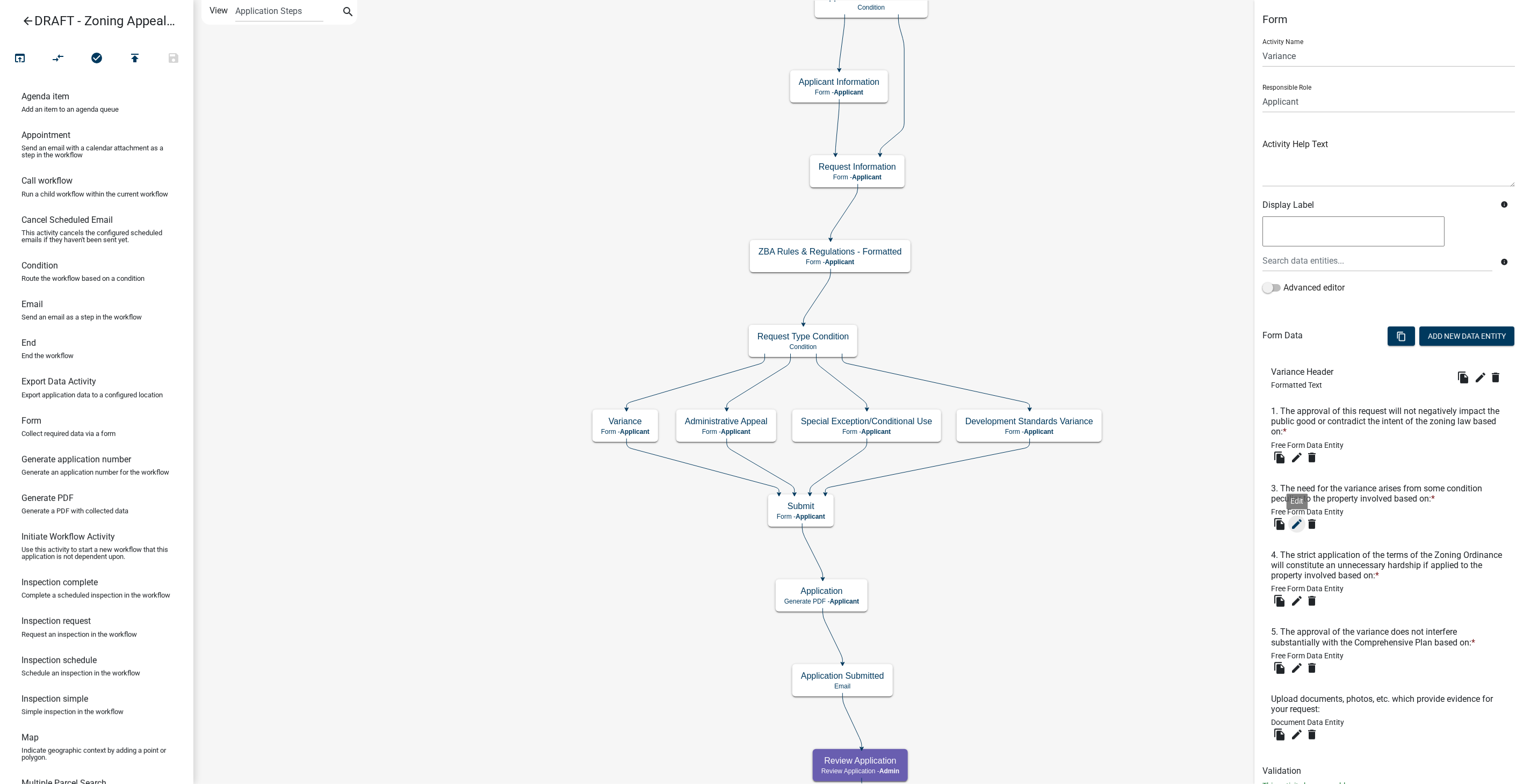
click at [1298, 523] on icon "edit" at bounding box center [1297, 525] width 13 height 13
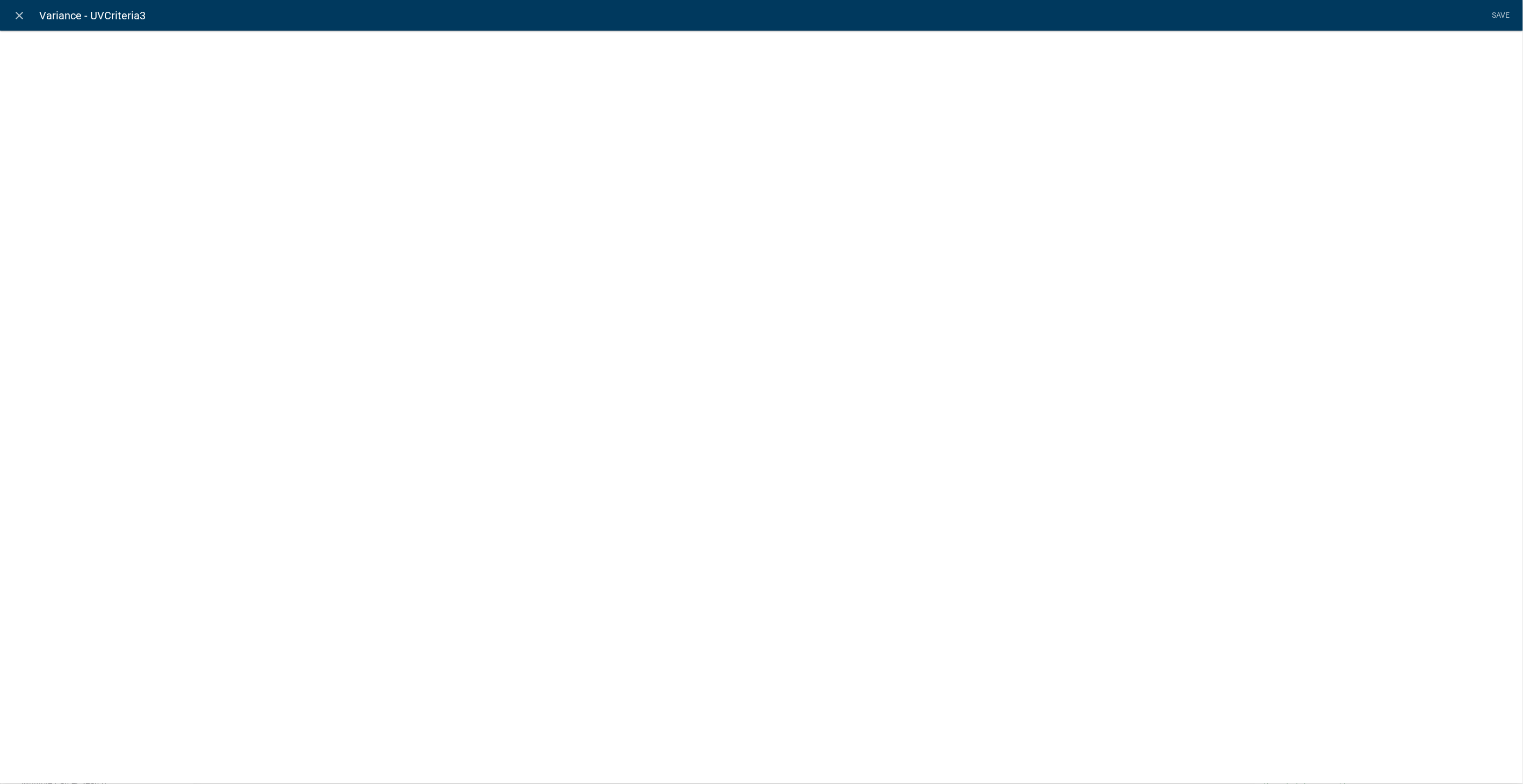
select select
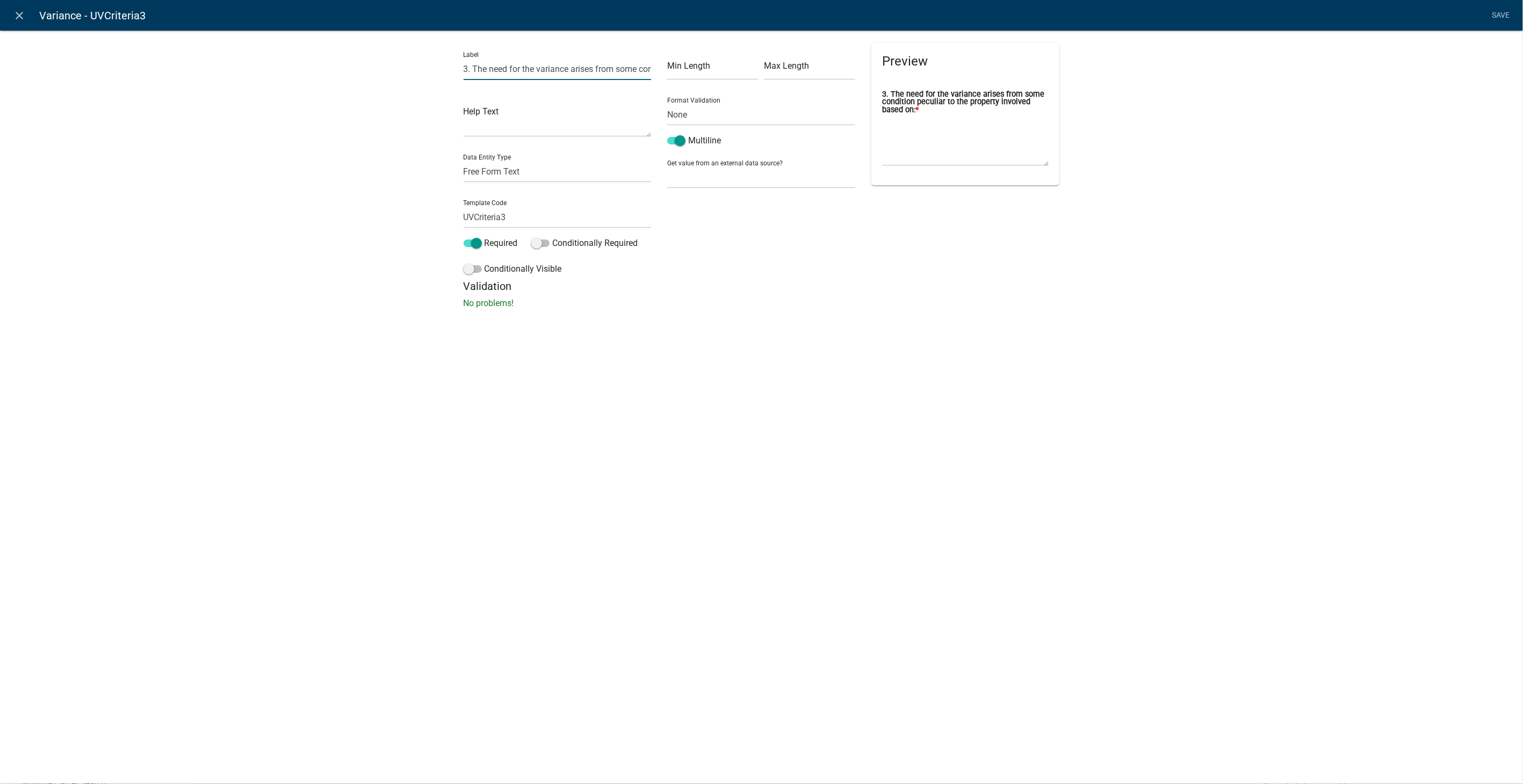
click at [466, 70] on input "3. The need for the variance arises from some condition peculiar to the propert…" at bounding box center [558, 69] width 188 height 22
click at [518, 69] on input "2. The need for the variance arises from some condition peculiar to the propert…" at bounding box center [558, 69] width 188 height 22
type input "2. The need for the variance arises from some condition related to the property…"
click at [507, 219] on input "UVCriteria3" at bounding box center [558, 217] width 188 height 22
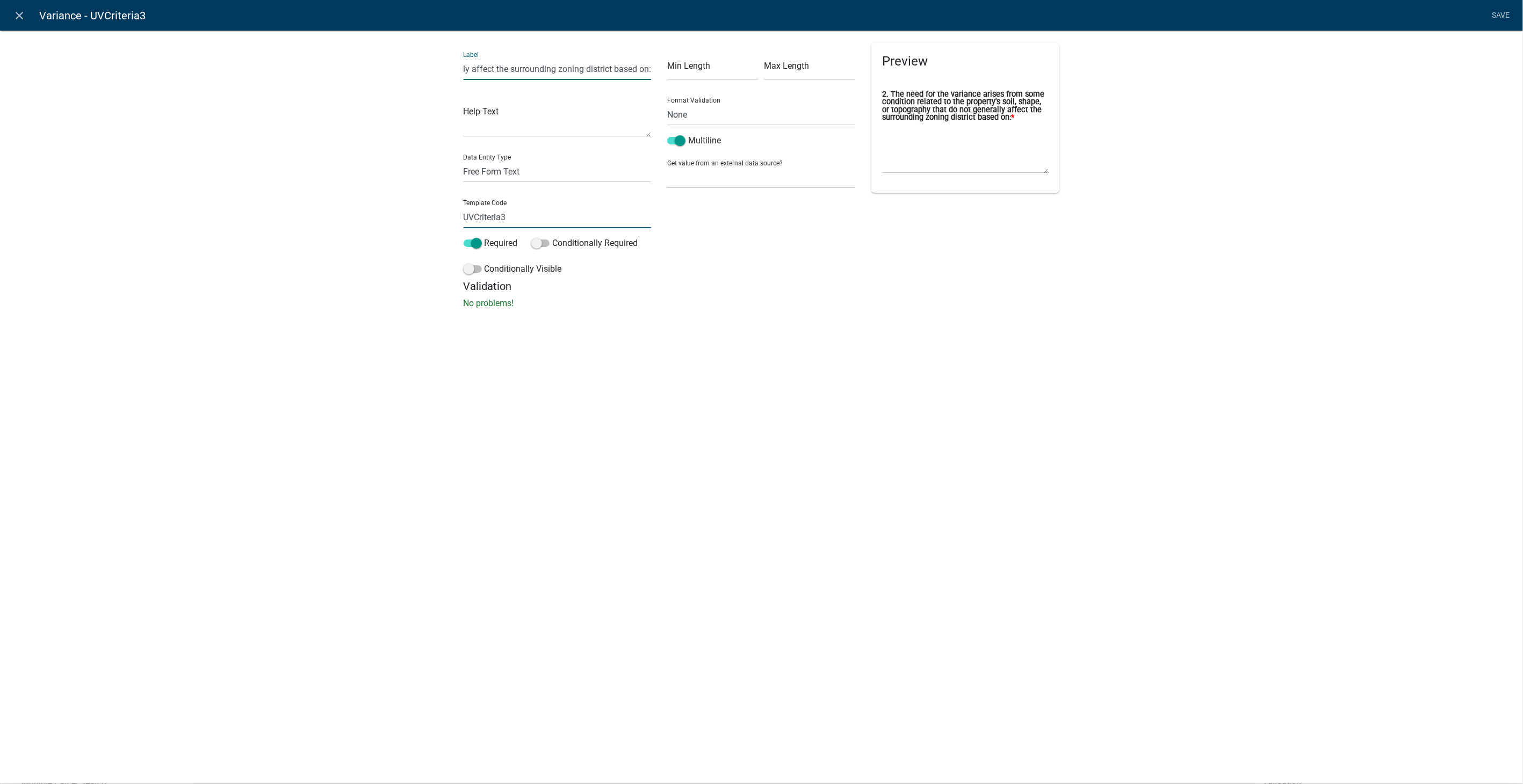
scroll to position [0, 0]
type input "U"
type input "VarianceCriteria2"
click at [1504, 12] on li "Save" at bounding box center [1501, 16] width 27 height 21
click at [1506, 12] on link "Save" at bounding box center [1501, 16] width 27 height 21
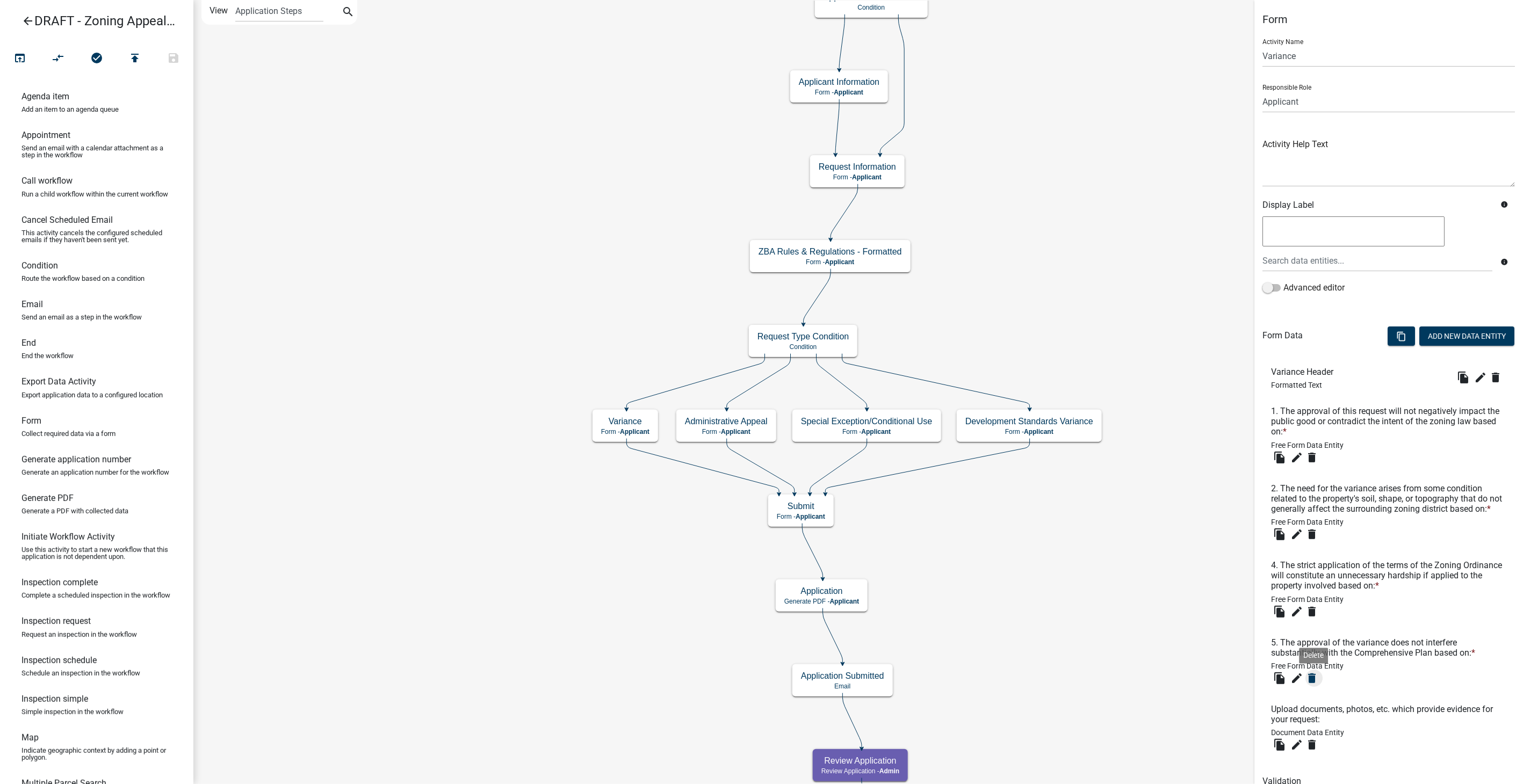
click at [1315, 685] on icon "delete" at bounding box center [1312, 678] width 13 height 13
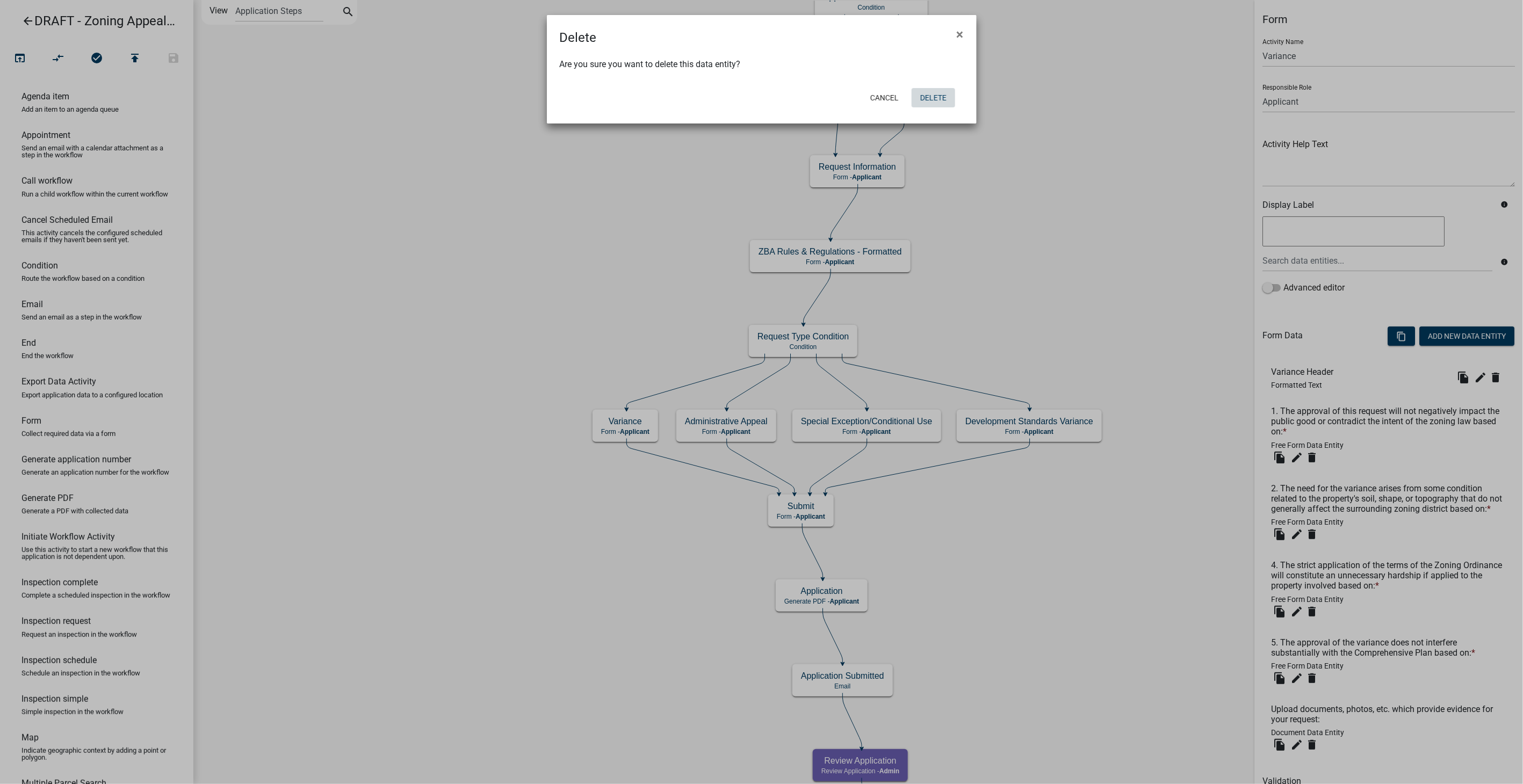
click at [940, 92] on button "Delete" at bounding box center [933, 97] width 44 height 19
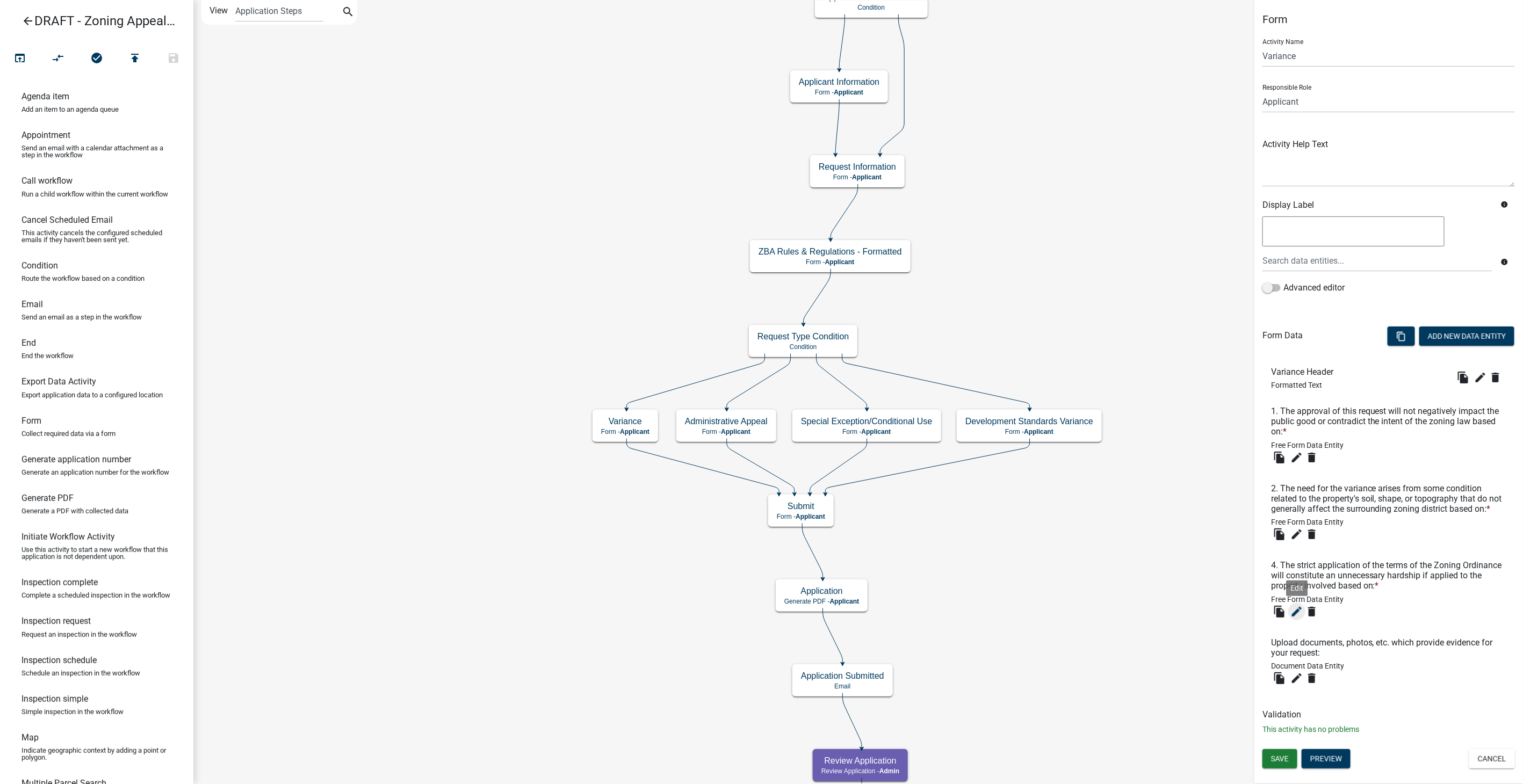
click at [1298, 611] on icon "edit" at bounding box center [1297, 612] width 13 height 13
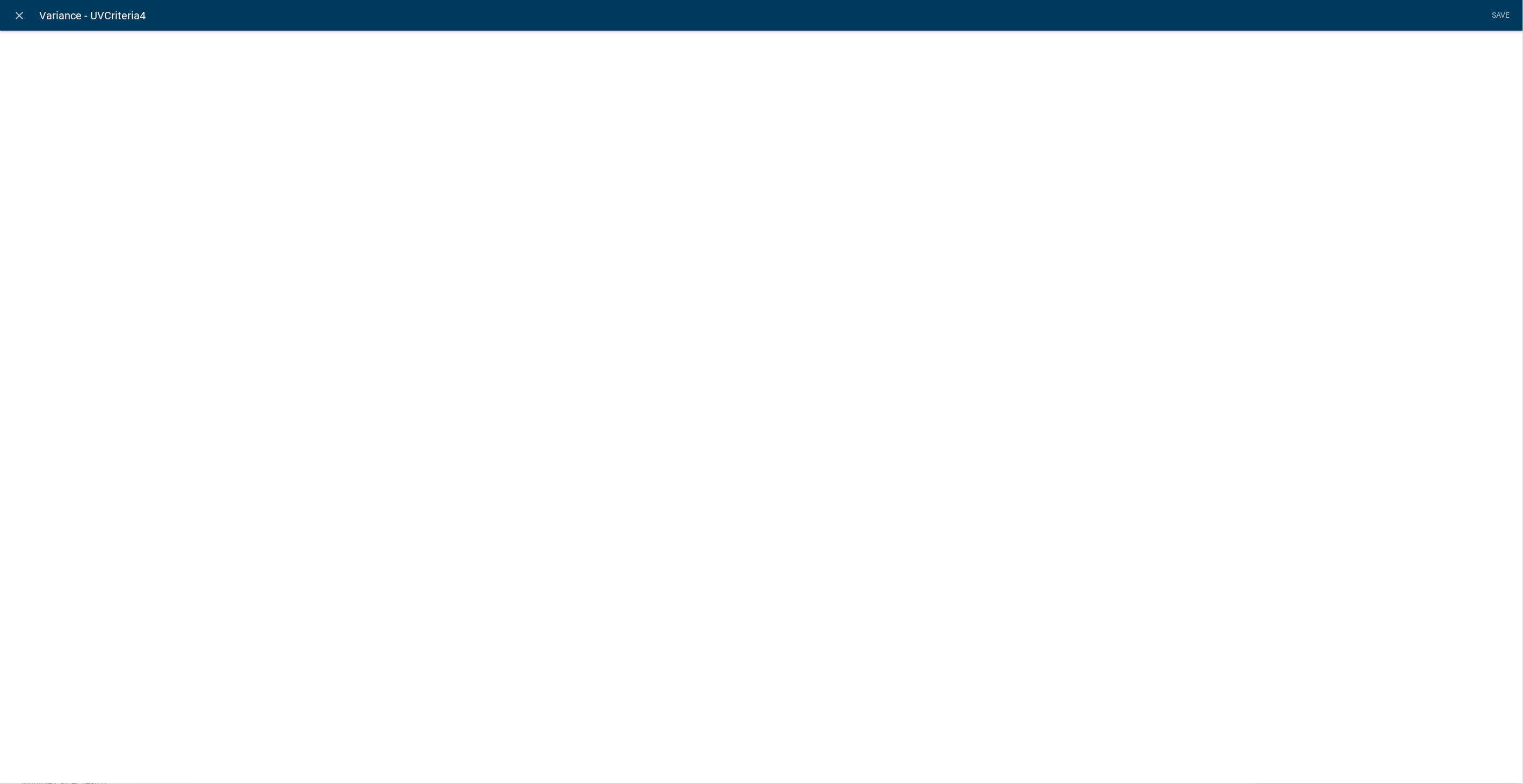
select select
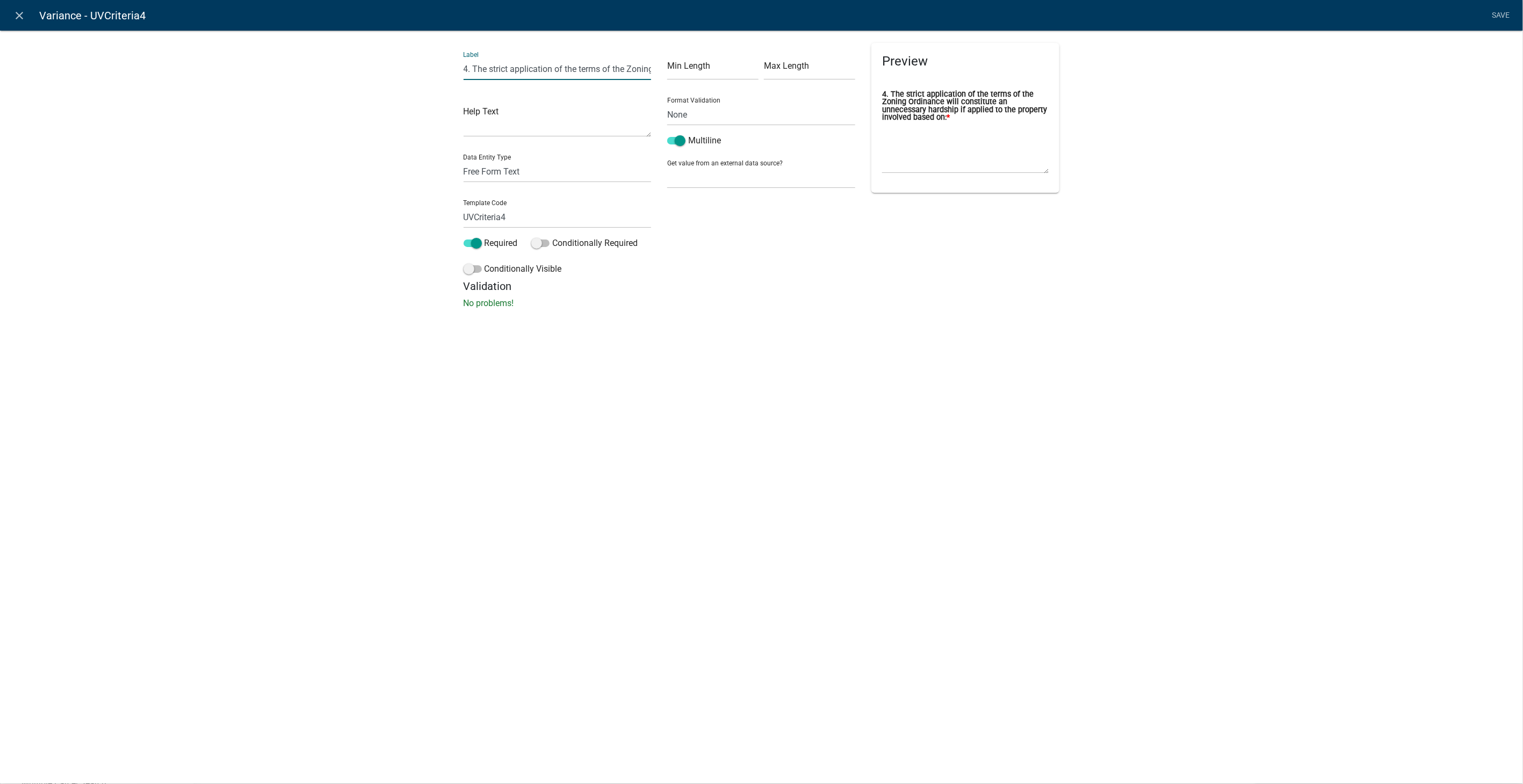
click at [471, 74] on input "4. The strict application of the terms of the Zoning Ordinance will constitute …" at bounding box center [558, 69] width 188 height 22
type input "3. The strict application of the terms of the Zoning Ordinance will constitute …"
click at [509, 216] on input "UVCriteria4" at bounding box center [558, 217] width 188 height 22
type input "U"
type input "VarianceCriteria3"
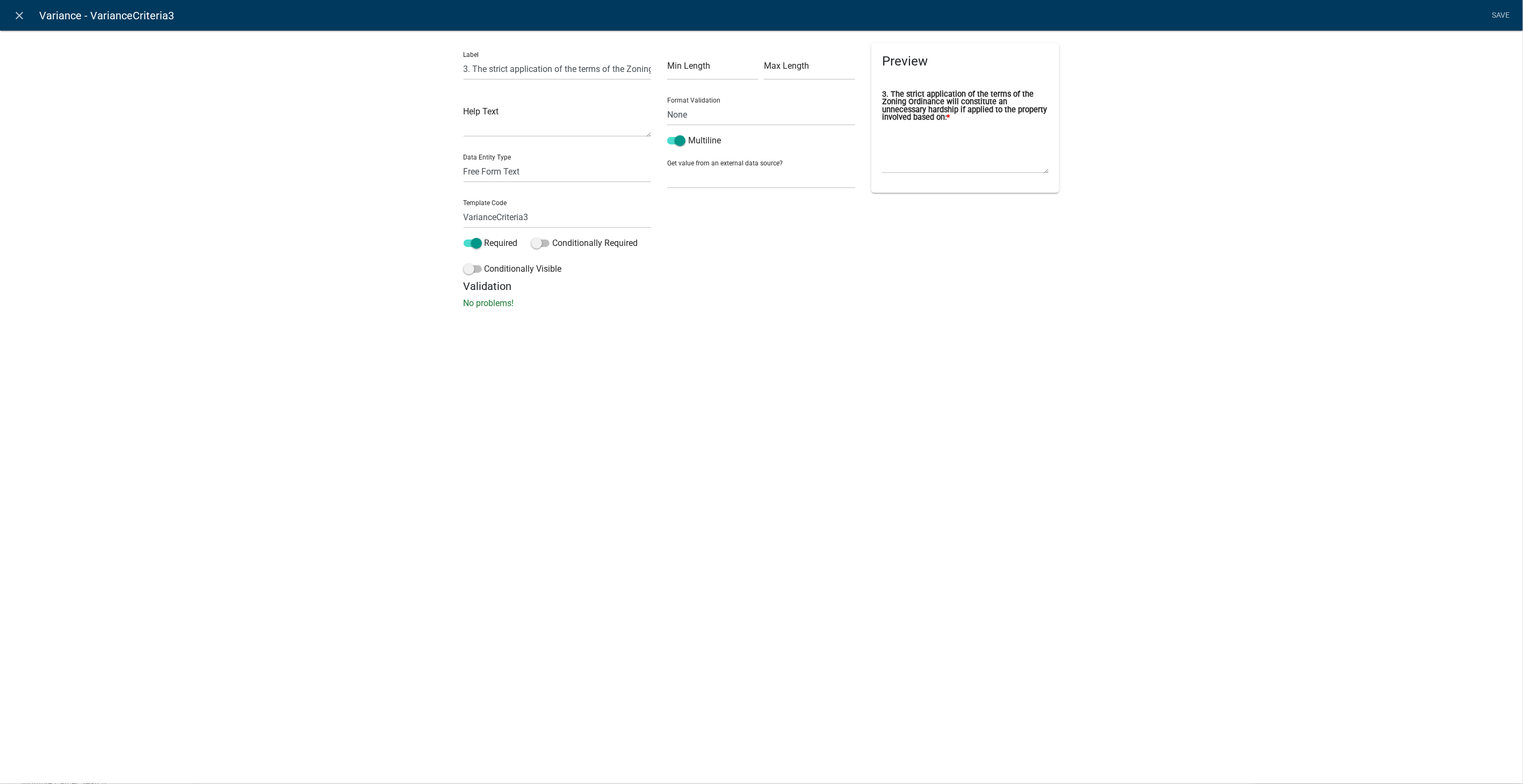
click at [1468, 111] on div "Label 3. The strict application of the terms of the Zoning Ordinance will const…" at bounding box center [761, 173] width 1523 height 320
click at [1495, 14] on link "Save" at bounding box center [1501, 16] width 27 height 21
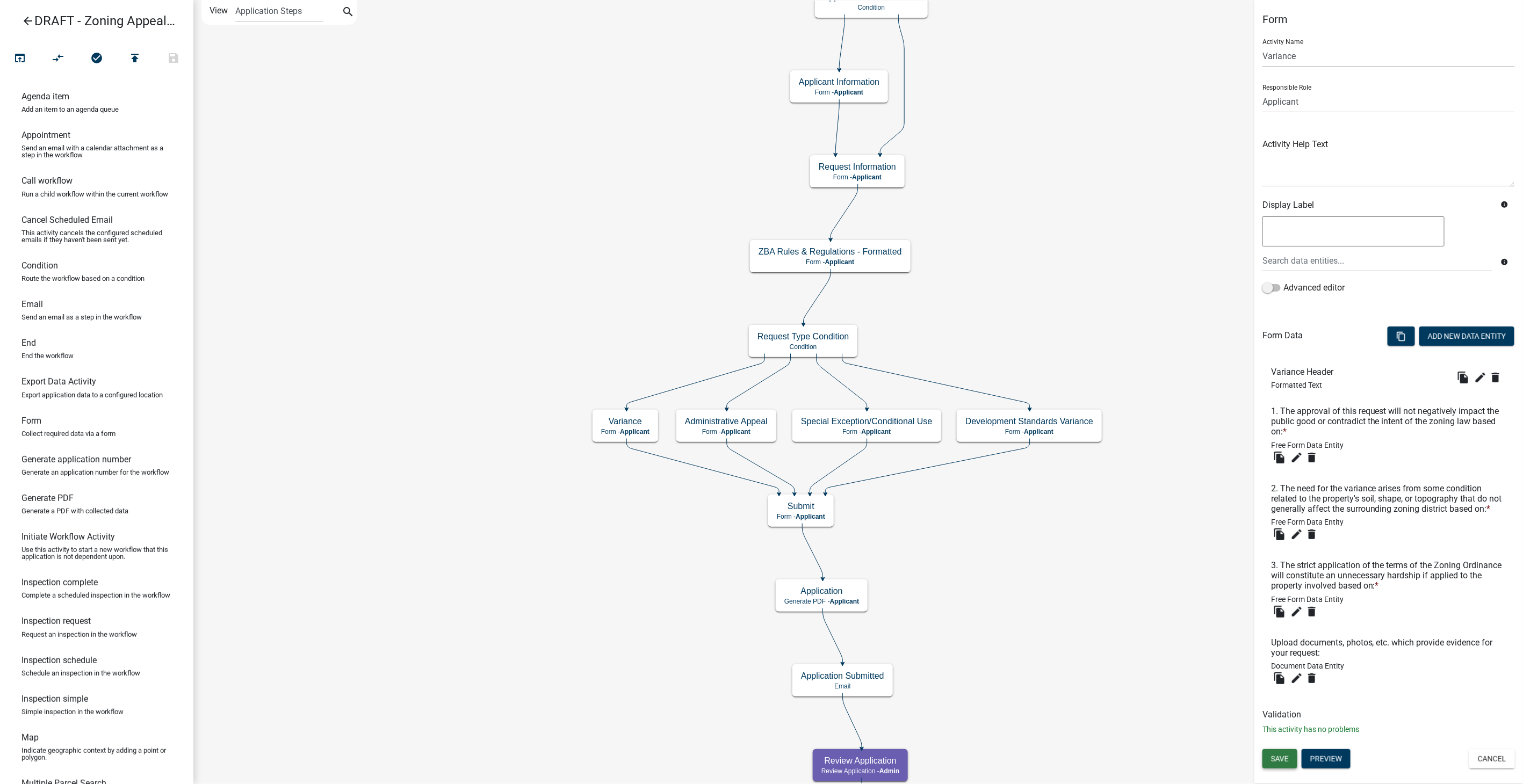
click at [1272, 759] on span "Save" at bounding box center [1279, 758] width 17 height 8
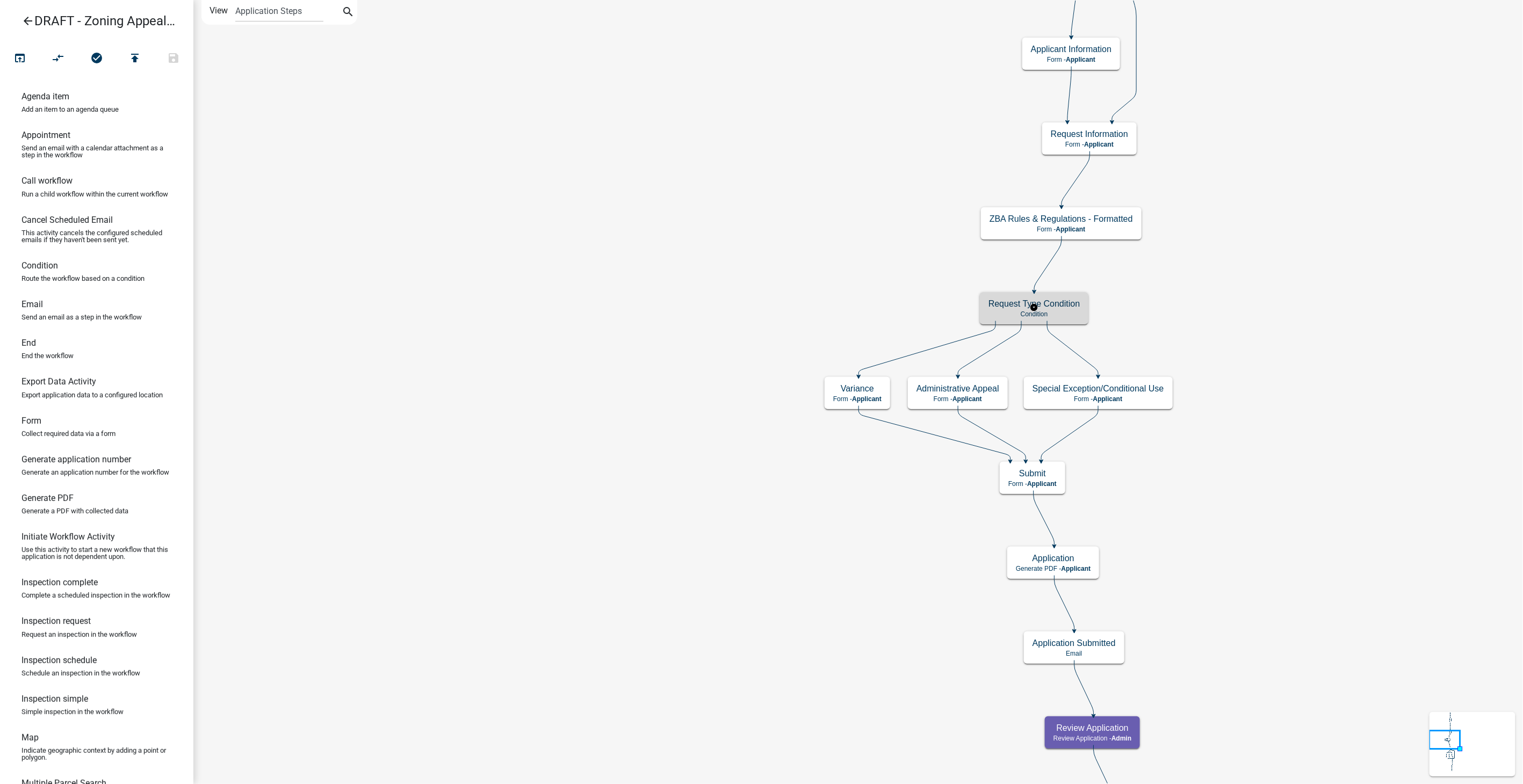
click at [1064, 314] on p "Condition" at bounding box center [1034, 314] width 92 height 7
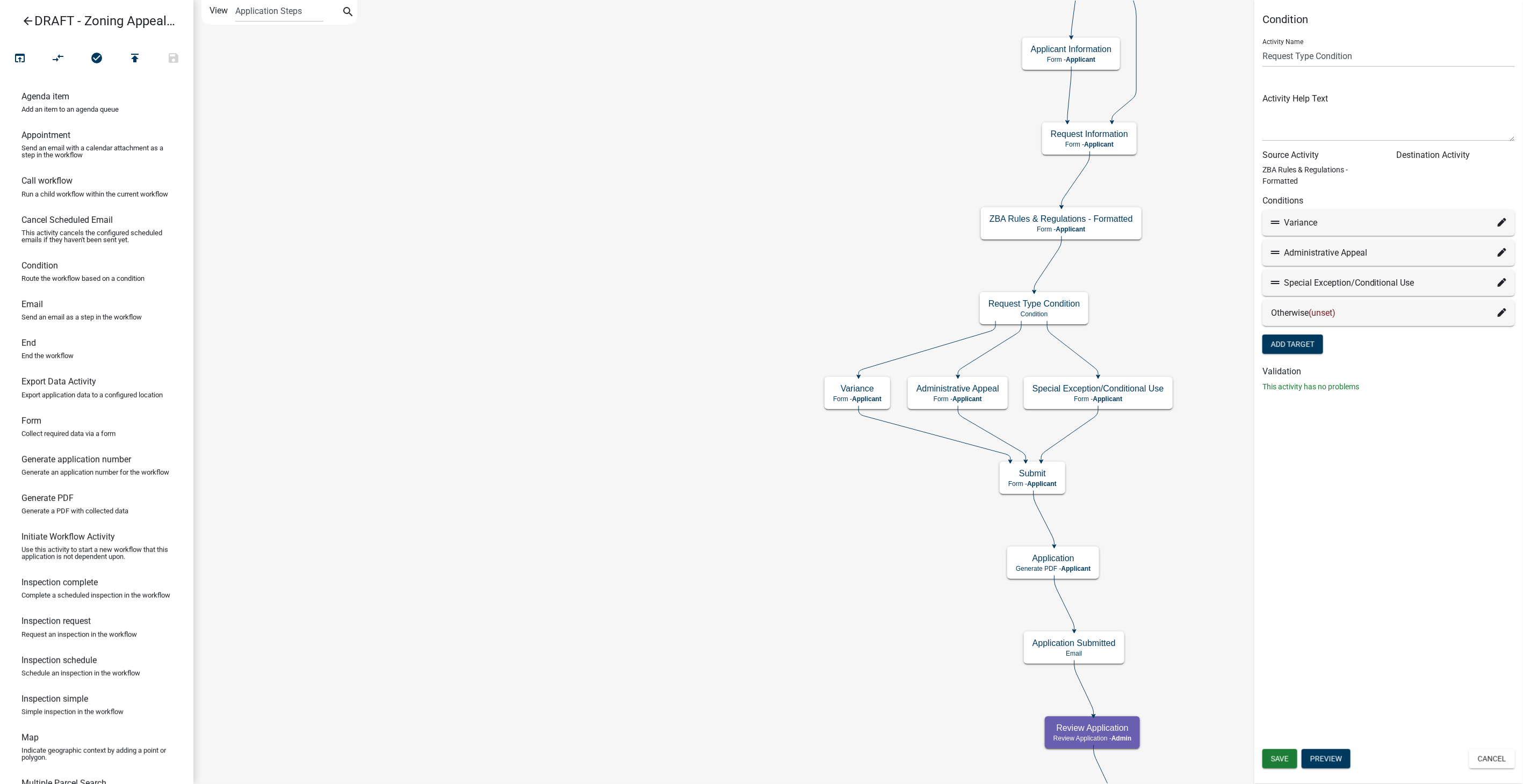
click at [1504, 311] on icon at bounding box center [1502, 312] width 8 height 8
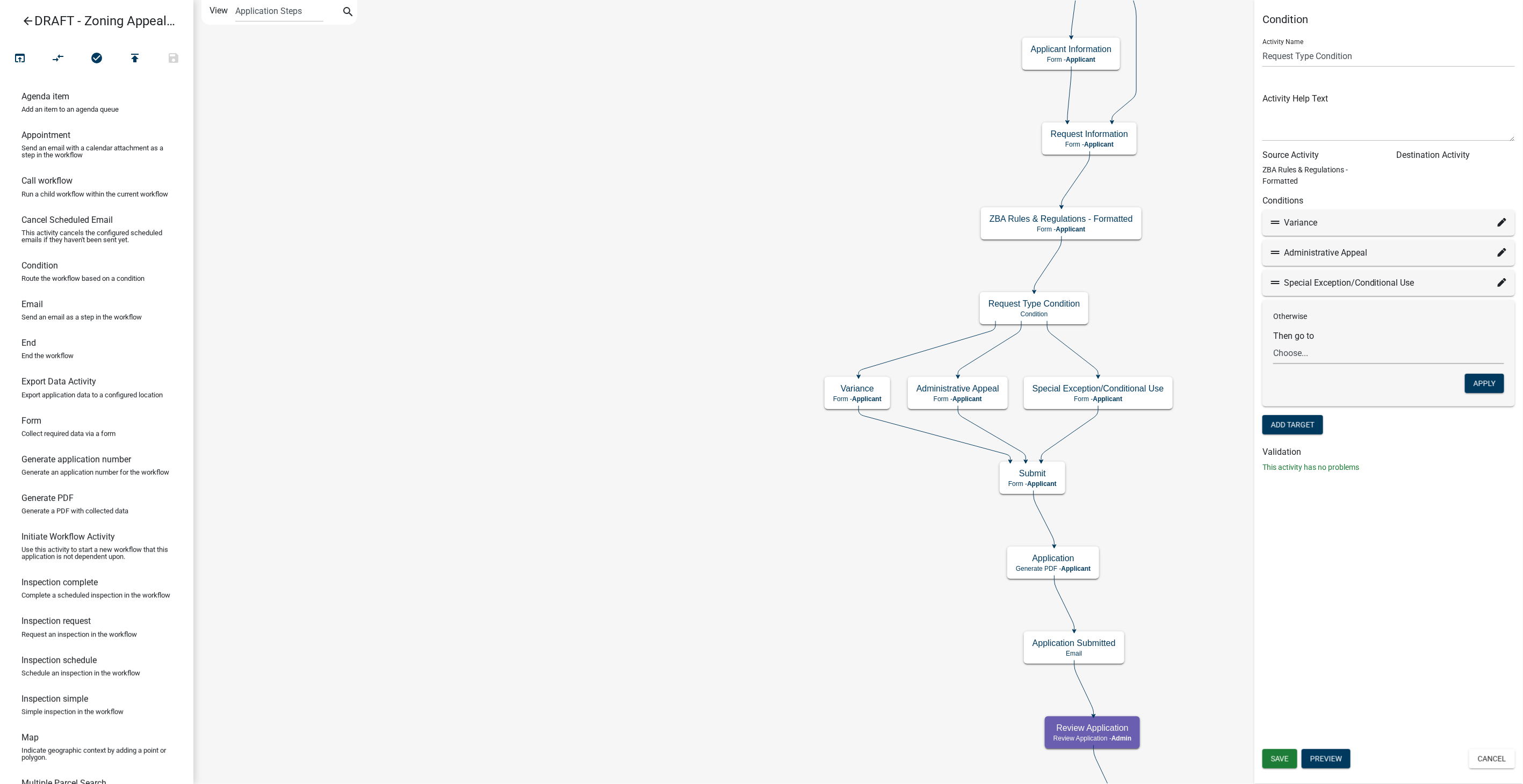
click at [1308, 351] on select "Choose... Start Owner Information Parcel search Require User Submit Application…" at bounding box center [1389, 353] width 231 height 22
select select "31: e9d60c1c-dfaa-40e4-851a-4debd84d78f8"
click at [1273, 342] on select "Choose... Start Owner Information Parcel search Require User Submit Application…" at bounding box center [1389, 353] width 231 height 22
click at [1479, 389] on button "Apply" at bounding box center [1484, 382] width 39 height 19
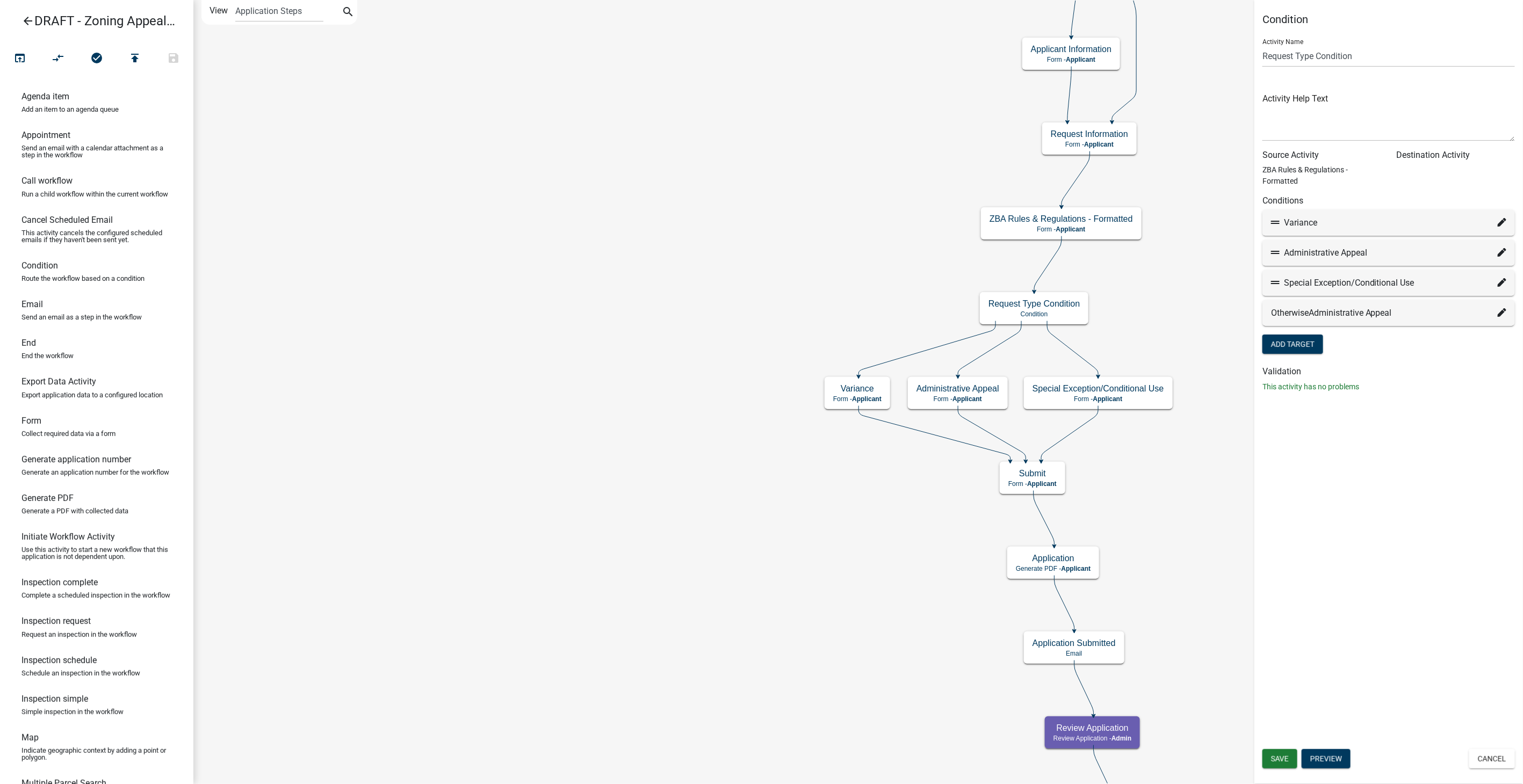
click at [1496, 249] on div "Administrative Appeal" at bounding box center [1388, 253] width 236 height 13
click at [1499, 251] on icon at bounding box center [1502, 252] width 8 height 8
select select "31: e9d60c1c-dfaa-40e4-851a-4debd84d78f8"
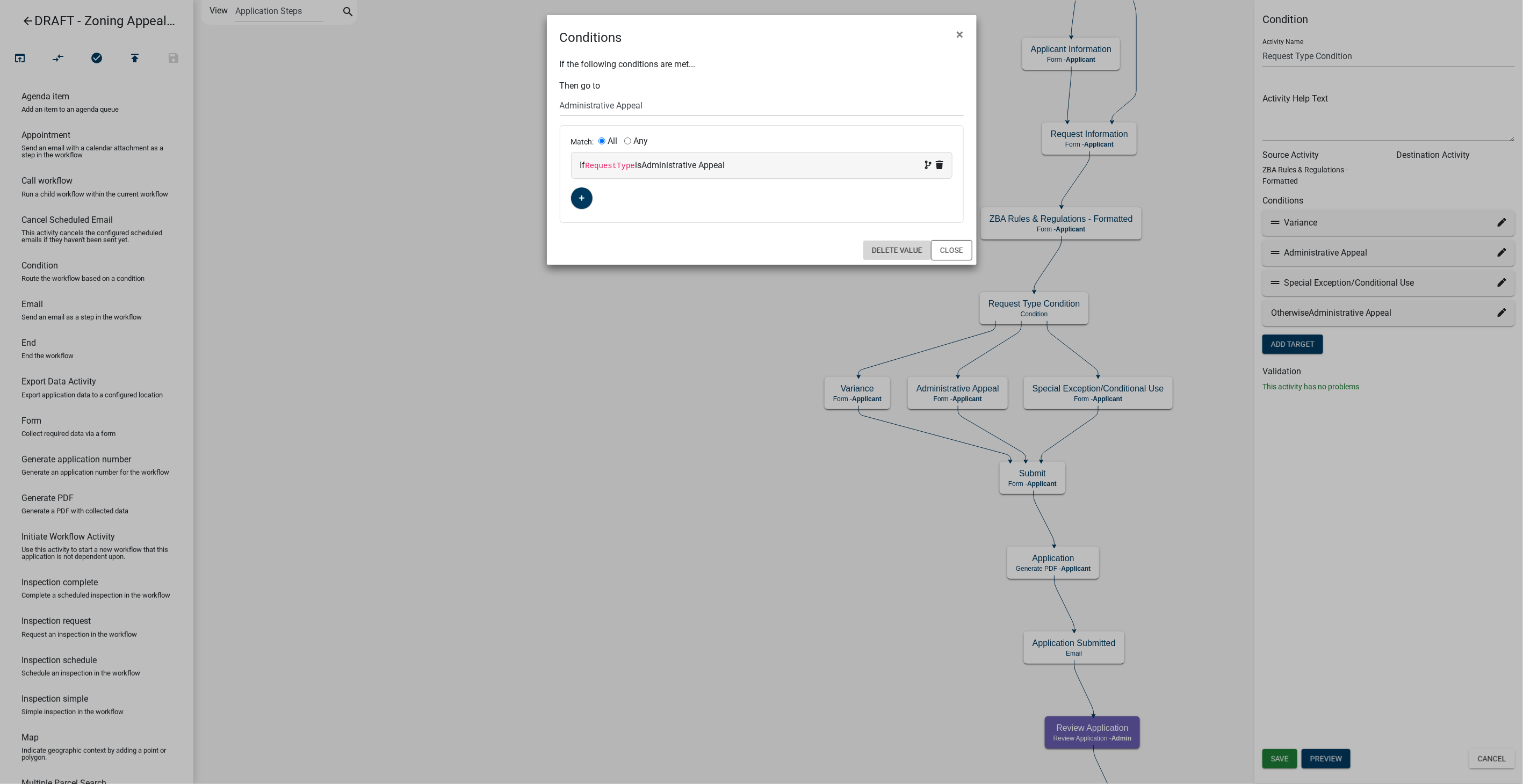
click at [882, 254] on button "Delete Value" at bounding box center [897, 249] width 68 height 19
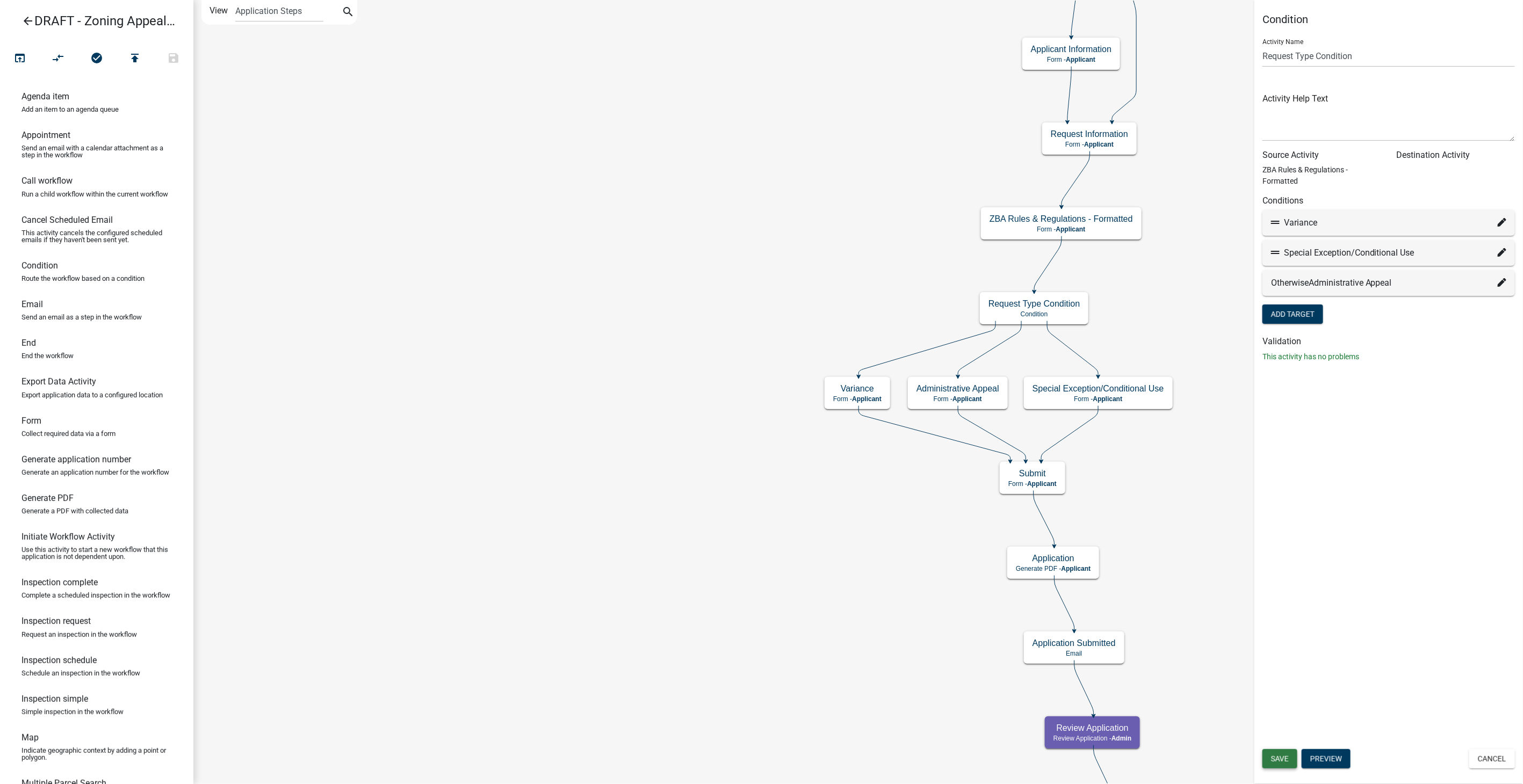
click at [1278, 759] on span "Save" at bounding box center [1279, 758] width 17 height 8
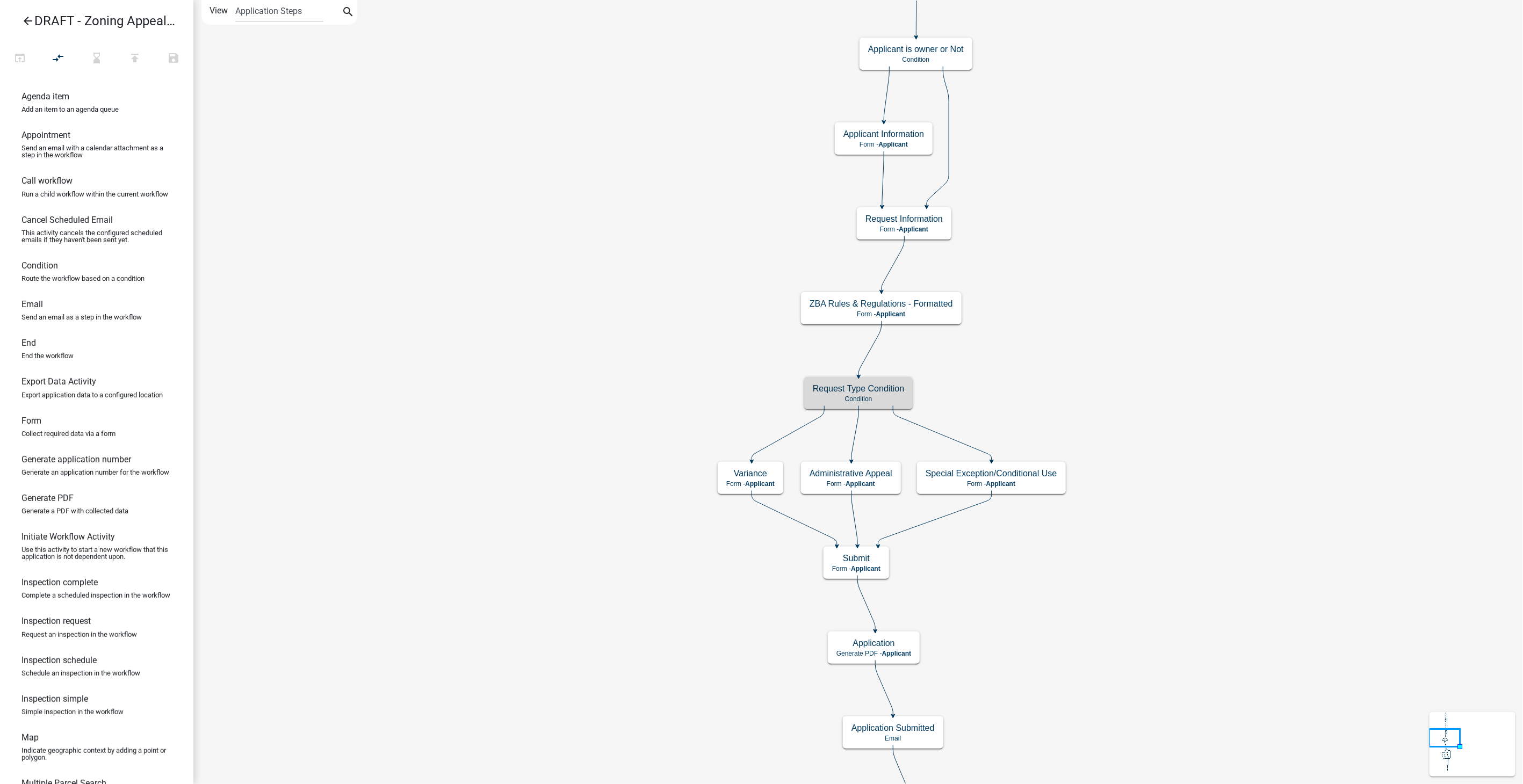
click at [839, 473] on h5 "Administrative Appeal" at bounding box center [851, 473] width 83 height 10
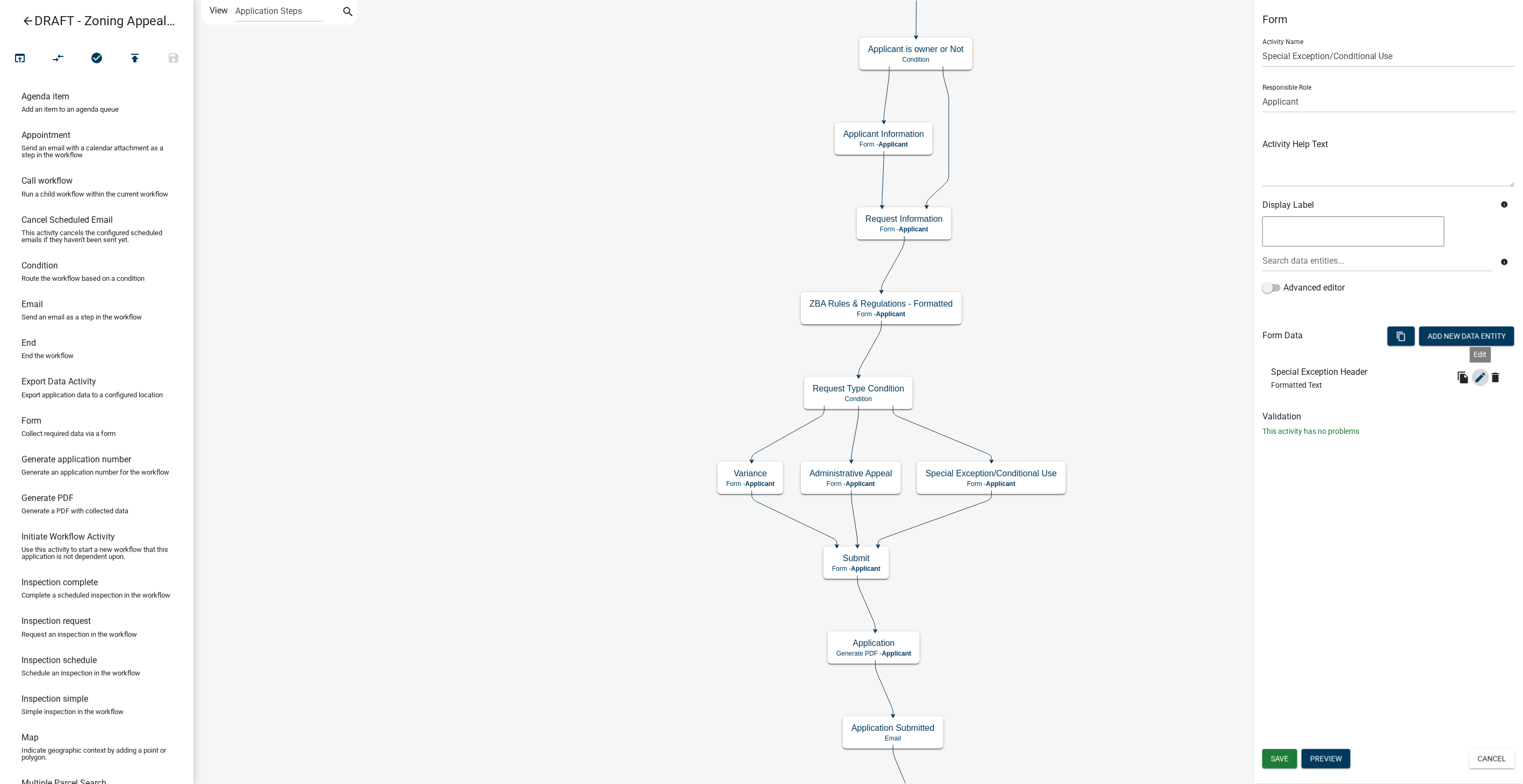
click at [1479, 375] on icon "edit" at bounding box center [1481, 378] width 13 height 13
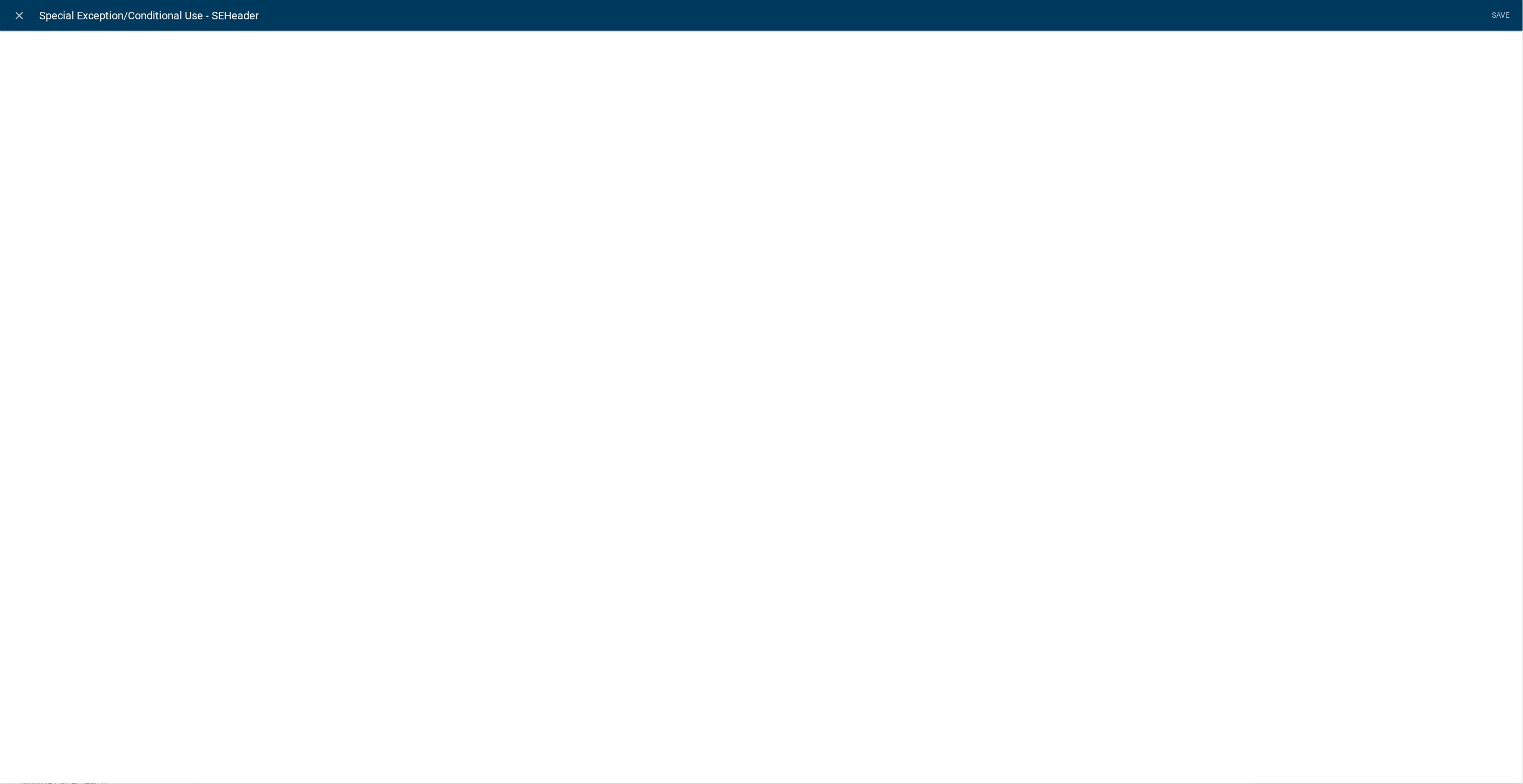
select select "rich-text"
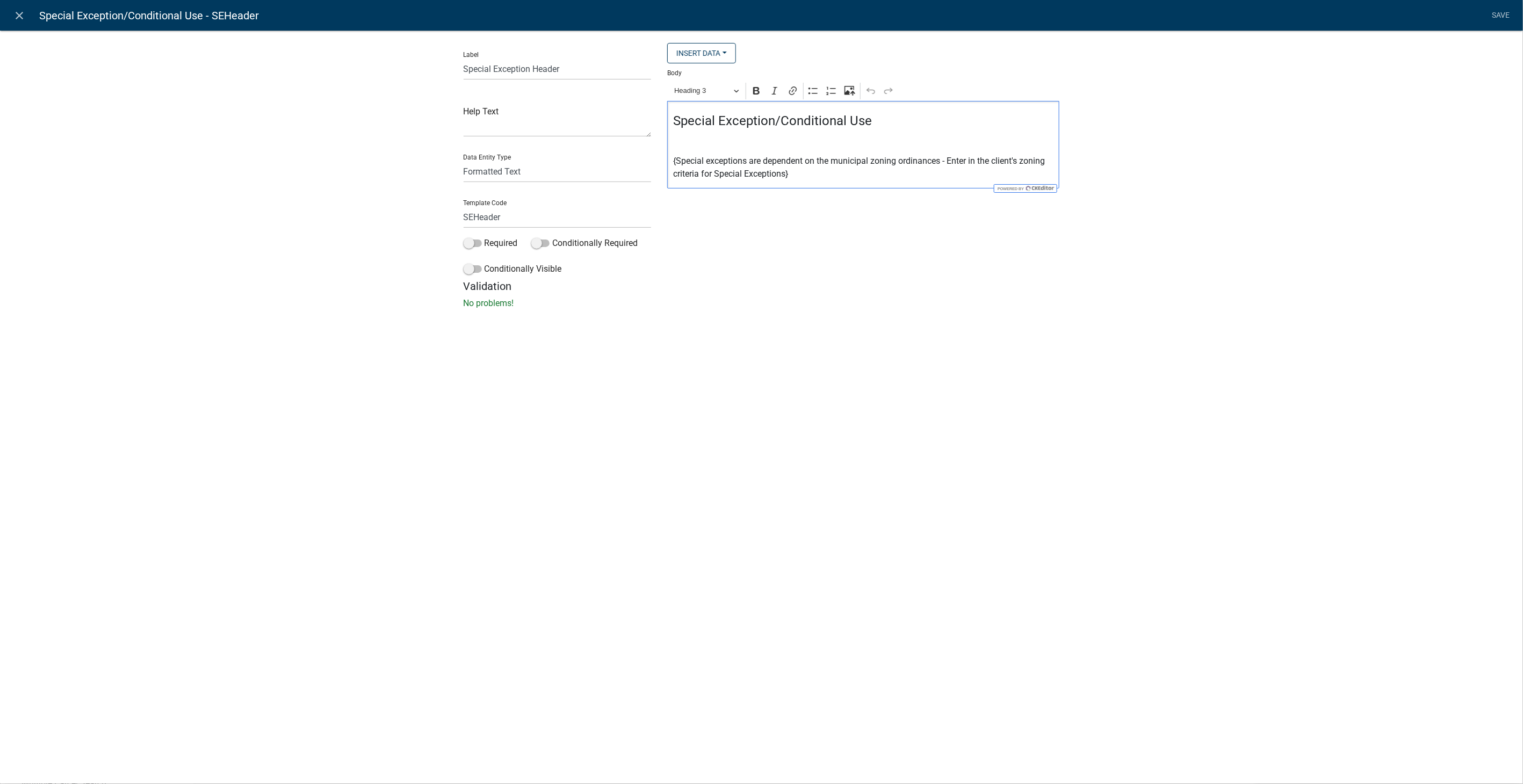
click at [774, 121] on h4 "Special Exception/Conditional Use" at bounding box center [864, 121] width 381 height 16
click at [834, 121] on h4 "Special/Conditional Use" at bounding box center [864, 121] width 381 height 16
drag, startPoint x: 864, startPoint y: 122, endPoint x: 816, endPoint y: 81, distance: 63.1
click at [674, 119] on h4 "Special/Conditional Use Permit" at bounding box center [864, 121] width 381 height 16
click at [752, 87] on icon "Editor toolbar" at bounding box center [756, 90] width 11 height 11
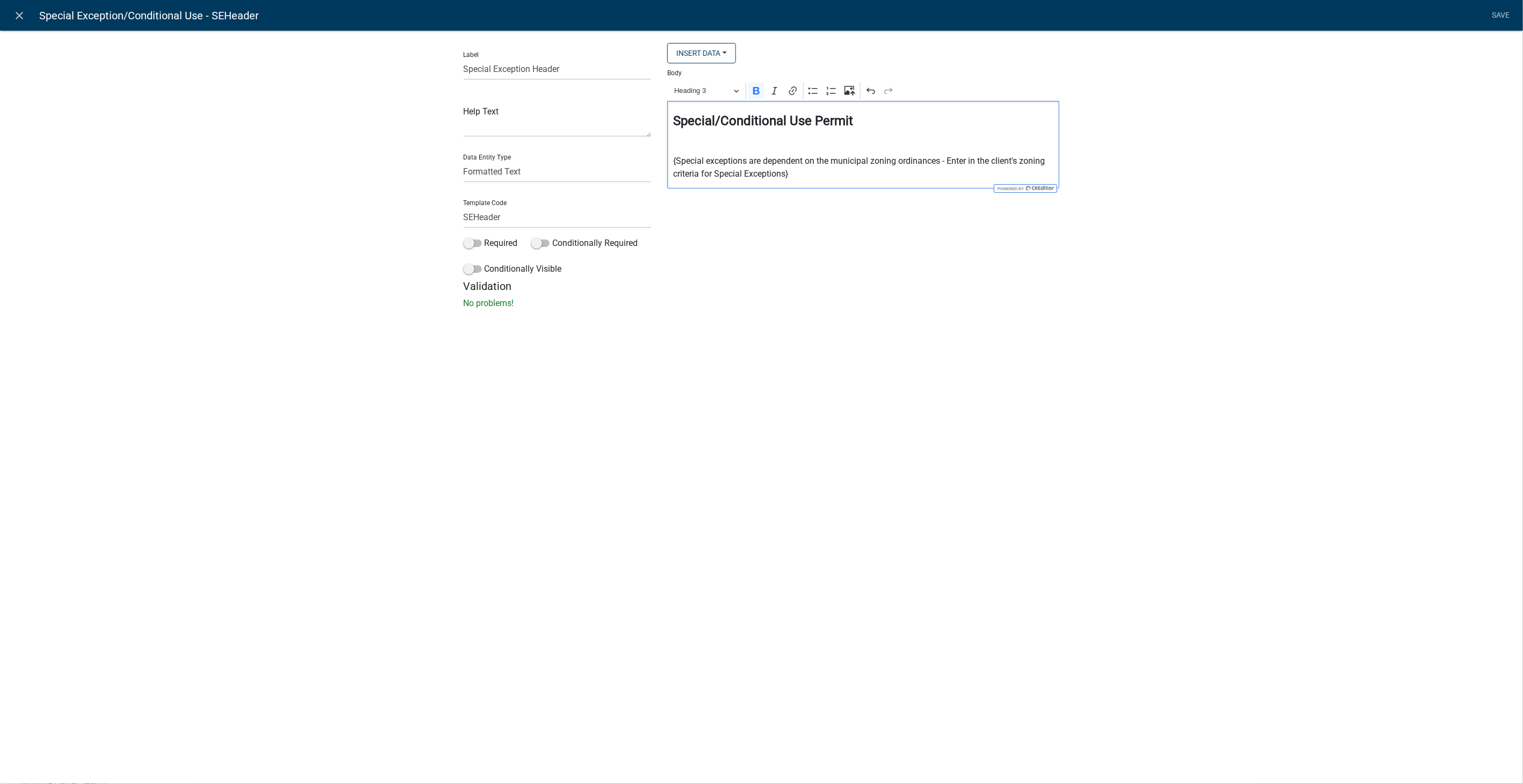
click at [675, 121] on strong "Special/Conditional Use Permit" at bounding box center [764, 121] width 180 height 15
click at [943, 119] on h4 "Understanding Special/Conditional Use Permit" at bounding box center [864, 121] width 381 height 16
click at [1497, 15] on link "Save" at bounding box center [1501, 16] width 27 height 21
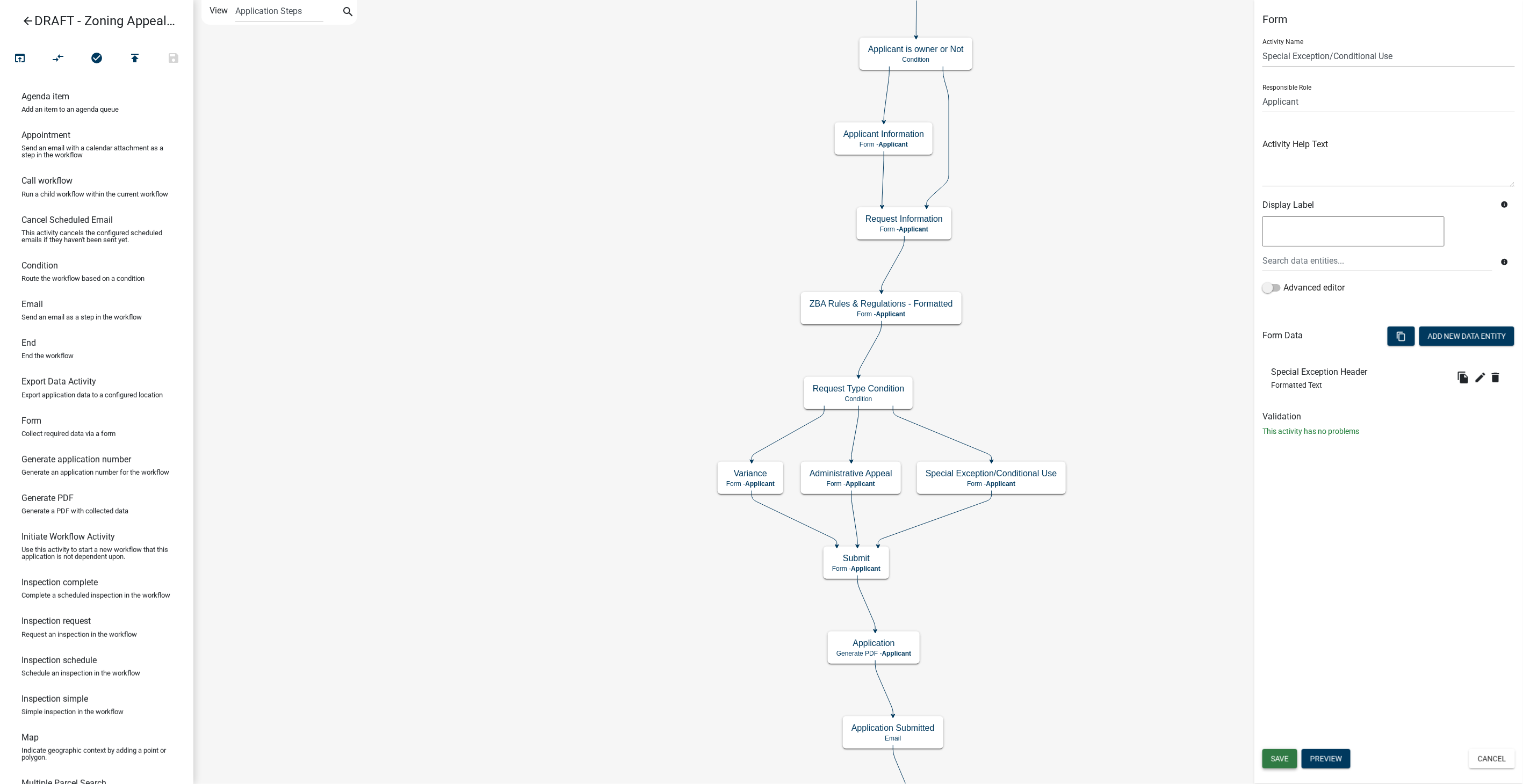
click at [1289, 758] on button "Save" at bounding box center [1280, 758] width 35 height 19
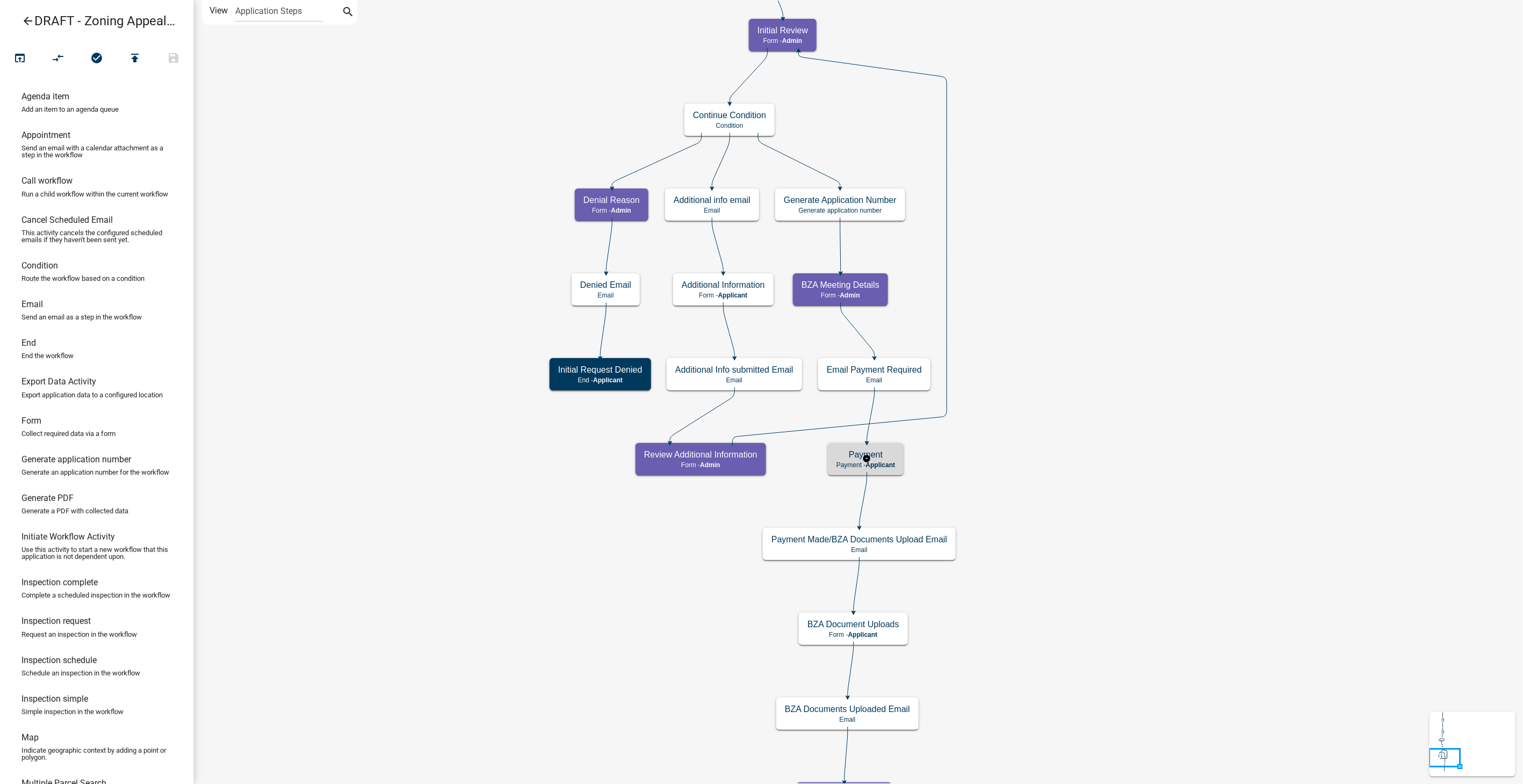
click at [892, 461] on span "Applicant" at bounding box center [881, 464] width 30 height 7
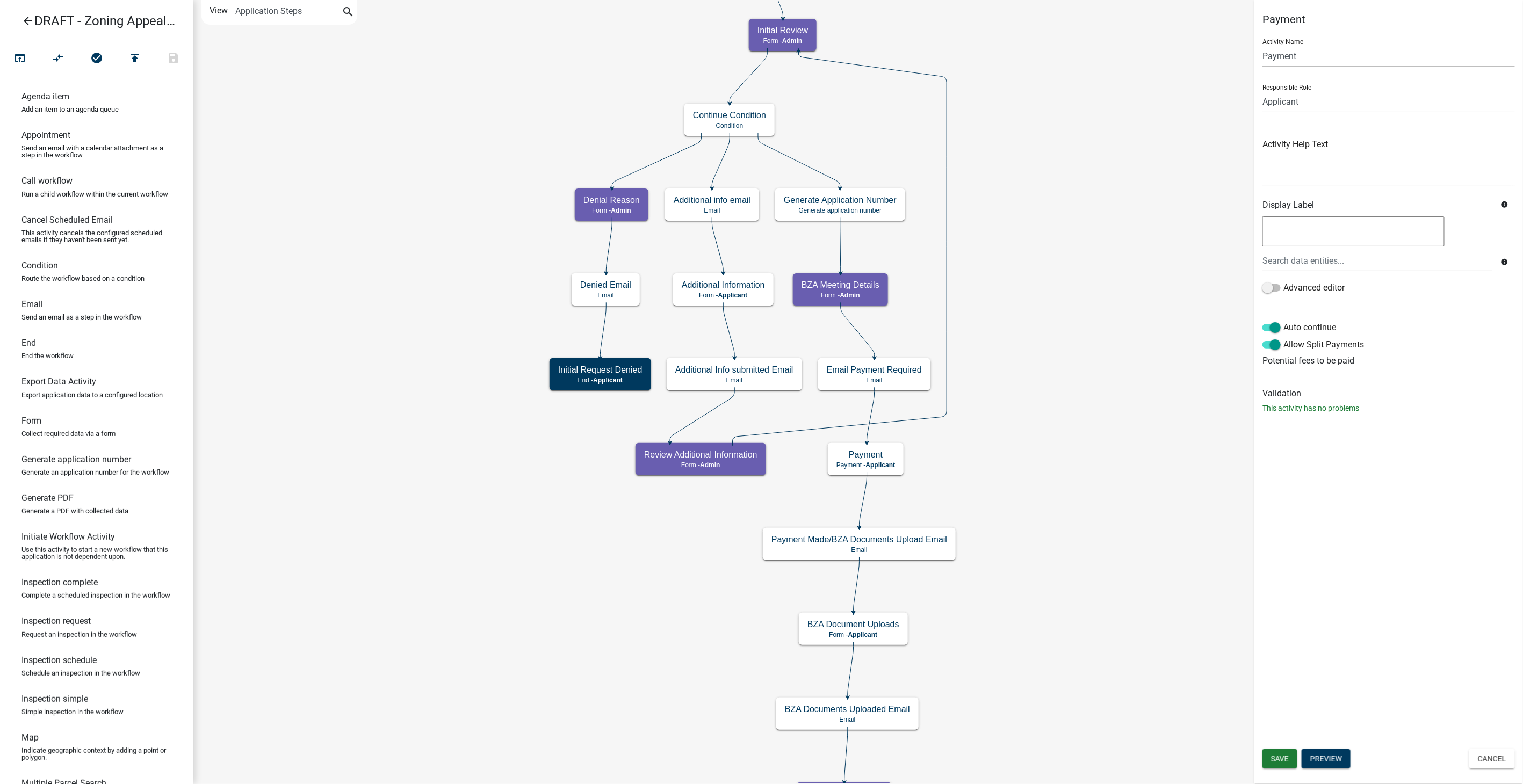
click at [1172, 387] on icon "Start Start - Applicant Owner Information Form - Applicant Parcel search Parcel…" at bounding box center [859, 492] width 1329 height 983
click at [24, 21] on icon "arrow_back" at bounding box center [28, 22] width 13 height 15
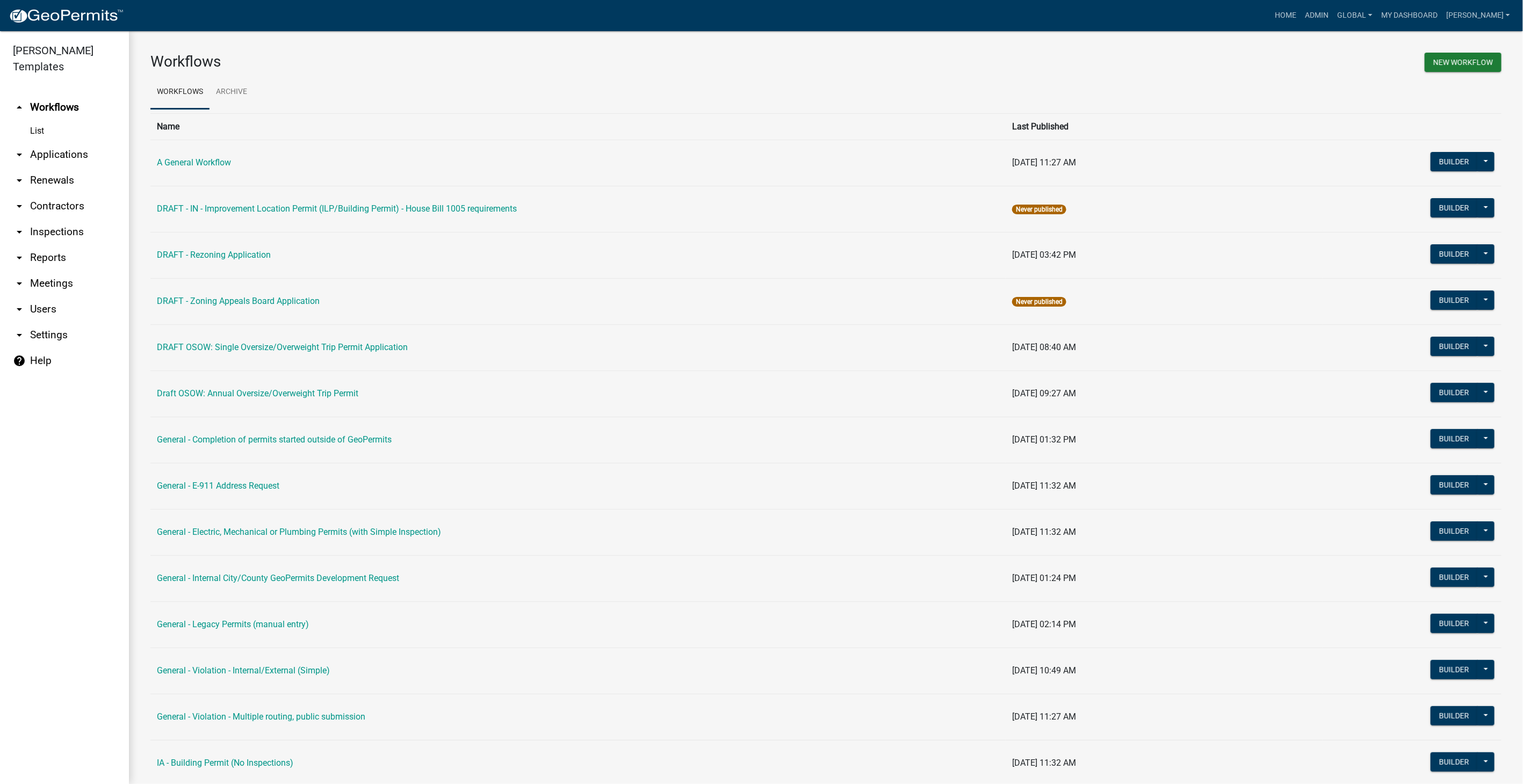
click at [42, 322] on link "arrow_drop_down Settings" at bounding box center [64, 335] width 129 height 26
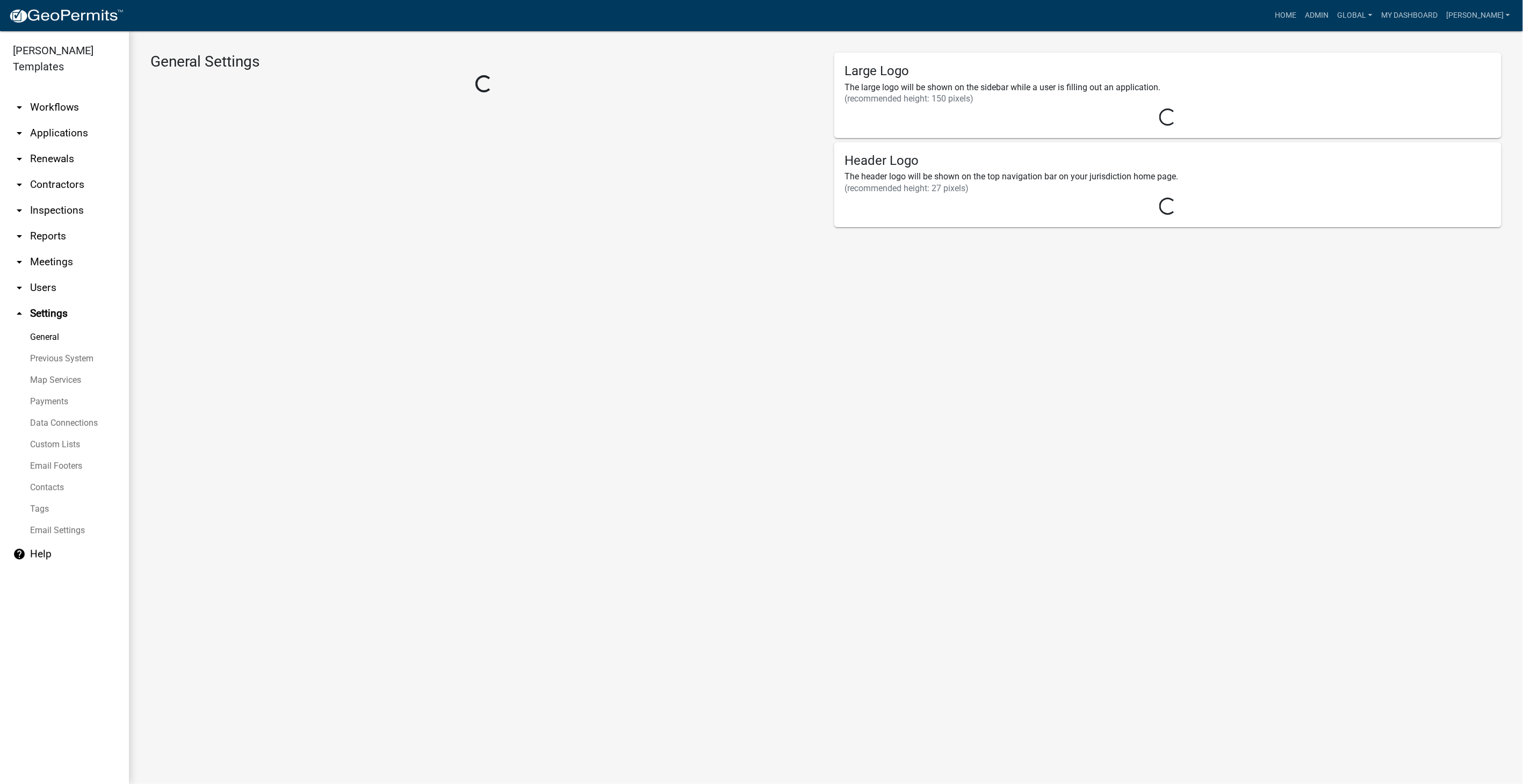
select select "IA"
select select "Eastern Standard Time"
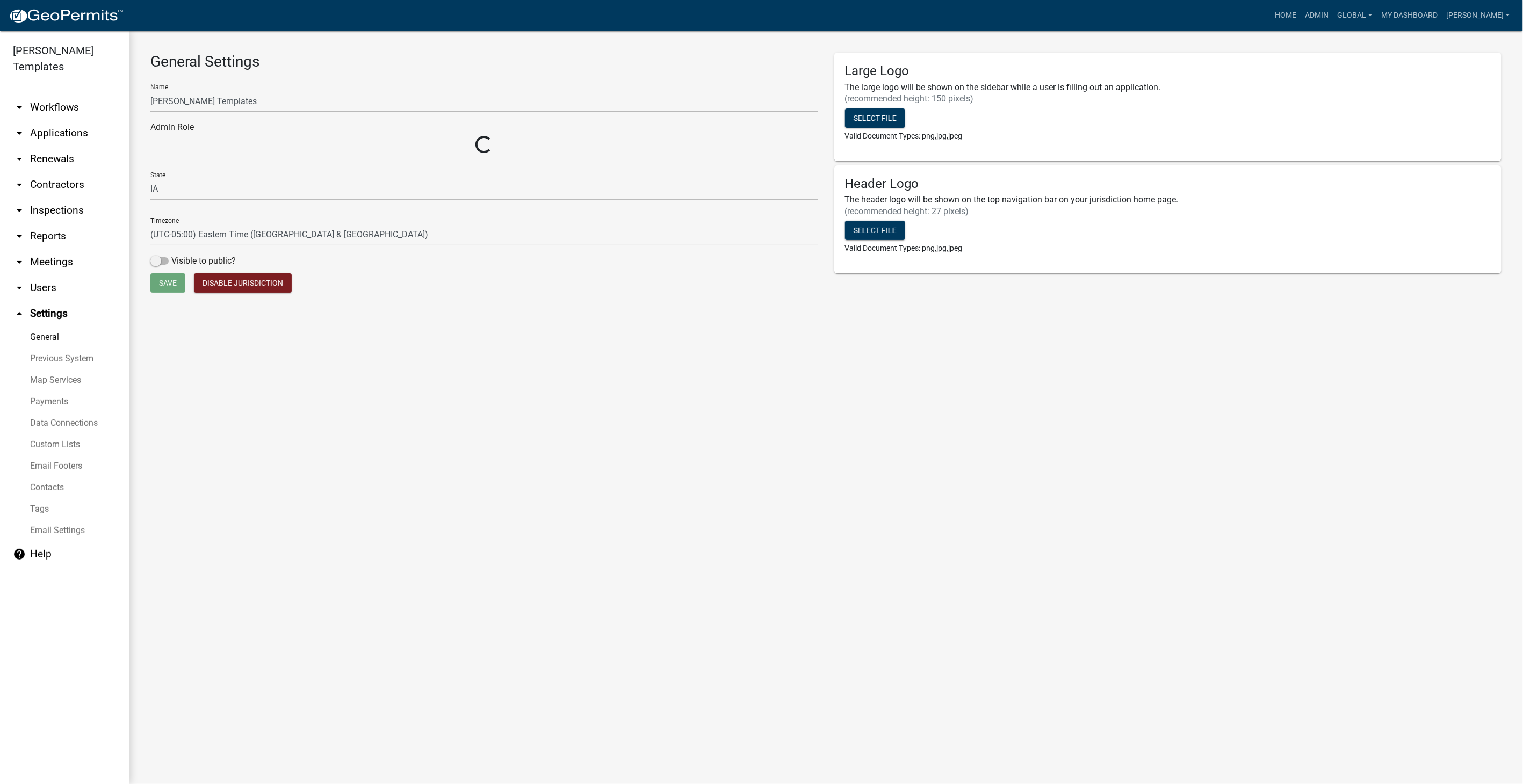
select select "1617a353-6361-48c5-9ba0-ce34fd9b68f8"
click at [47, 275] on link "arrow_drop_down Users" at bounding box center [64, 287] width 129 height 26
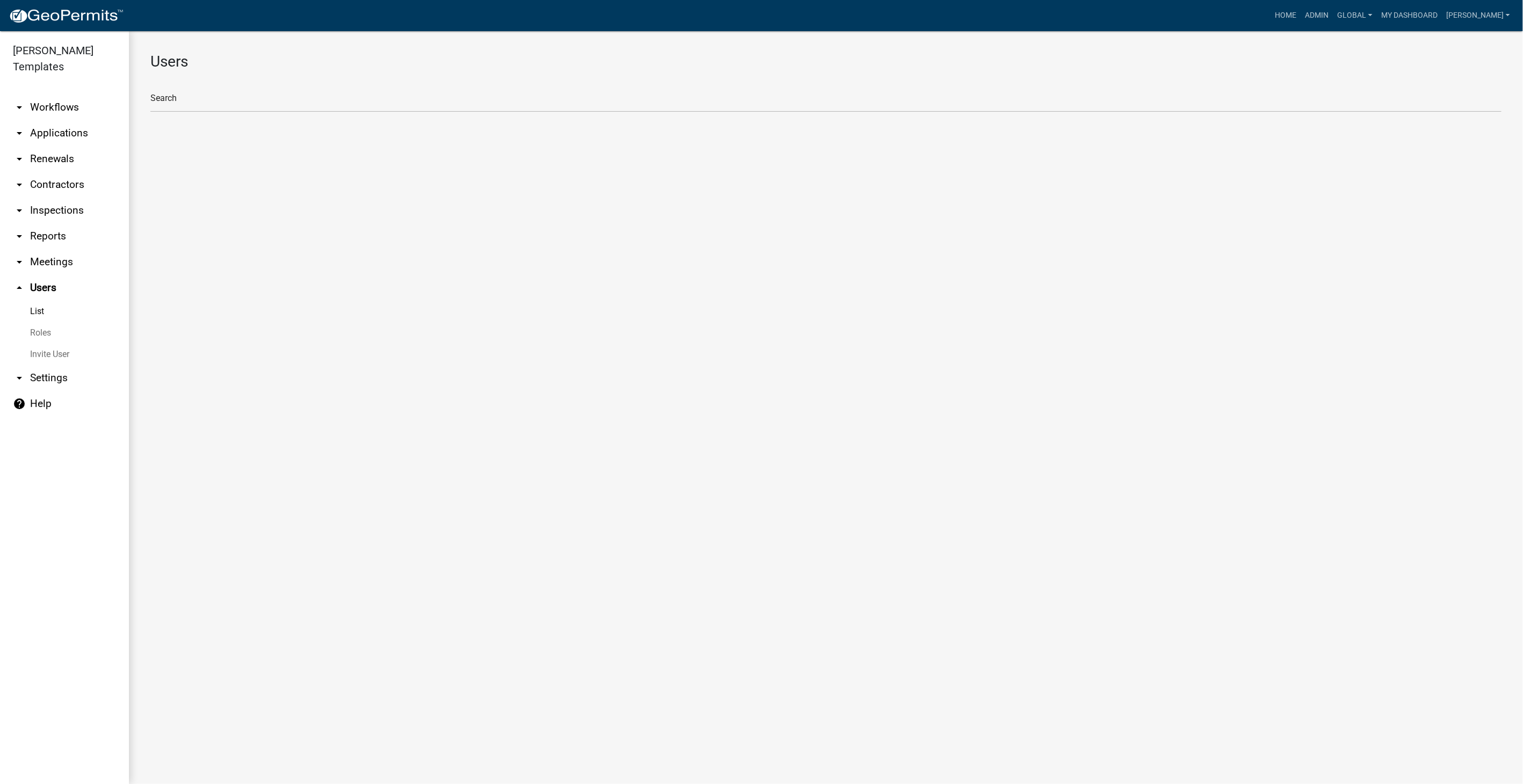
click at [44, 322] on link "Roles" at bounding box center [64, 333] width 129 height 21
click at [202, 96] on li "Admin (Client Admin)" at bounding box center [826, 92] width 1351 height 26
select select "5: purple"
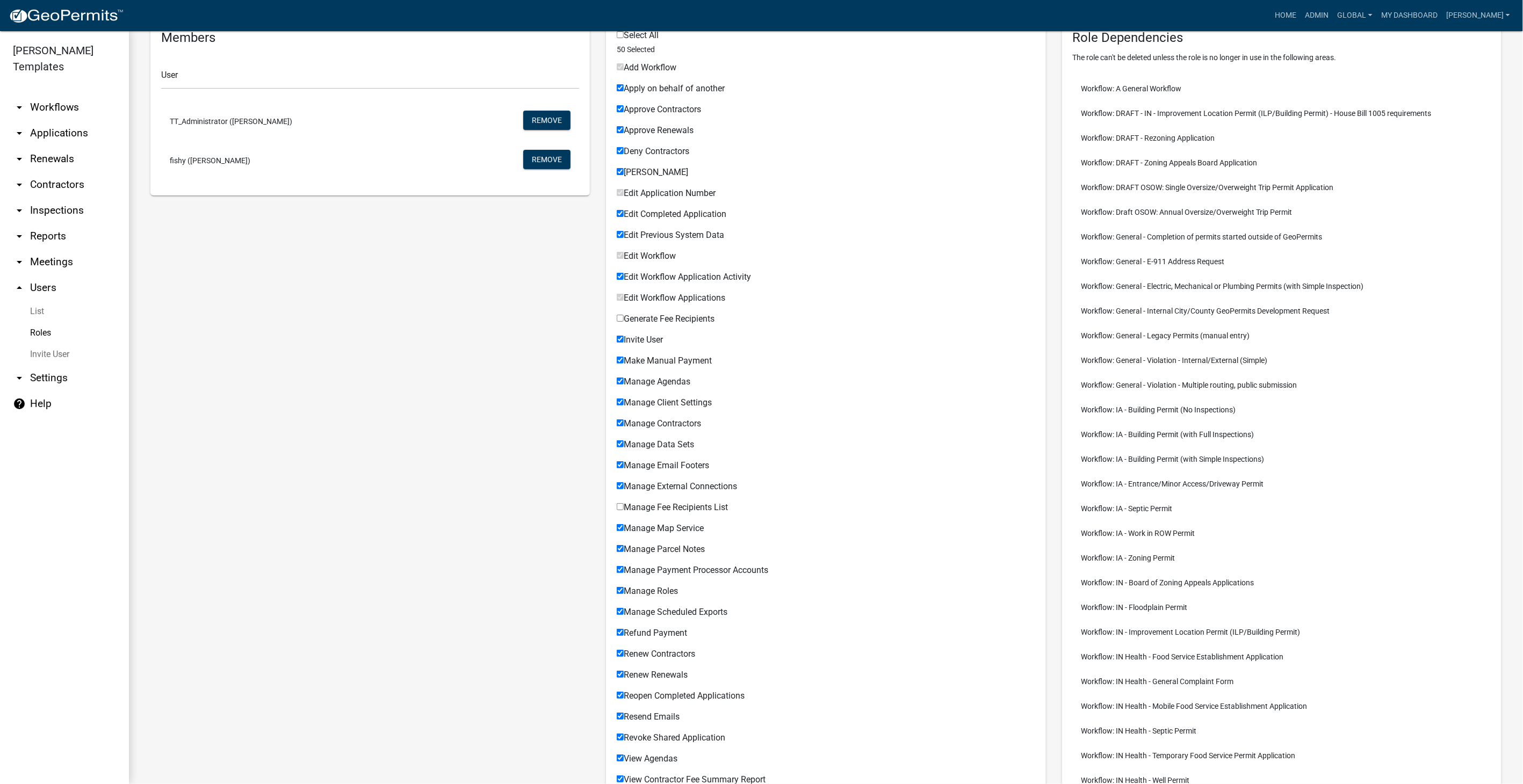
scroll to position [110, 0]
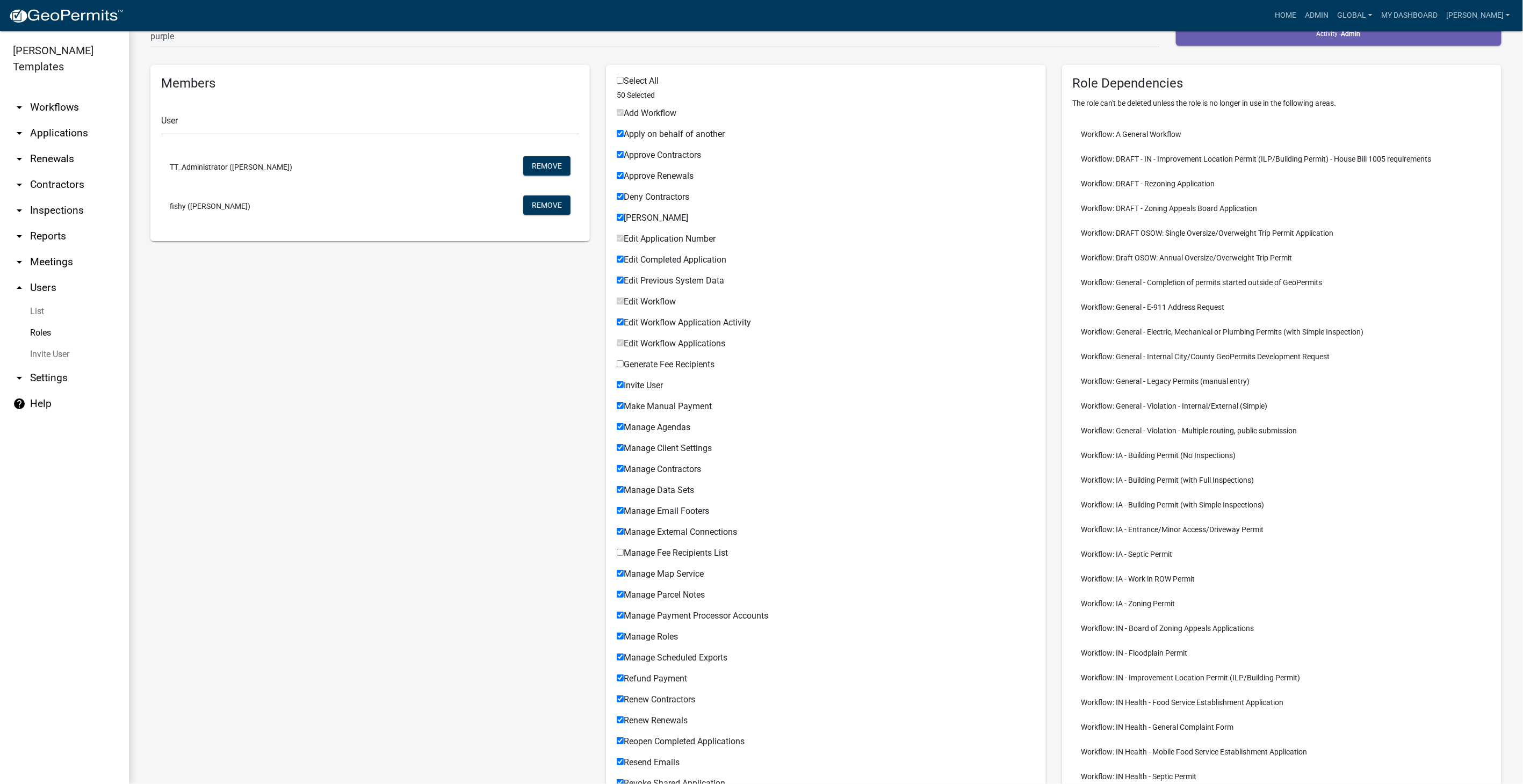
click at [618, 363] on input "Generate Fee Recipients" at bounding box center [620, 363] width 7 height 7
checkbox input "true"
click at [618, 552] on input "Manage Fee Recipients List" at bounding box center [620, 552] width 7 height 7
checkbox input "true"
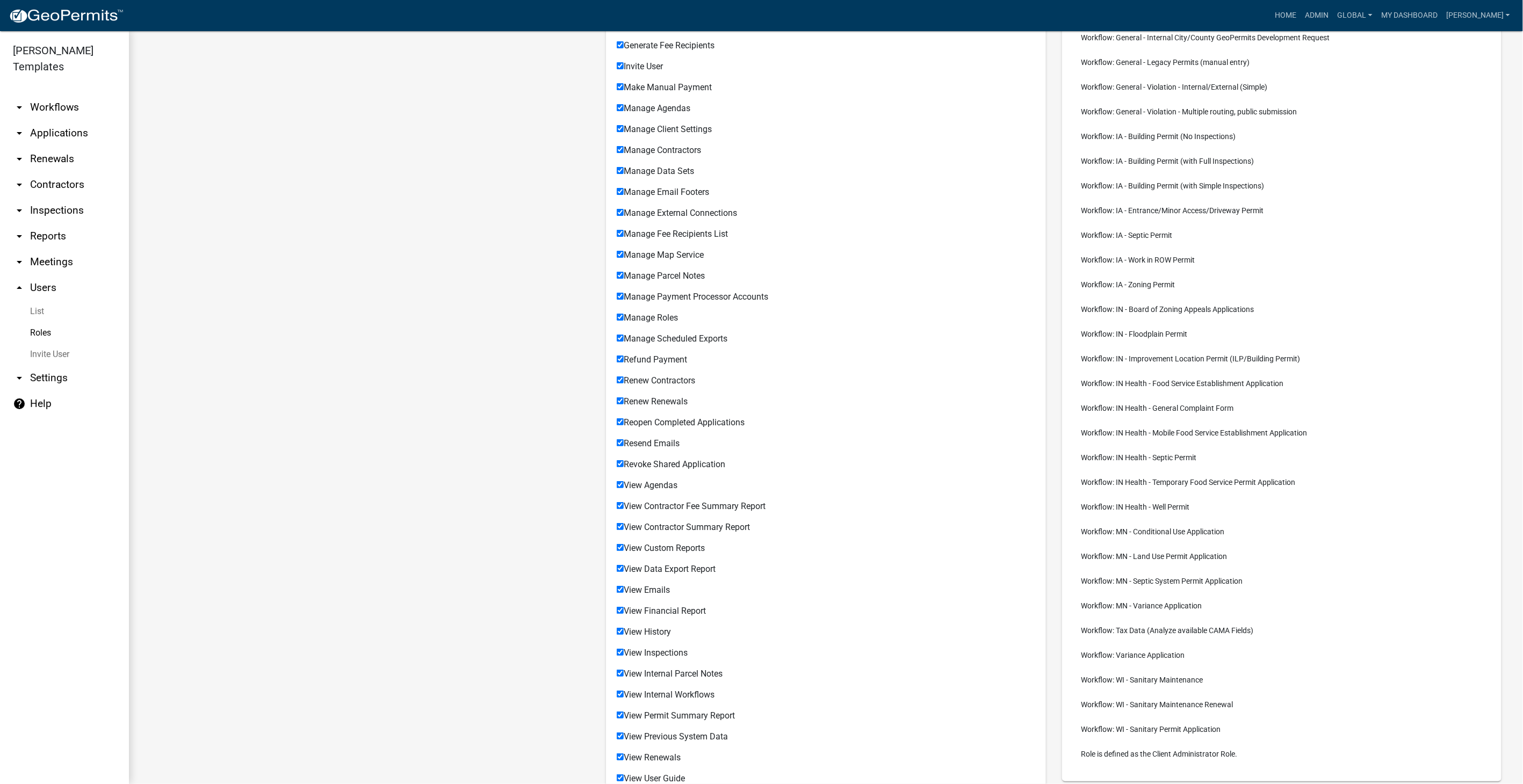
scroll to position [587, 0]
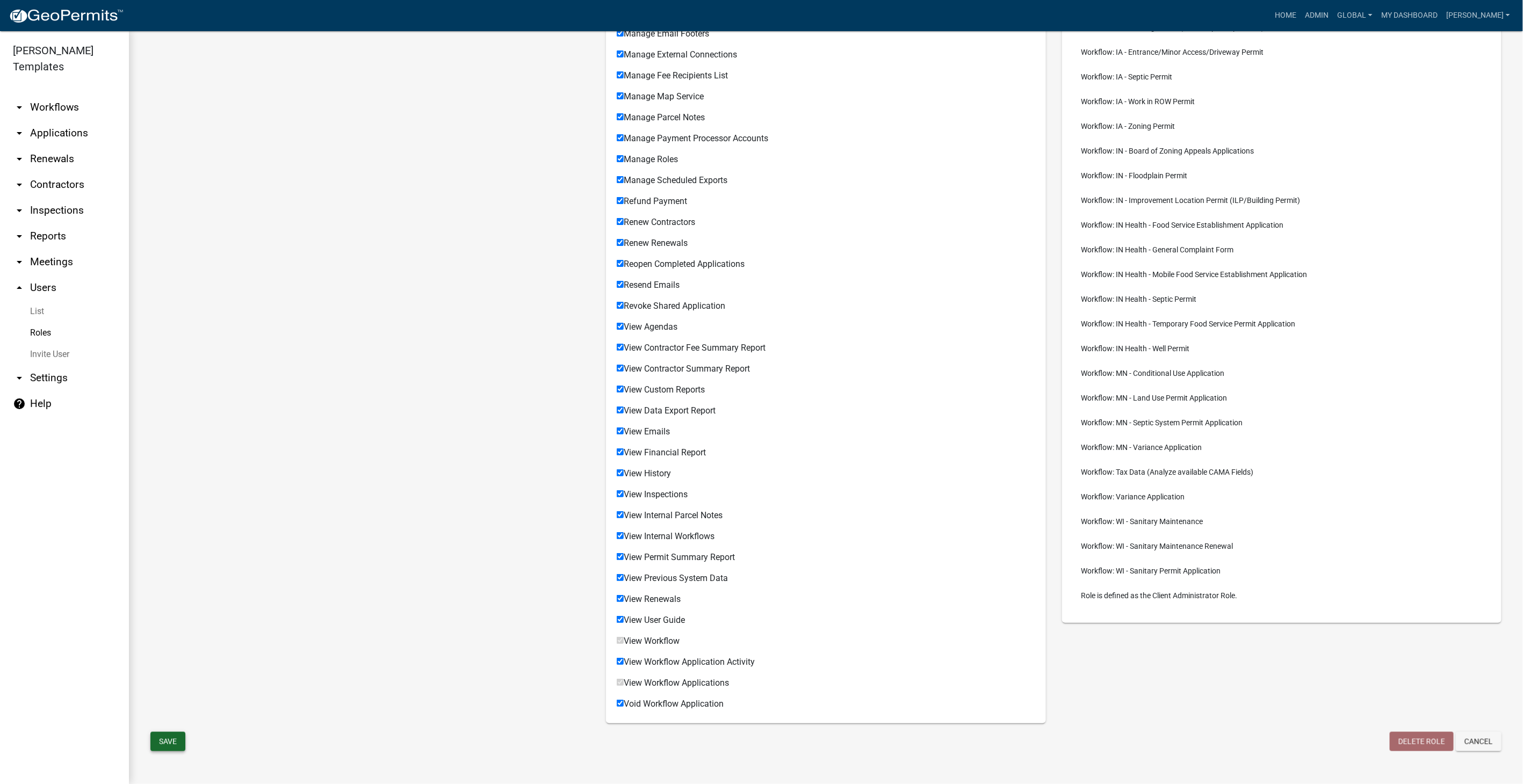
click at [159, 735] on button "Save" at bounding box center [168, 741] width 35 height 19
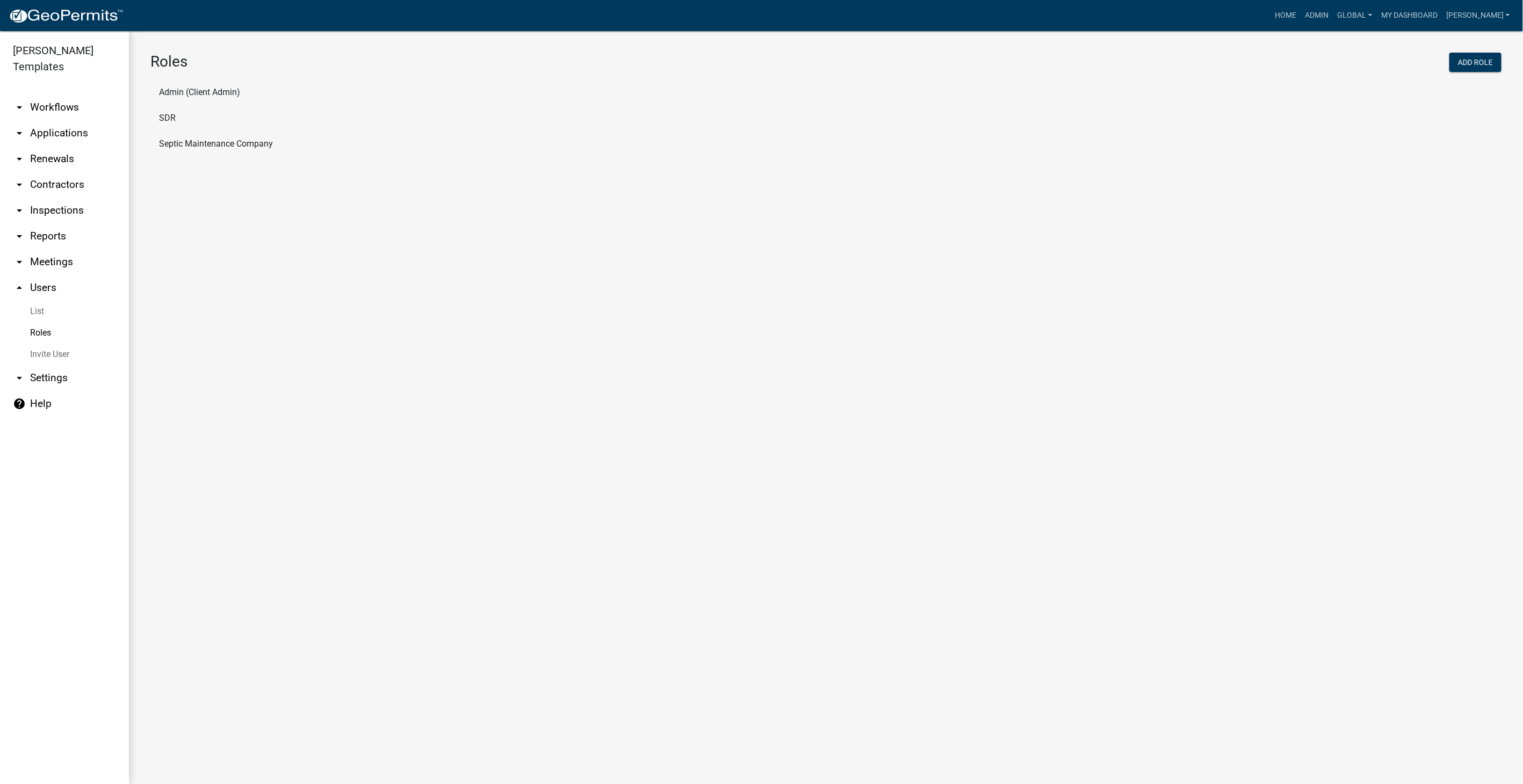
click at [56, 94] on link "arrow_drop_down Workflows" at bounding box center [64, 107] width 129 height 26
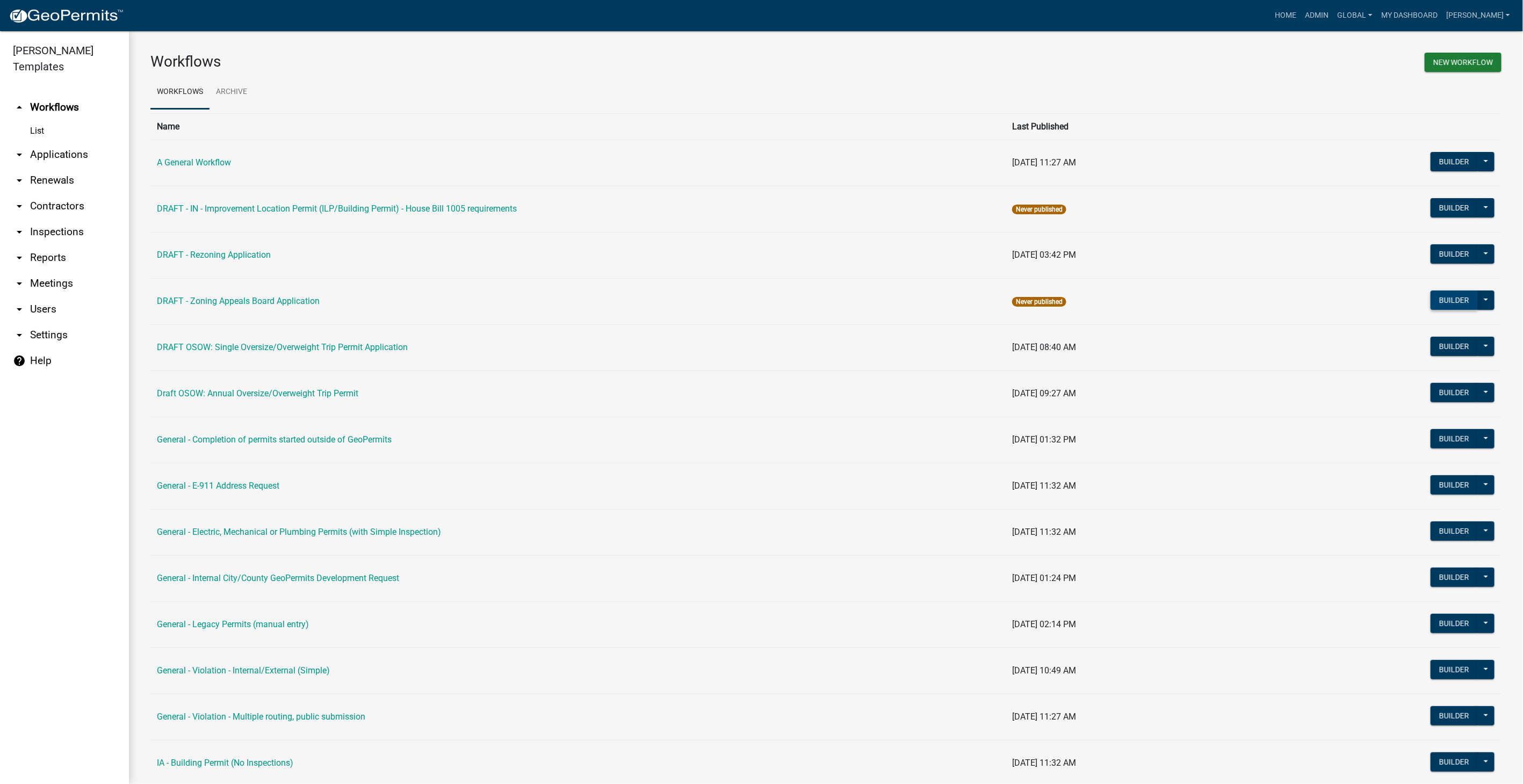
click at [1440, 295] on button "Builder" at bounding box center [1454, 300] width 47 height 19
